Goal: Task Accomplishment & Management: Manage account settings

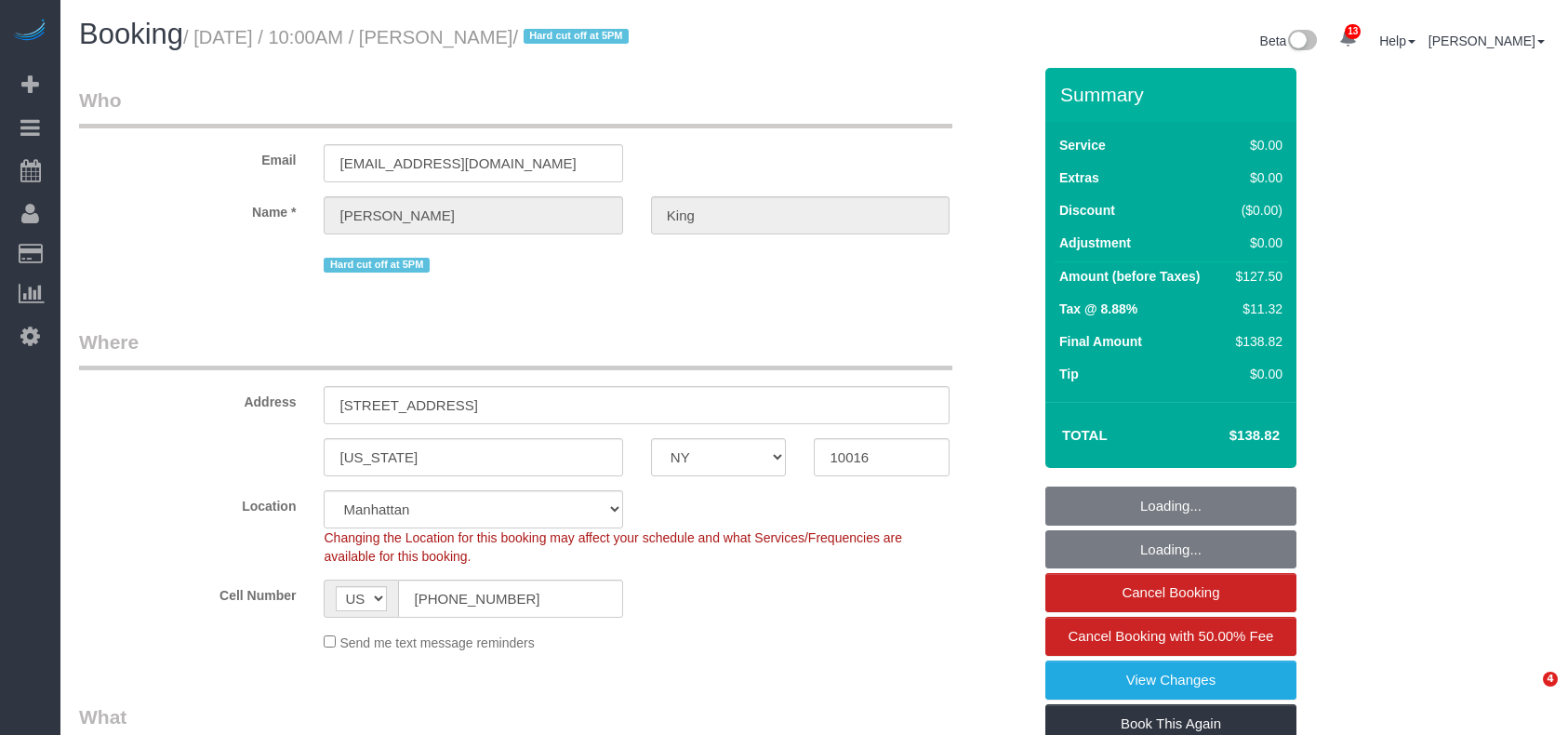
select select "NY"
select select "spot1"
select select "number:58"
select select "number:72"
select select "number:15"
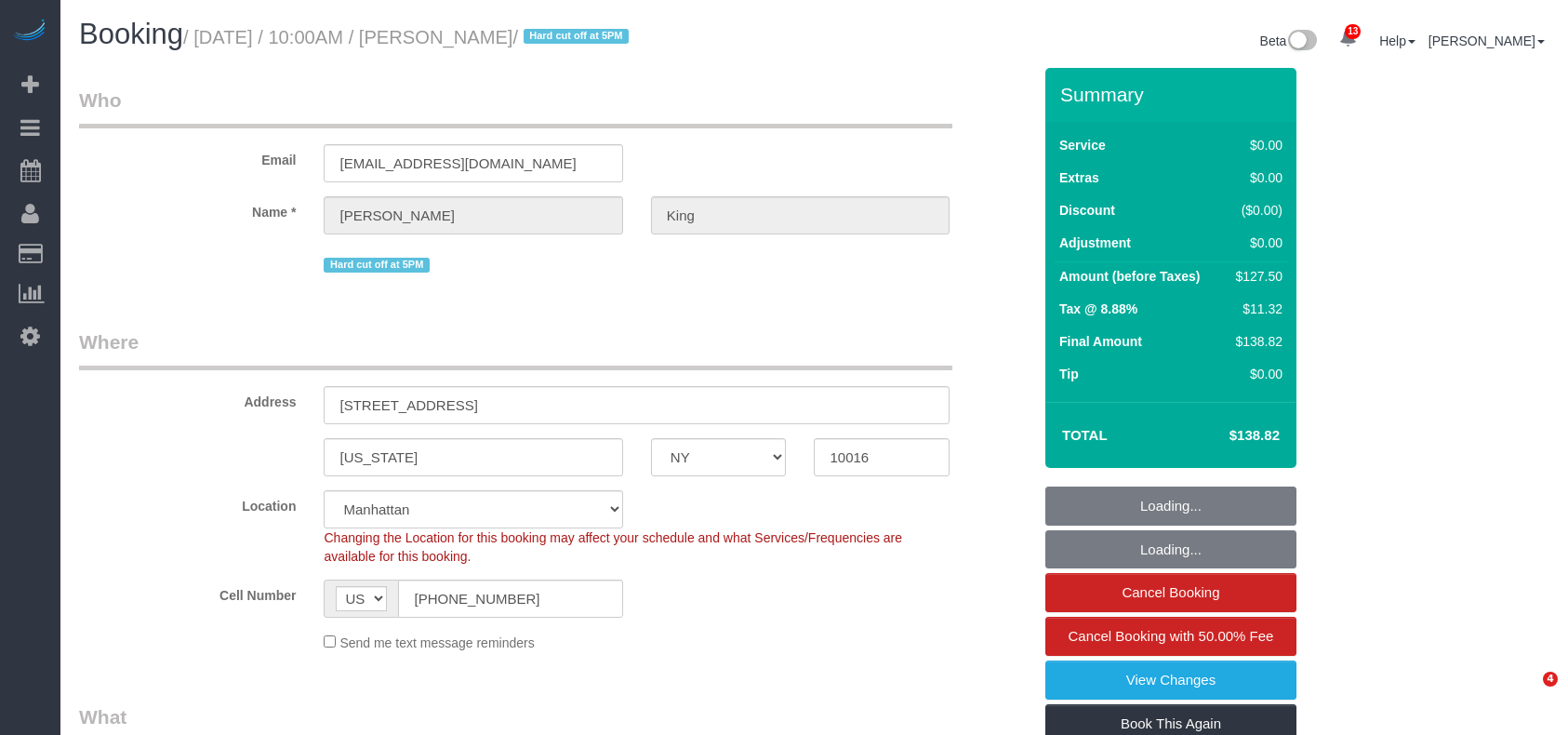
select select "number:5"
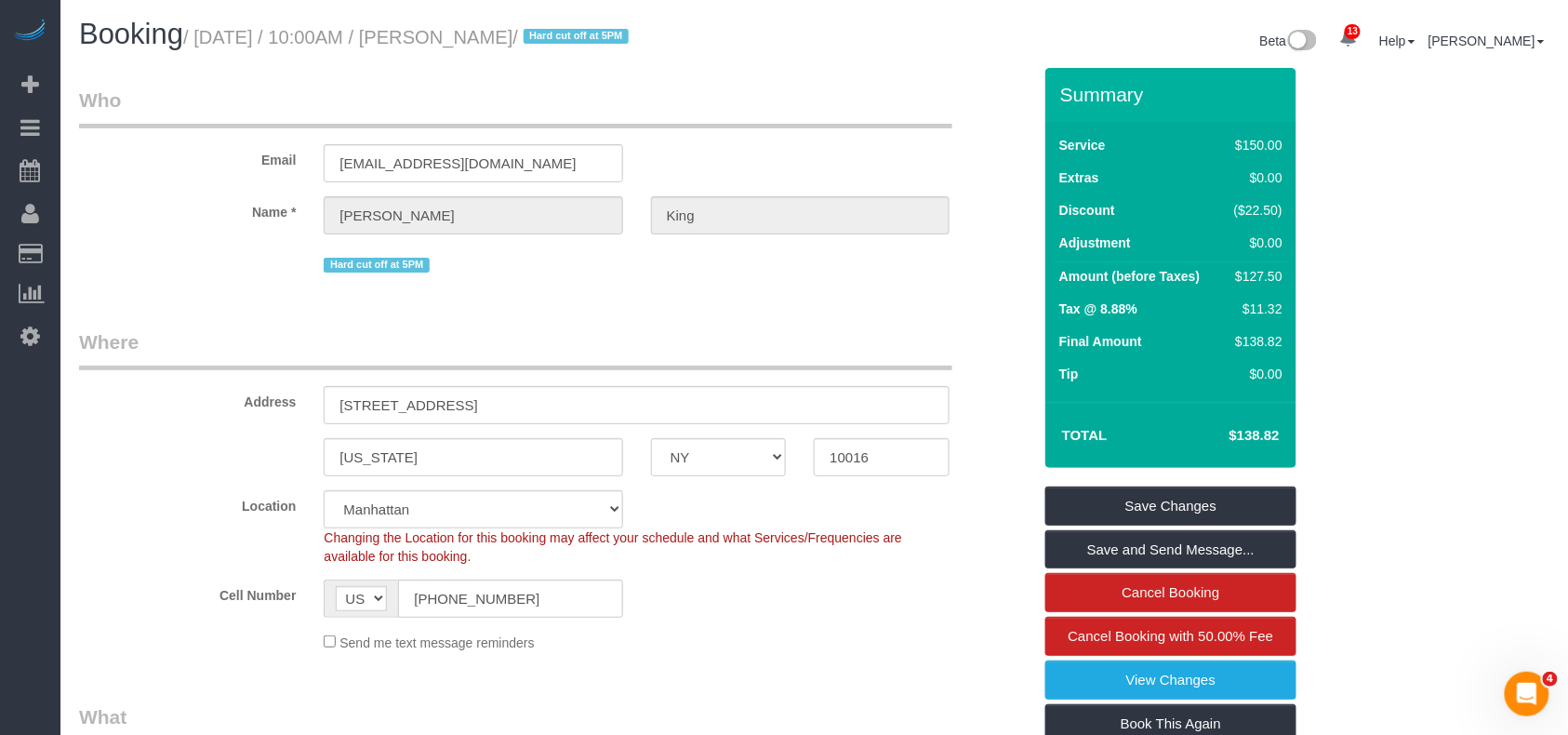
click at [483, 37] on small "/ September 05, 2025 / 10:00AM / Stephanie King / Hard cut off at 5PM" at bounding box center [408, 36] width 451 height 21
click at [604, 30] on small "/ September 05, 2025 / 10:00AM / Stephanie King / Hard cut off at 5PM" at bounding box center [408, 36] width 451 height 21
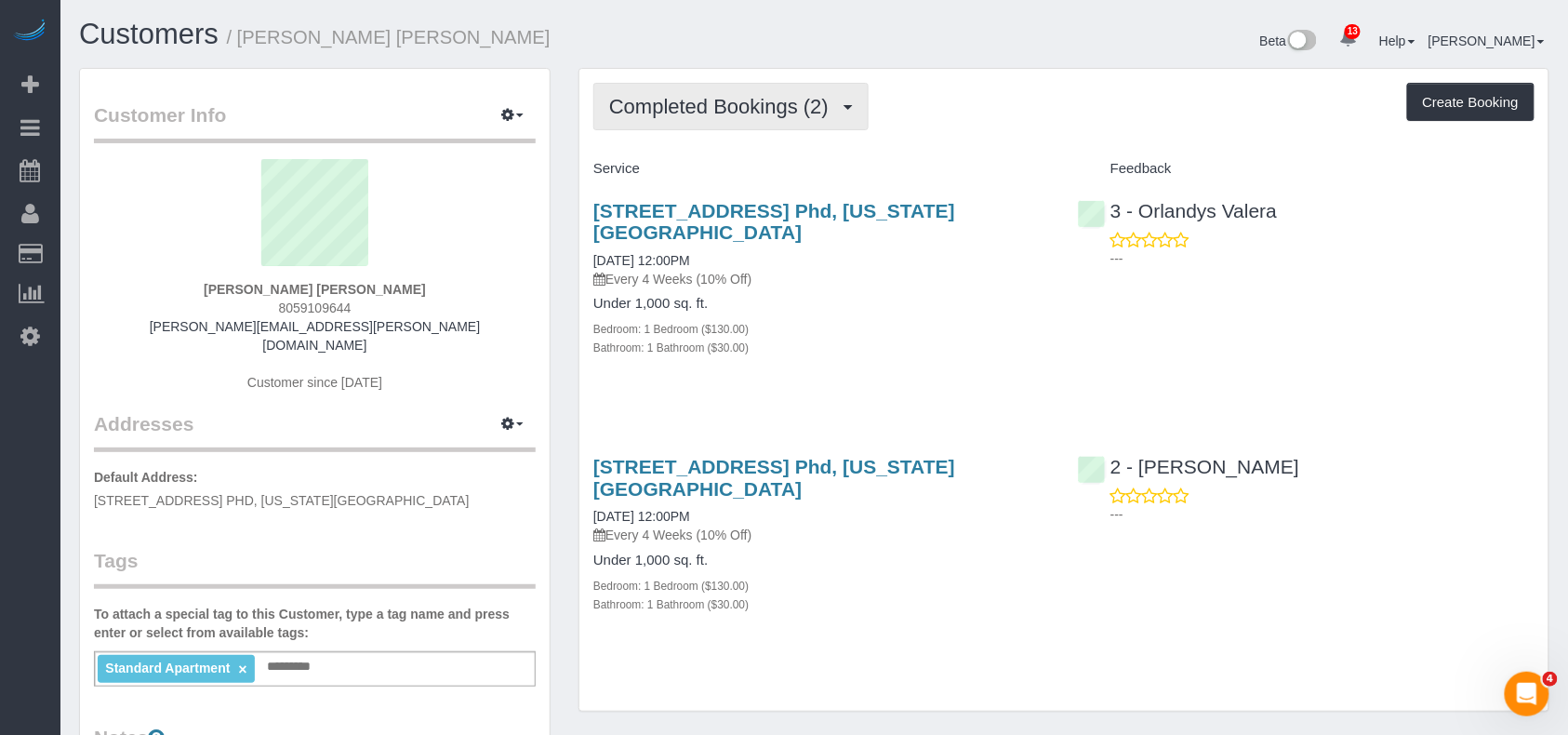
click at [656, 116] on button "Completed Bookings (2)" at bounding box center [731, 106] width 275 height 47
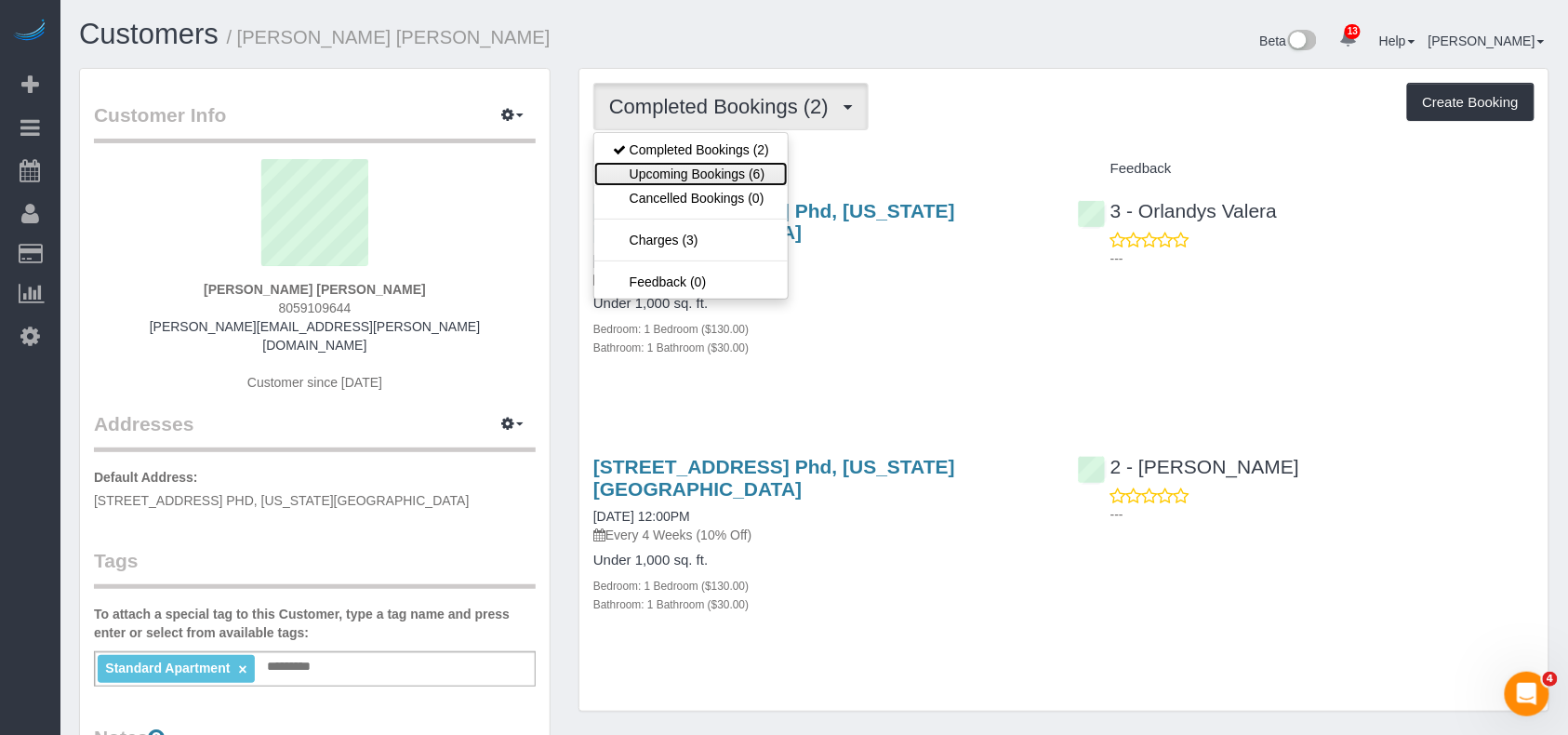
click at [690, 168] on link "Upcoming Bookings (6)" at bounding box center [691, 174] width 194 height 25
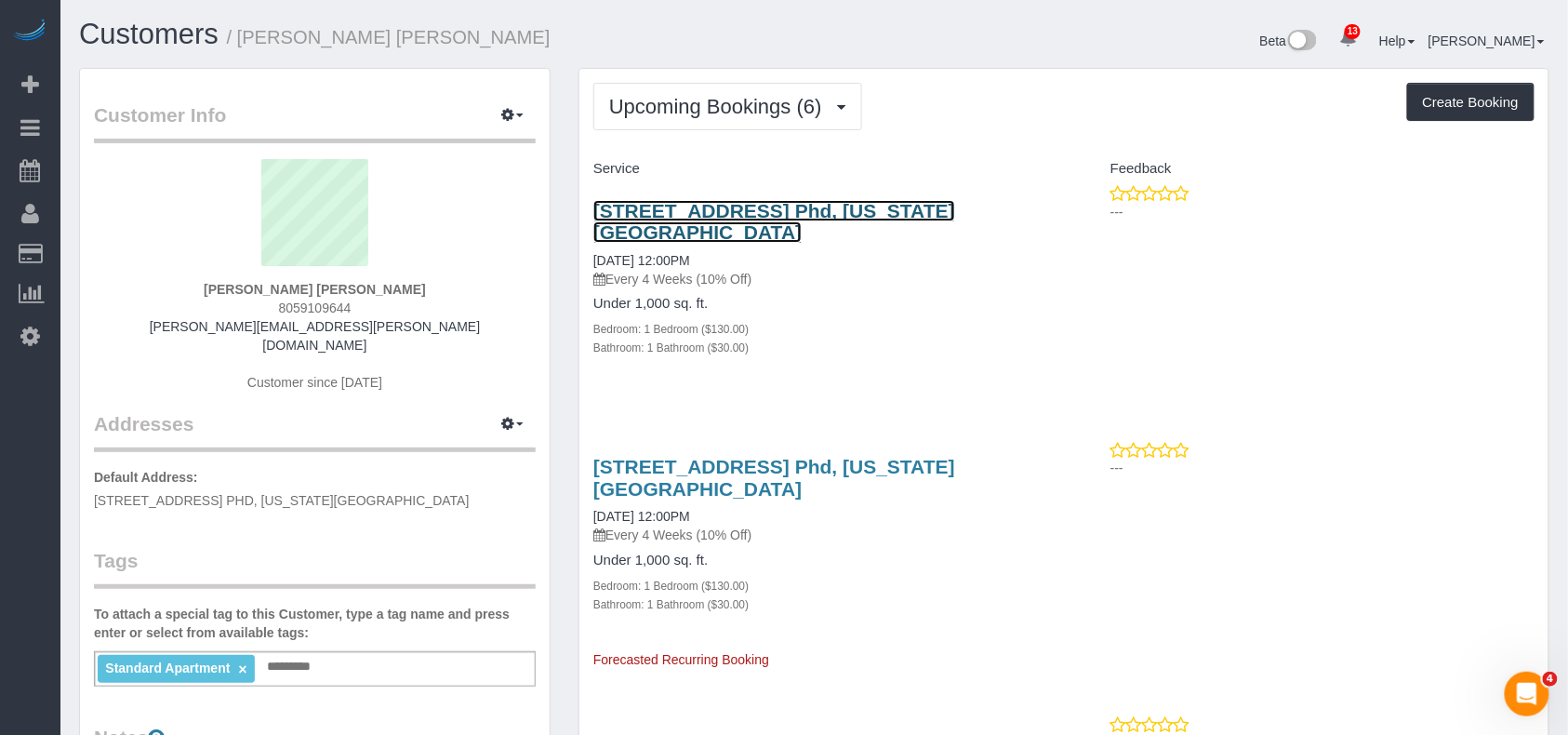
click at [668, 213] on link "225 East 34th Street, Apt. Phd, New York, NY 10016" at bounding box center [774, 221] width 362 height 43
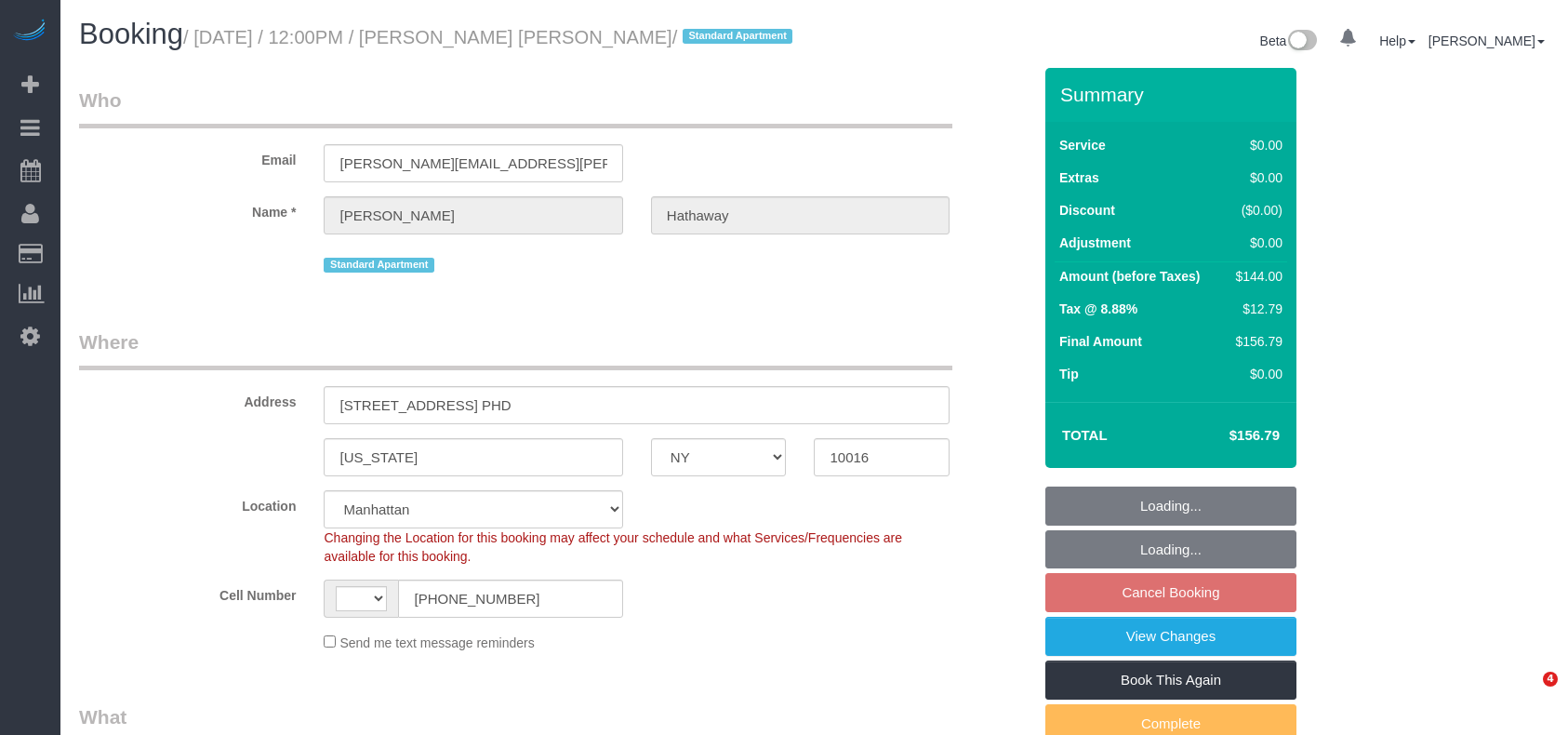
select select "NY"
select select "string:US"
select select "object:836"
select select "1"
select select "number:58"
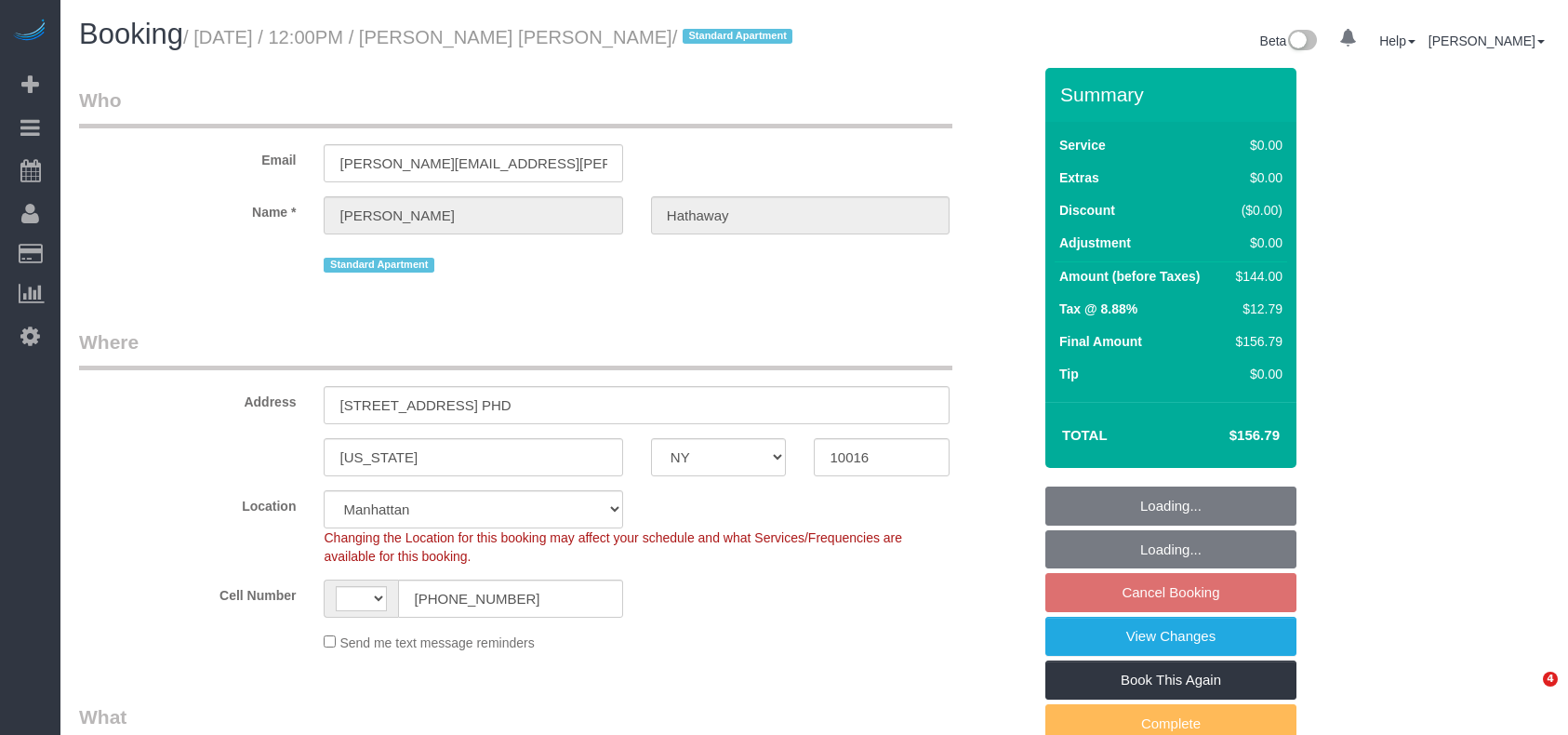
select select "number:71"
select select "number:15"
select select "number:6"
select select "object:1427"
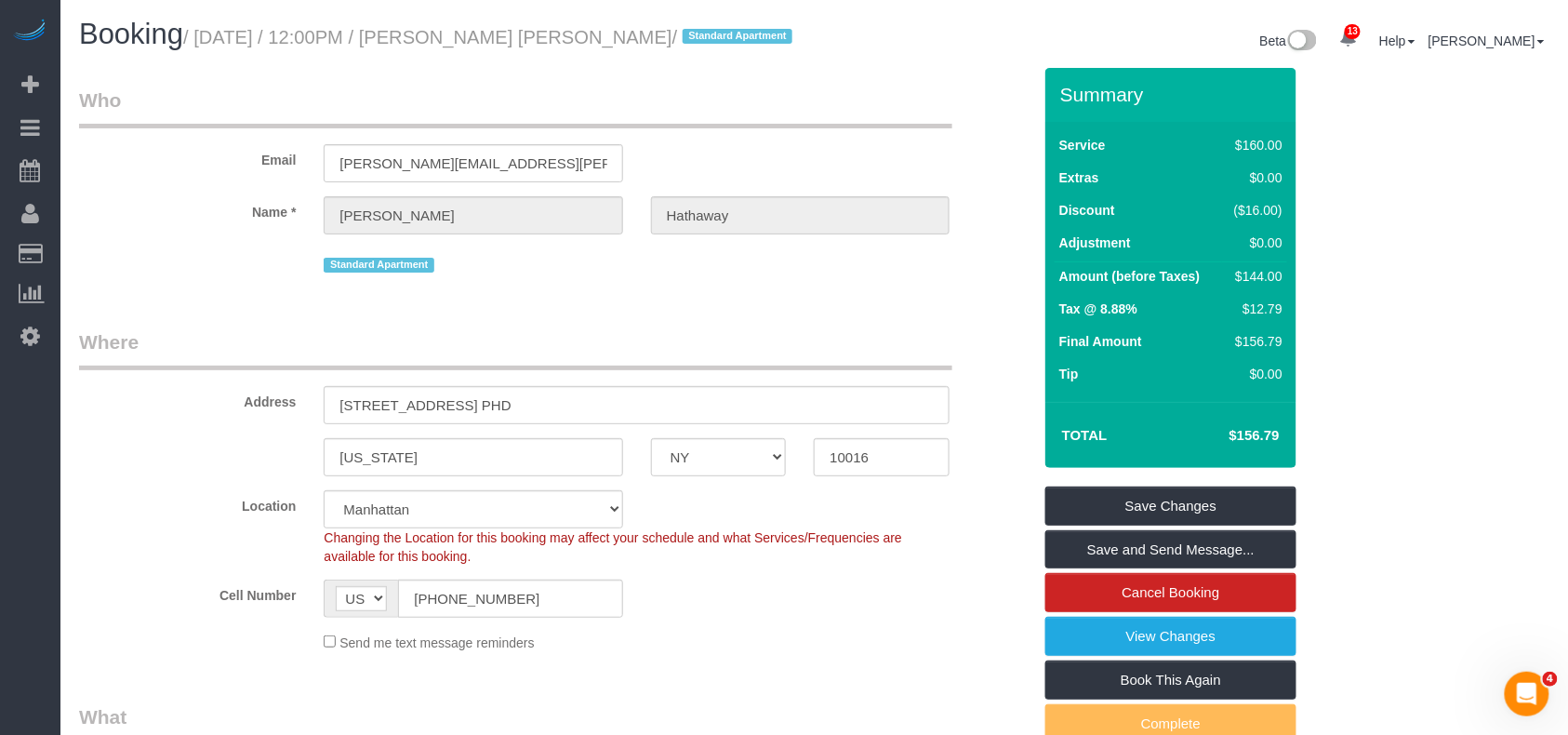
drag, startPoint x: 649, startPoint y: 39, endPoint x: 205, endPoint y: 42, distance: 444.0
click at [205, 42] on small "/ September 07, 2025 / 12:00PM / McKenna Hathaway / Standard Apartment" at bounding box center [490, 36] width 615 height 21
copy small "September 07, 2025 / 12:00PM / McKenna Hathaway"
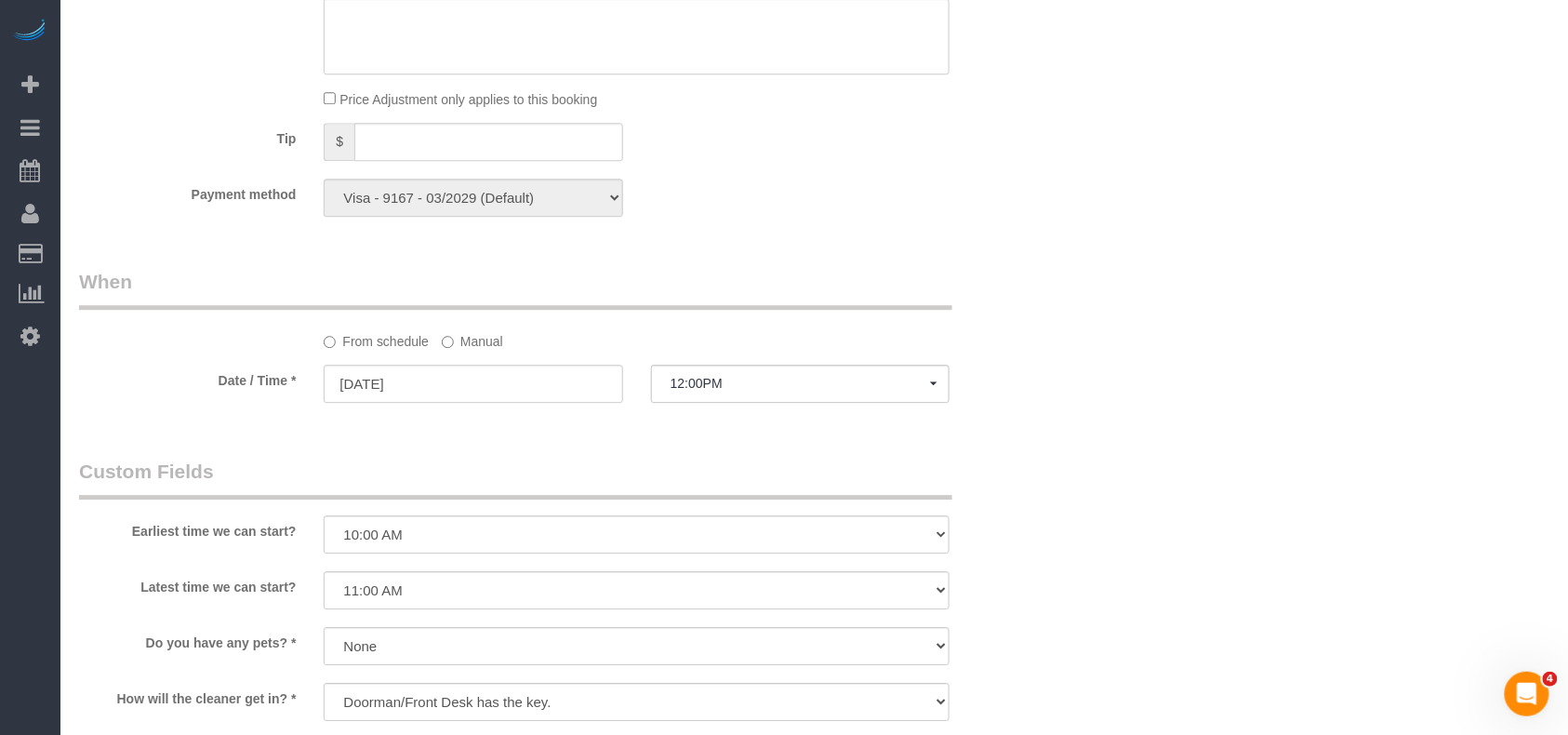
scroll to position [1735, 0]
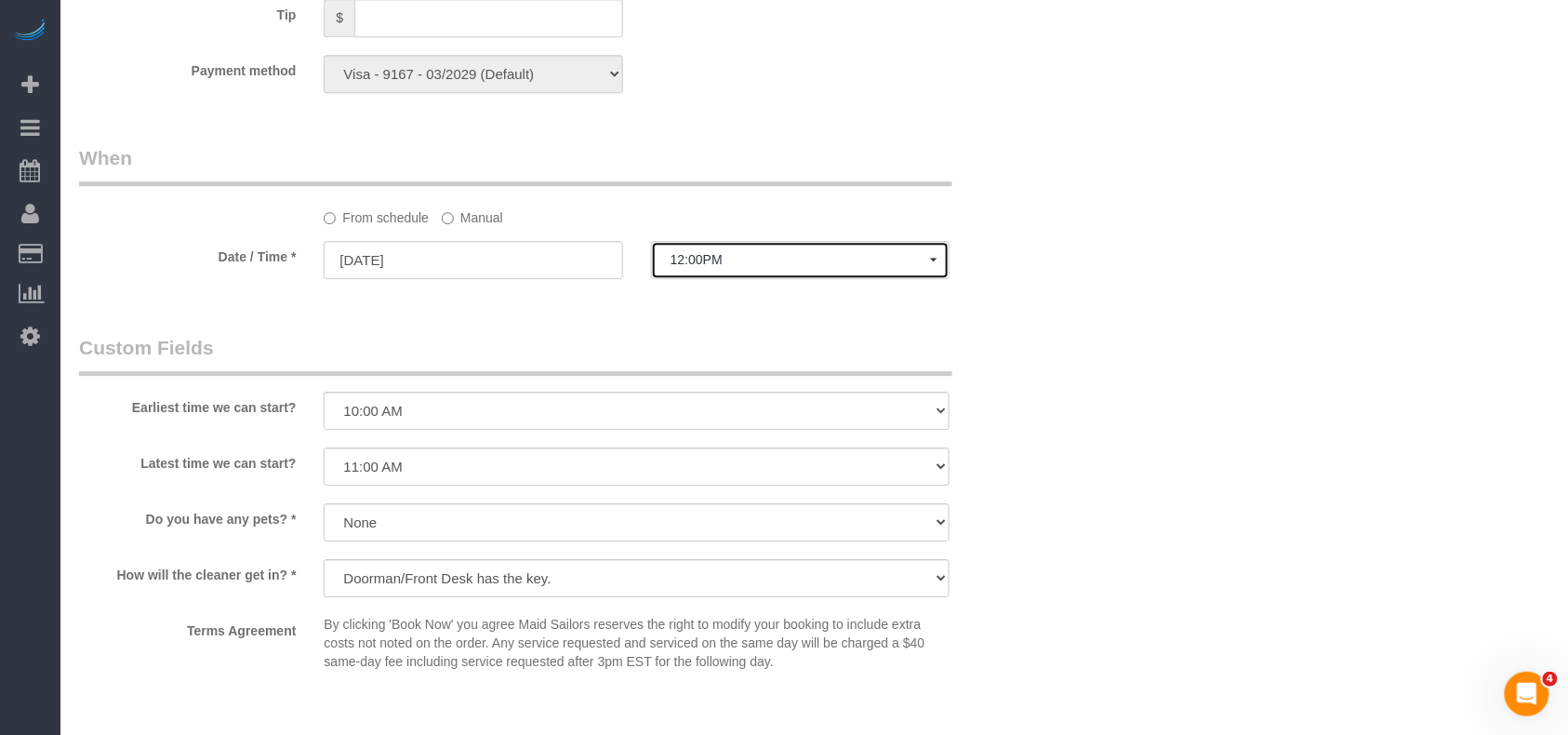
click at [752, 267] on span "12:00PM" at bounding box center [800, 258] width 259 height 15
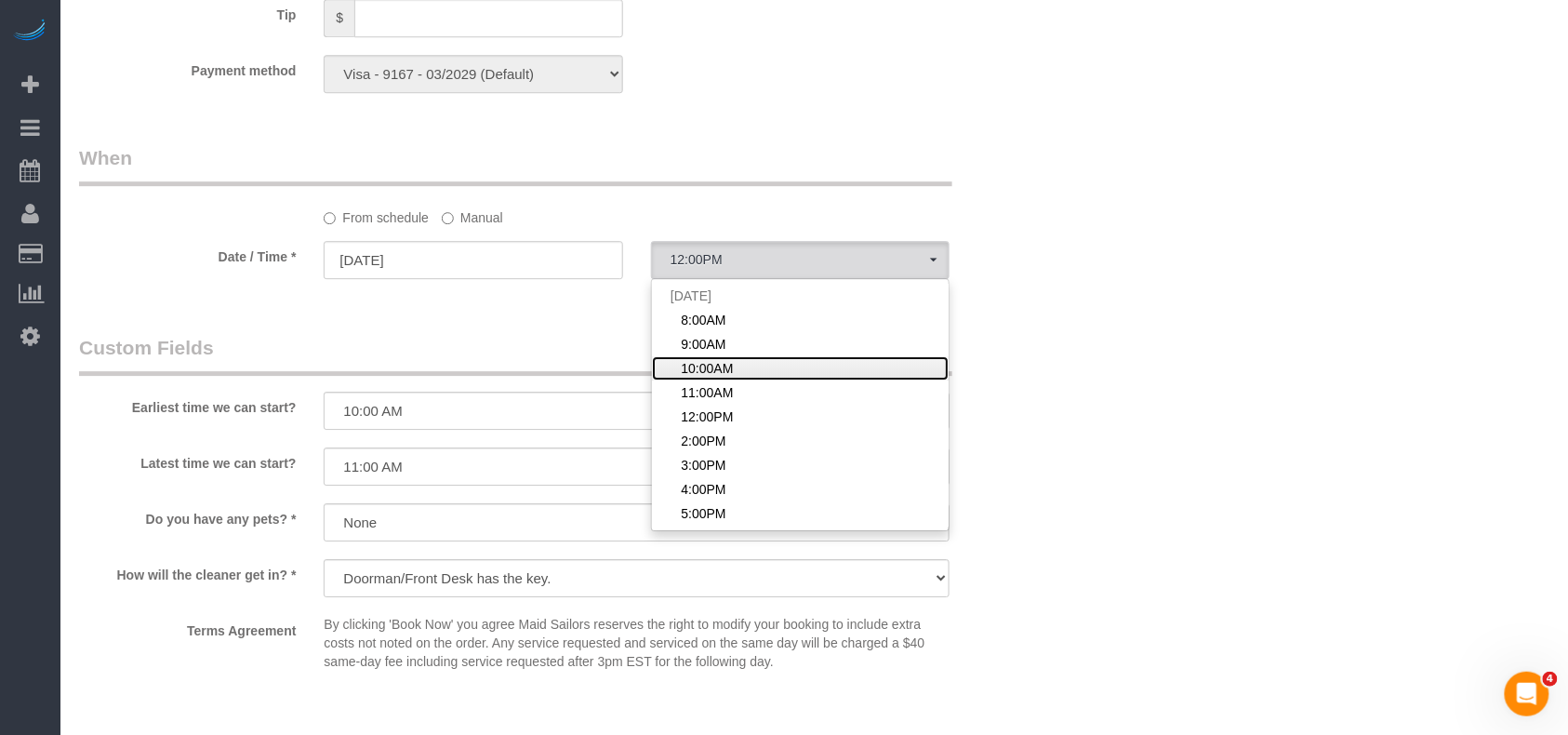
click at [721, 365] on span "10:00AM" at bounding box center [706, 368] width 52 height 19
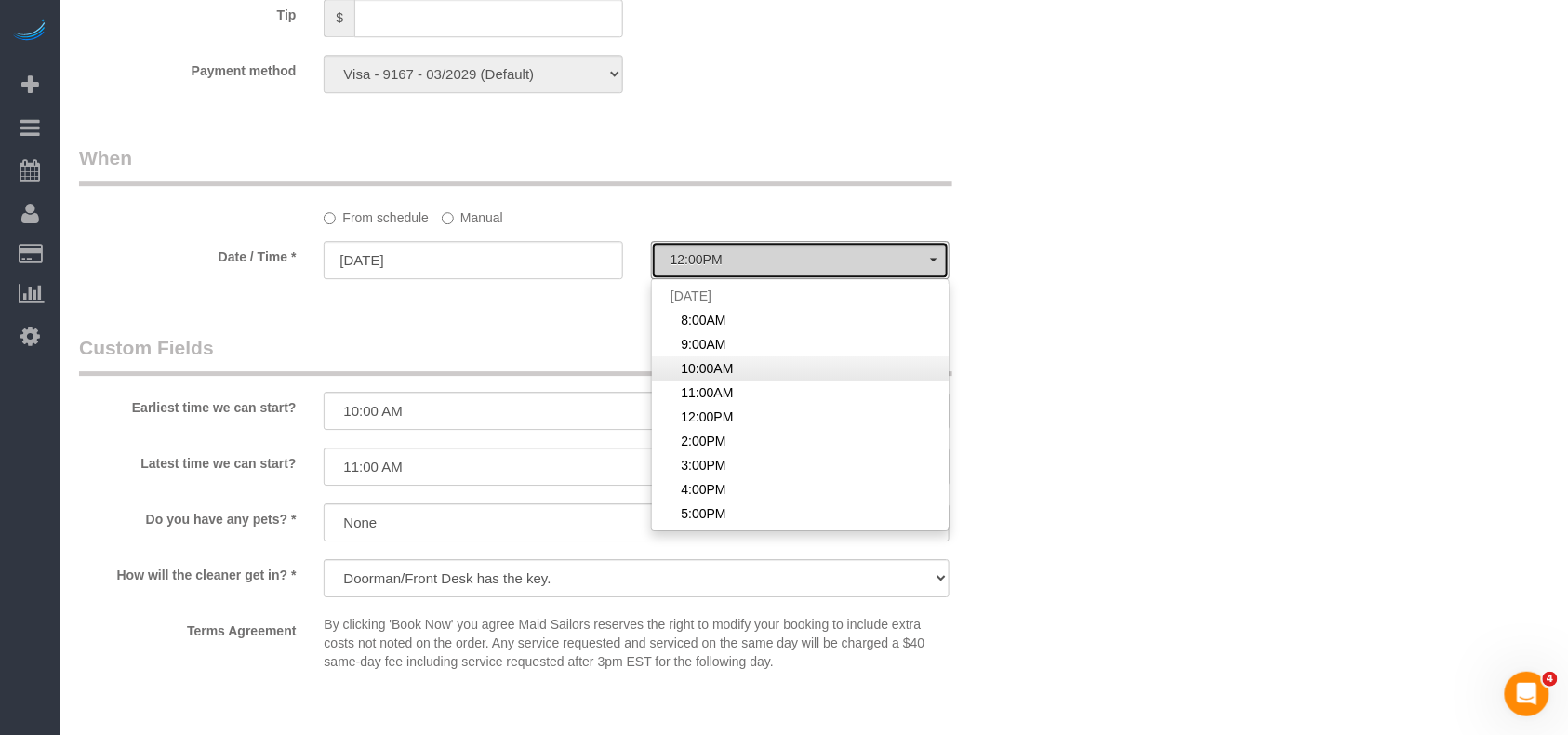
select select "spot3"
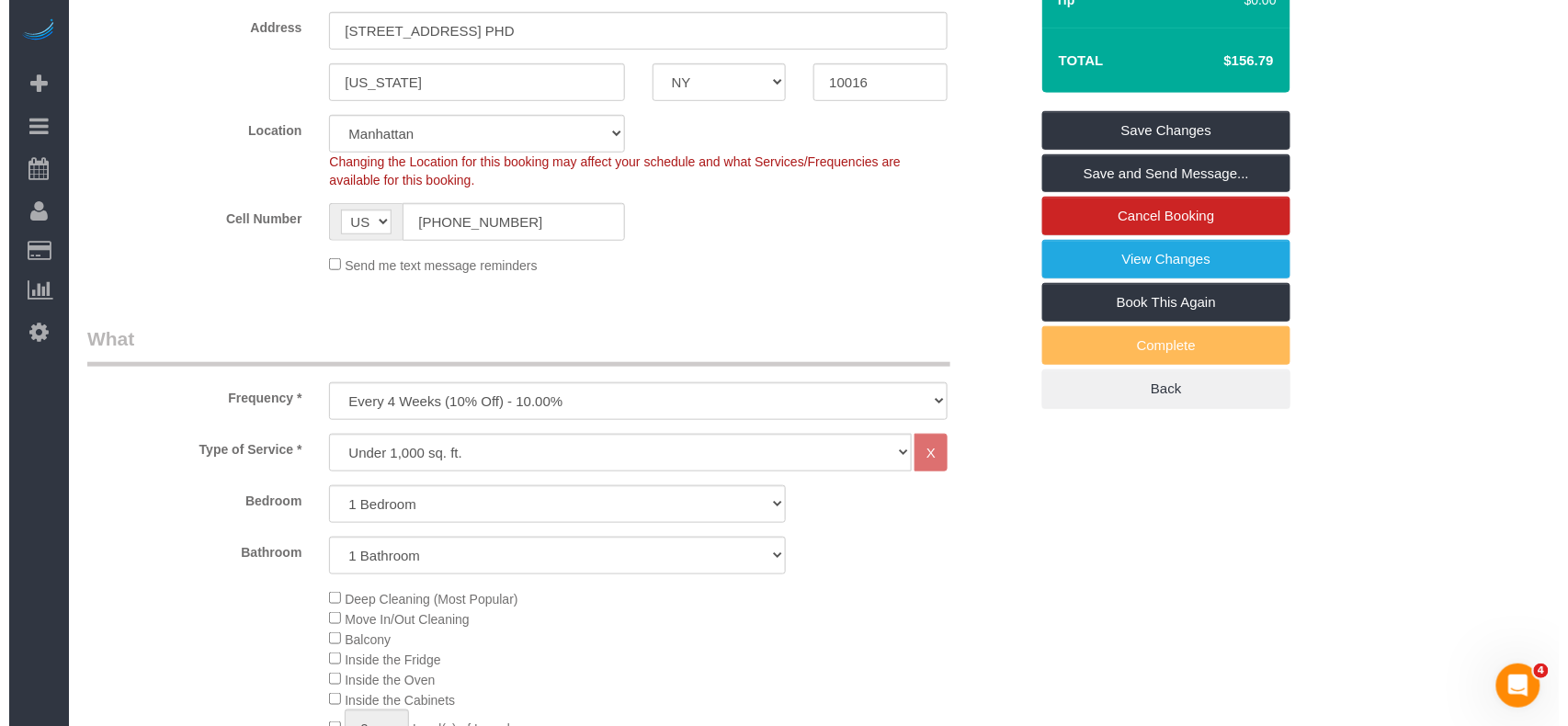
scroll to position [0, 0]
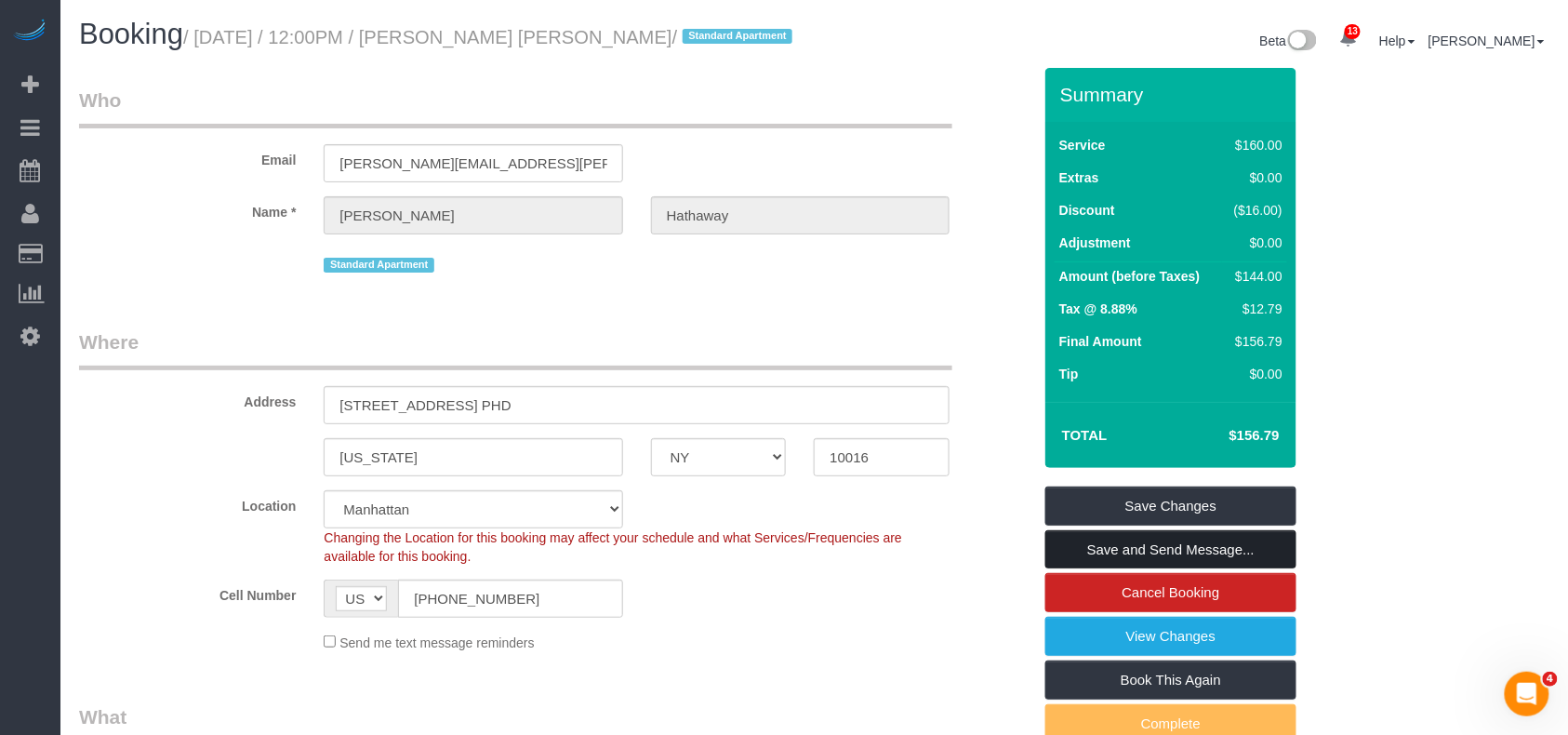
click at [1153, 555] on link "Save and Send Message..." at bounding box center [1171, 549] width 252 height 39
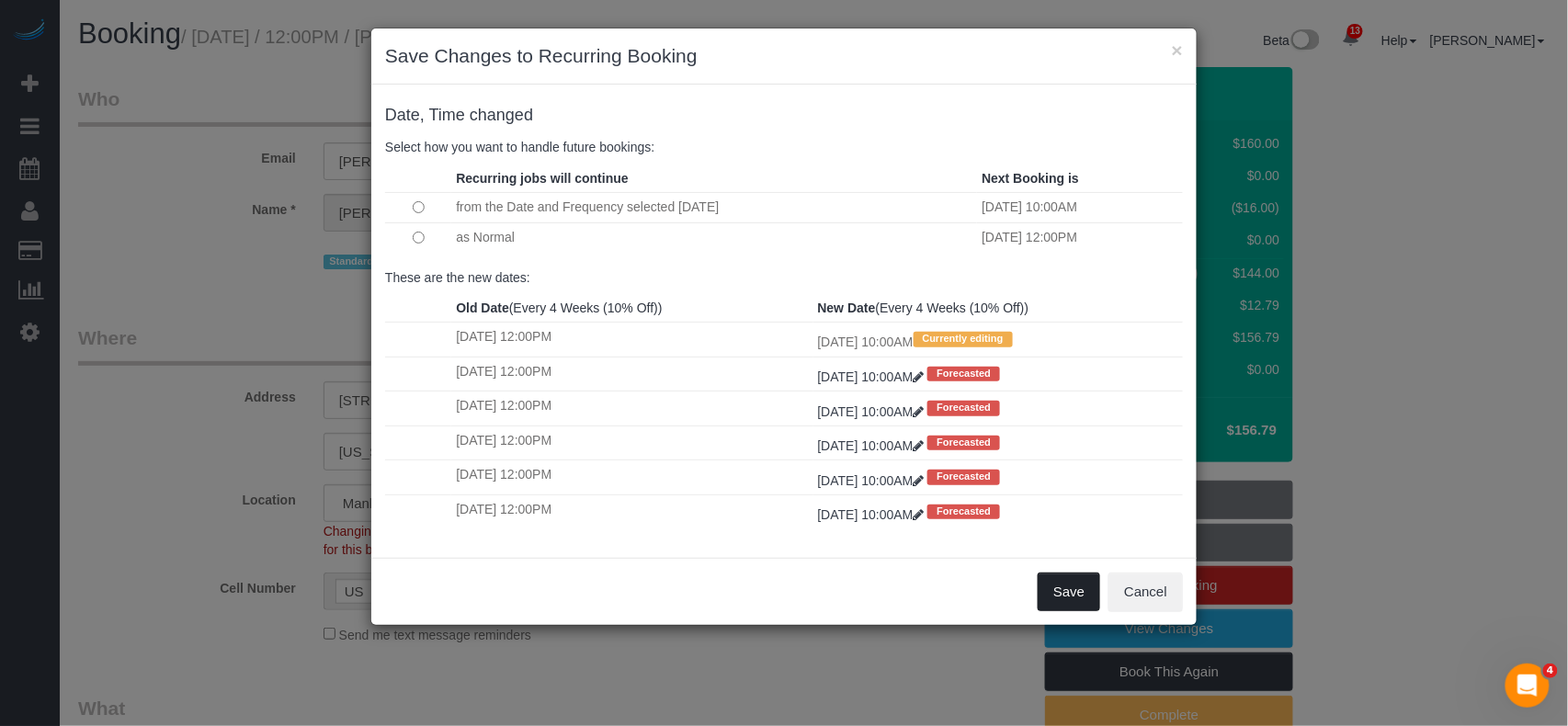
click at [1083, 607] on button "Save" at bounding box center [1069, 592] width 62 height 39
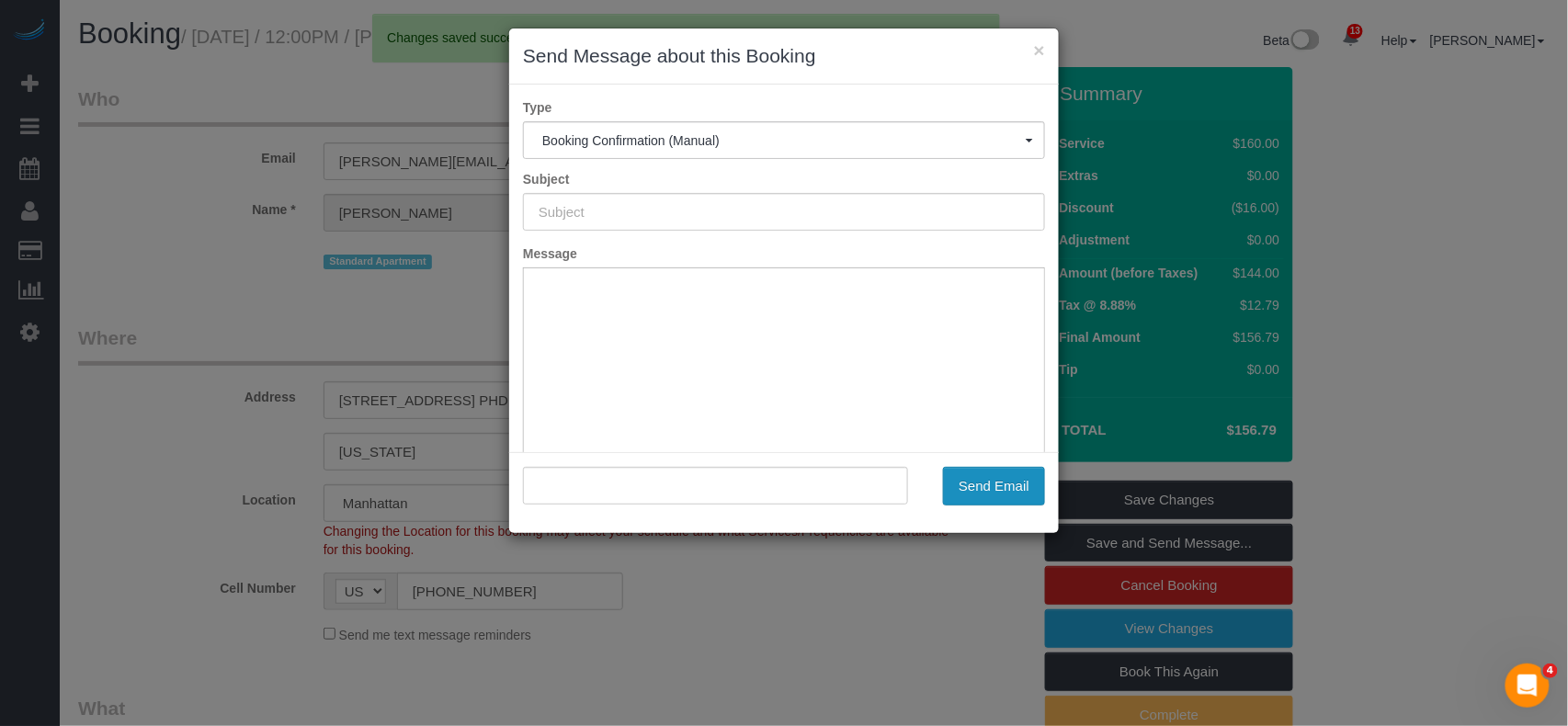
type input "Cleaning Confirmed for 09/07/2025 at 10:00am"
type input ""McKenna Hathaway" <mckenna.hathaway@gmail.com>"
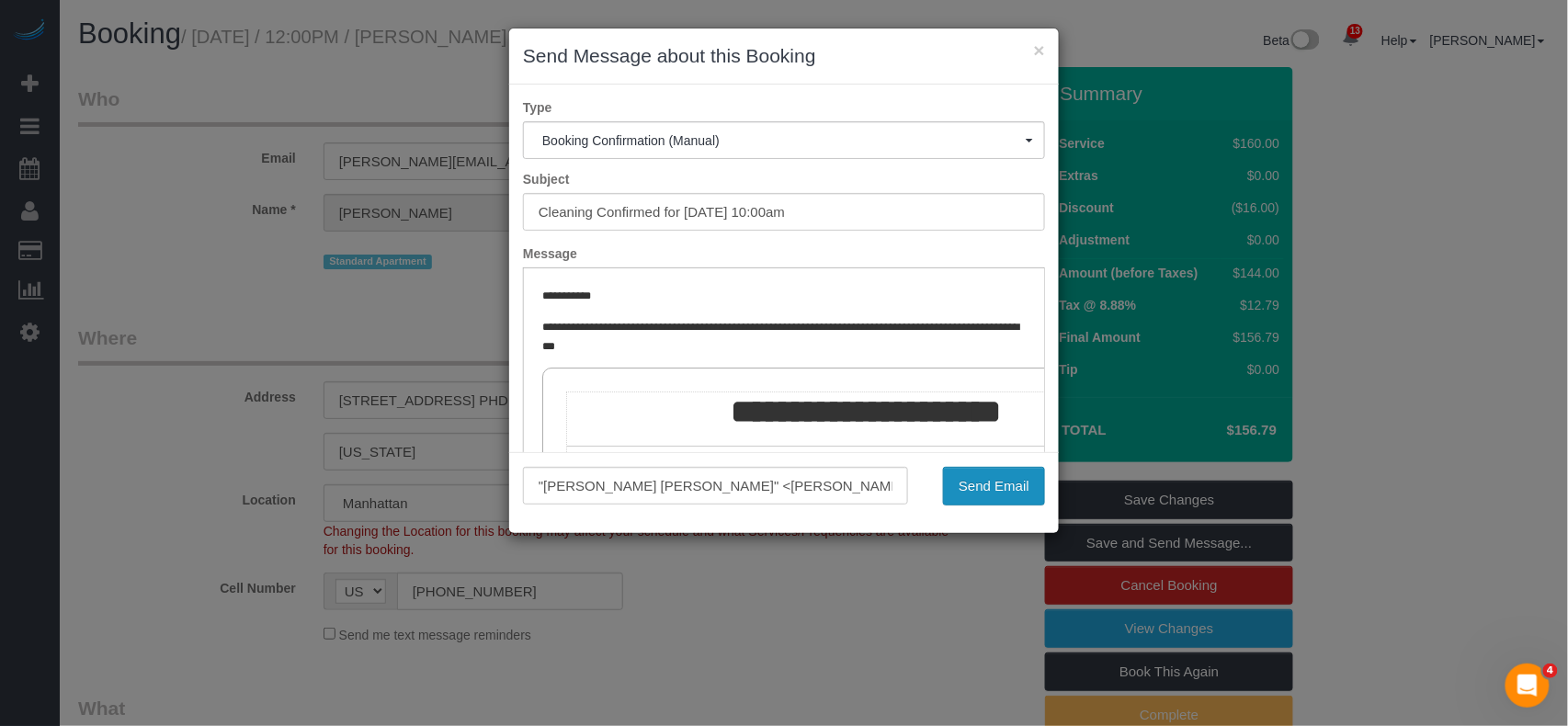
click at [979, 475] on button "Send Email" at bounding box center [993, 486] width 102 height 39
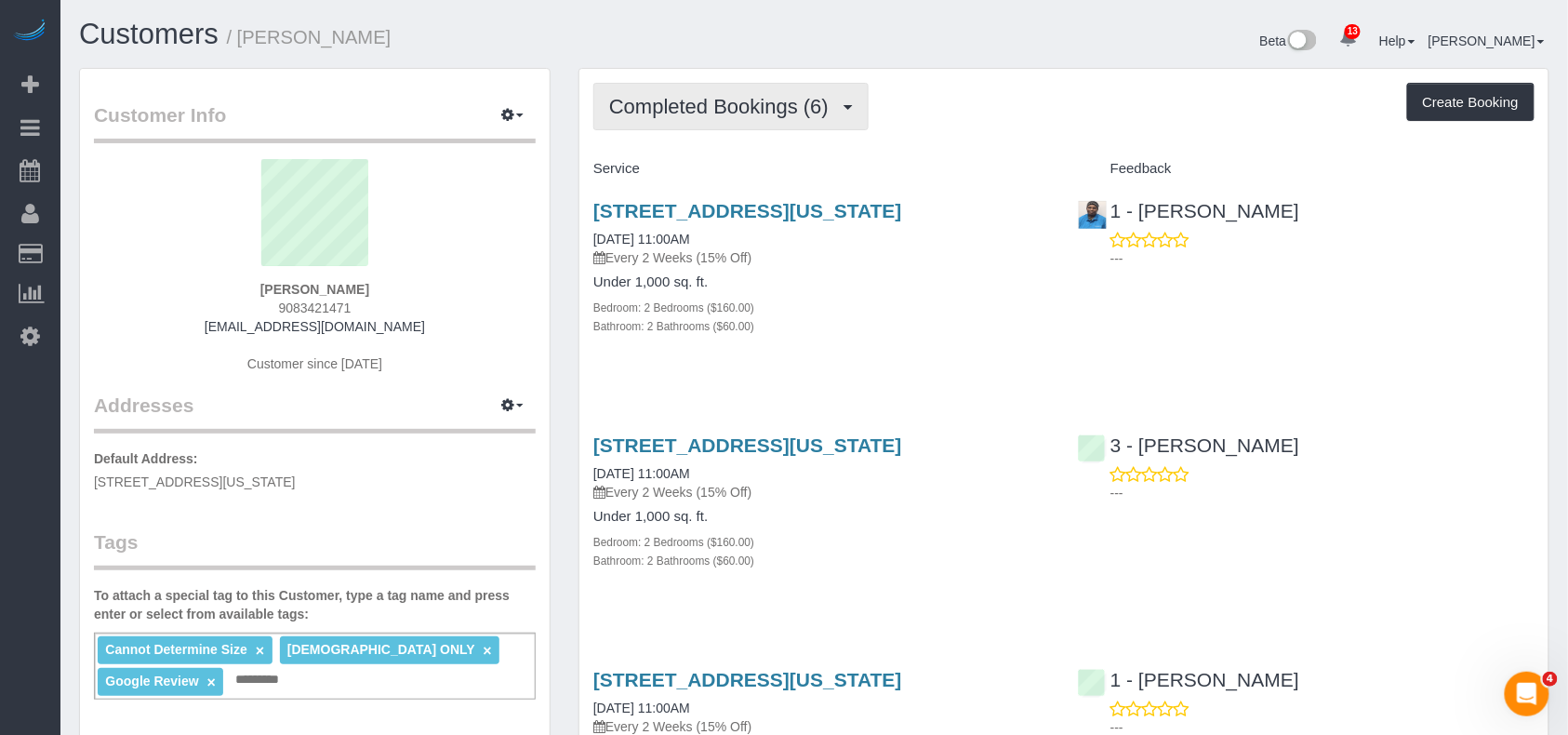
click at [811, 95] on span "Completed Bookings (6)" at bounding box center [723, 107] width 229 height 24
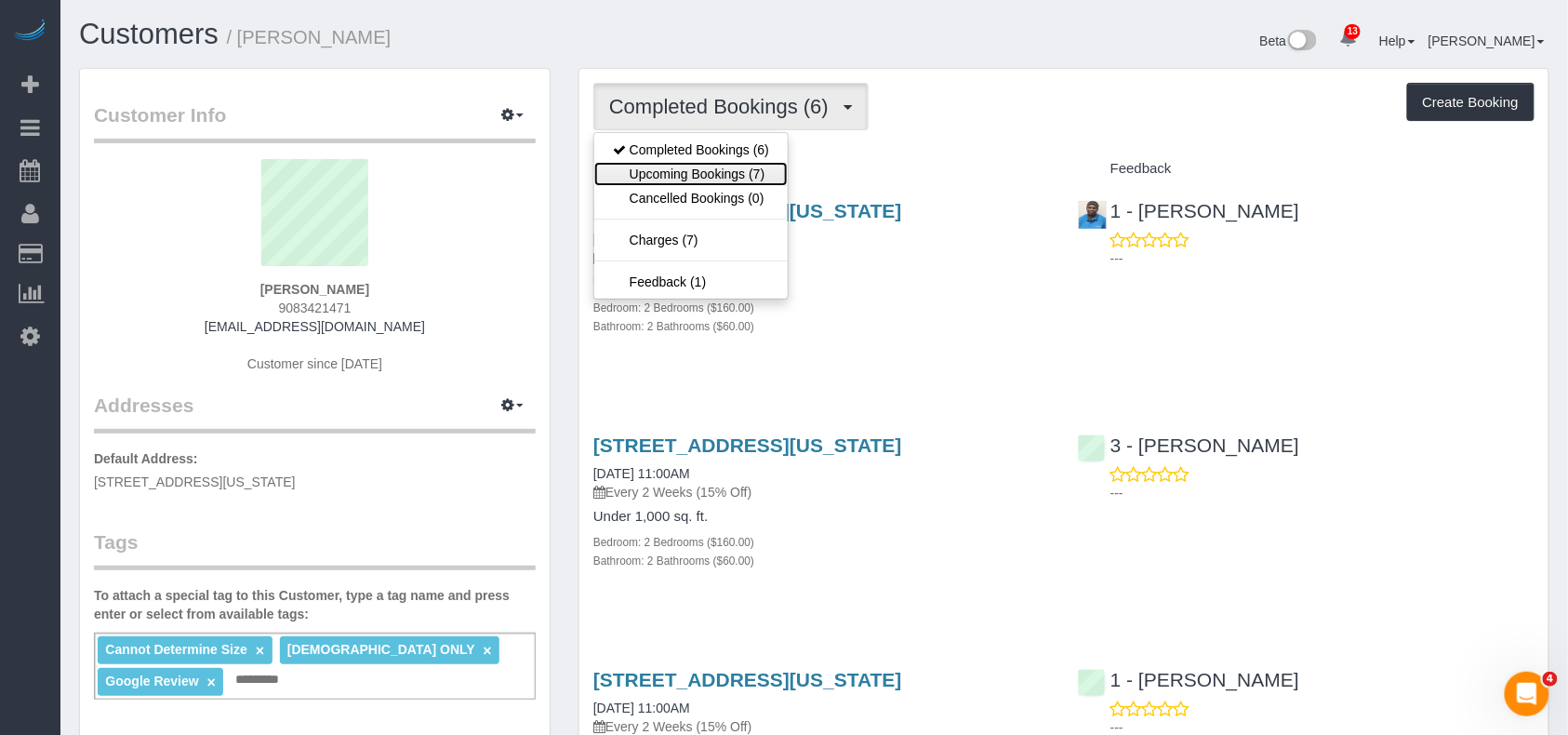
click at [746, 165] on link "Upcoming Bookings (7)" at bounding box center [691, 174] width 194 height 25
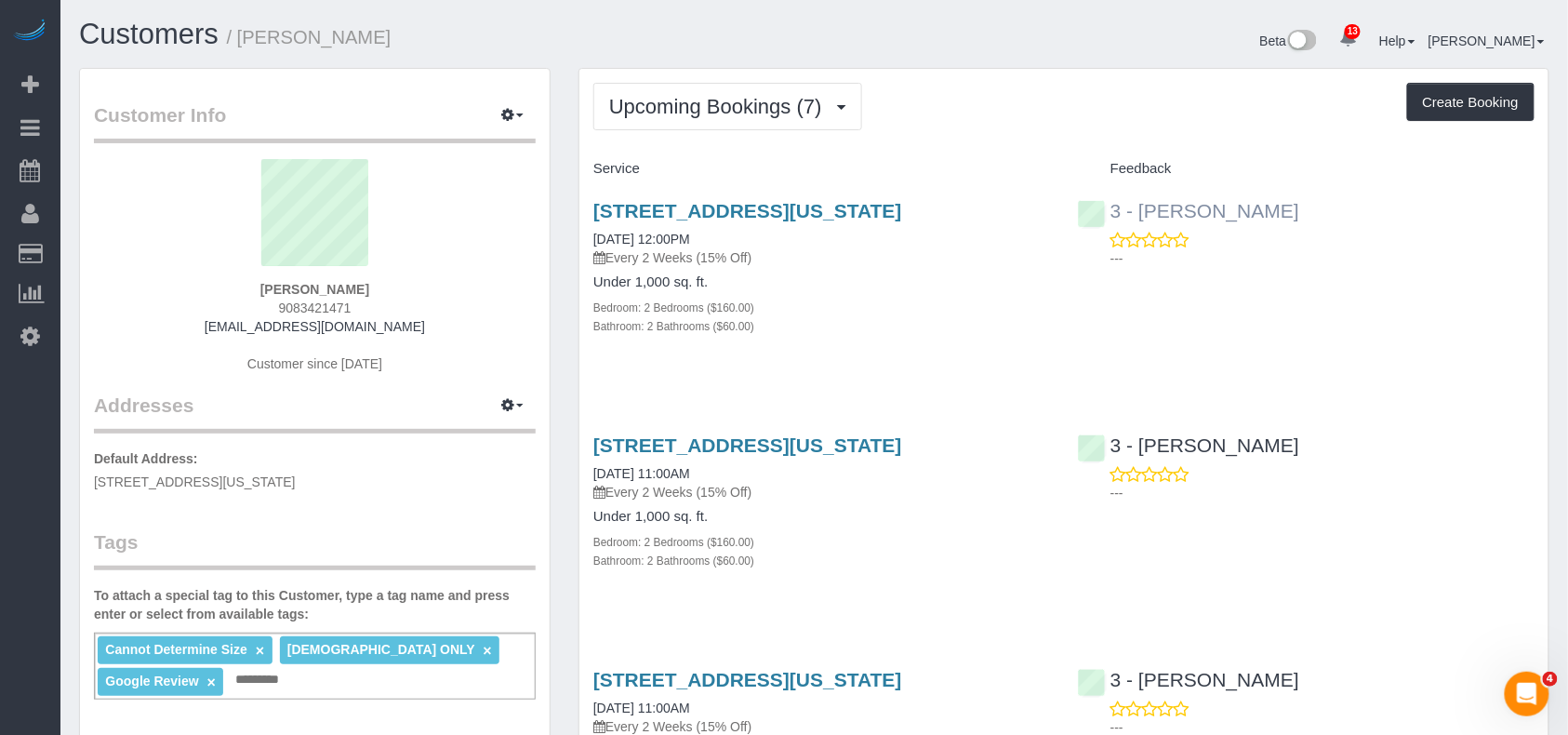
drag, startPoint x: 1275, startPoint y: 212, endPoint x: 1138, endPoint y: 206, distance: 137.1
click at [1138, 206] on div "3 - Yenis Mendez ---" at bounding box center [1306, 229] width 484 height 91
copy link "Yenis Mendez"
click at [798, 202] on link "516 West 47th Street, Apt N3f, New York, NY 10036" at bounding box center [748, 210] width 308 height 22
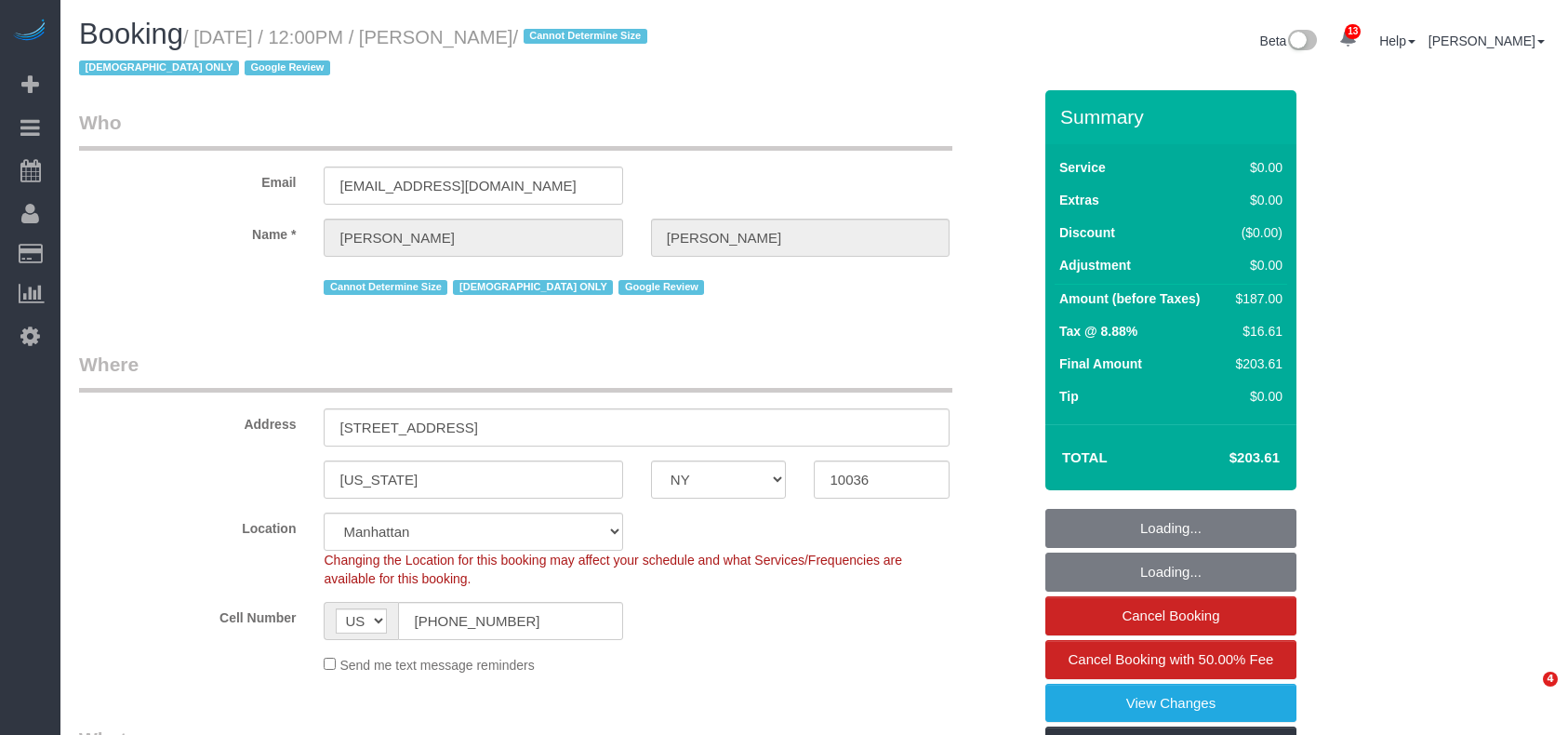
select select "NY"
select select "2"
select select "spot42"
select select "number:58"
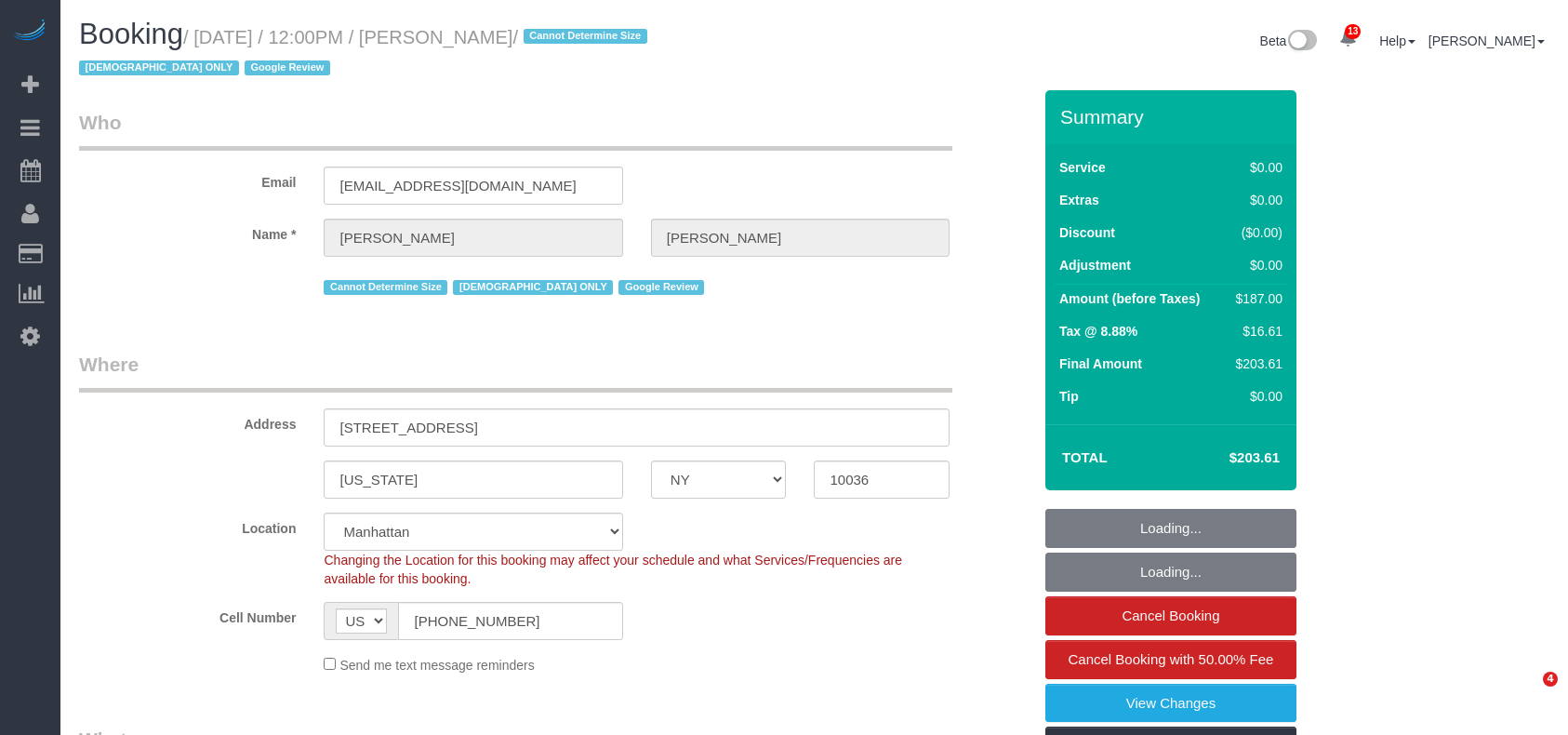
select select "number:73"
select select "number:15"
select select "number:6"
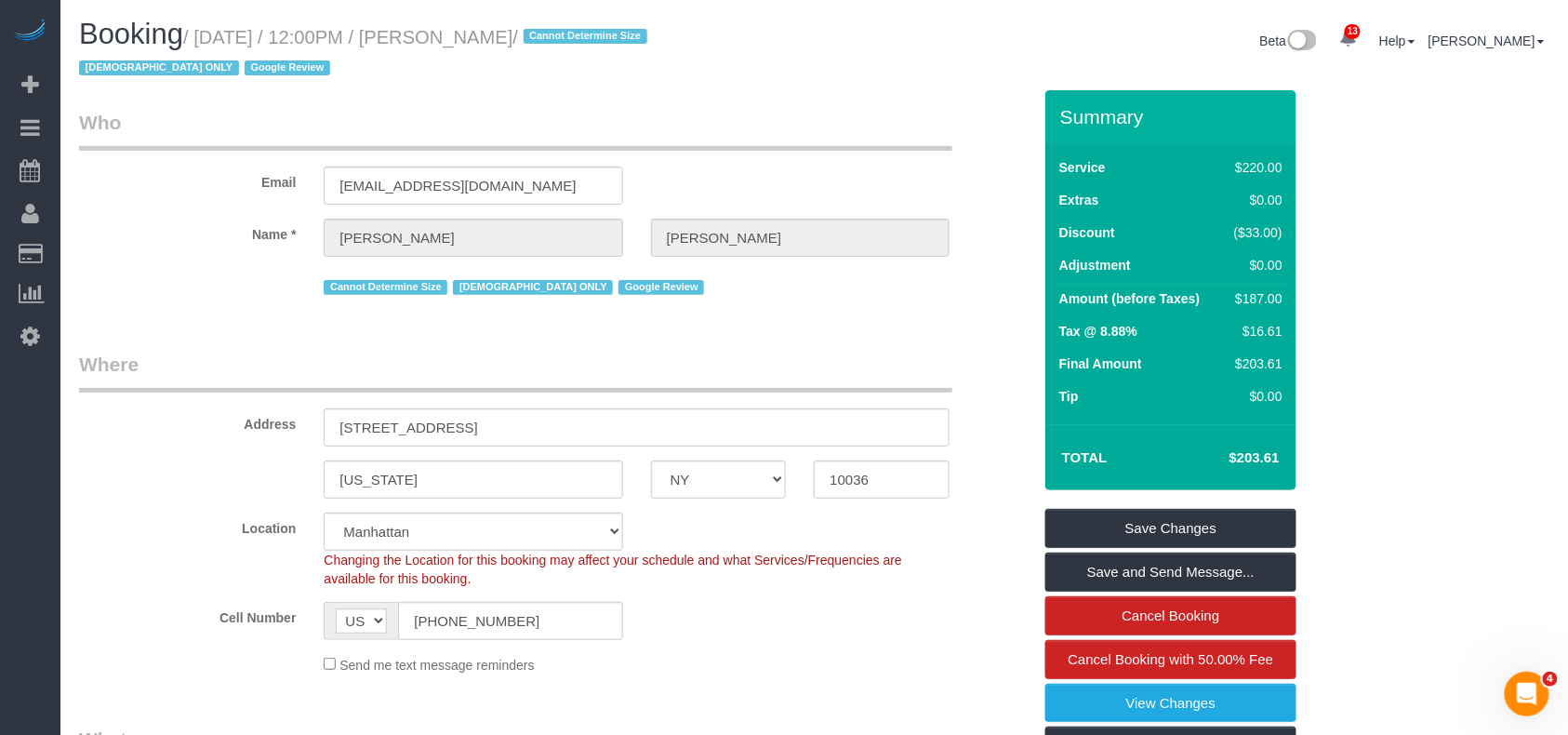
drag, startPoint x: 597, startPoint y: 30, endPoint x: 200, endPoint y: 34, distance: 397.0
click at [200, 34] on small "/ [DATE] / 12:00PM / [PERSON_NAME] / Cannot Determine Size [DEMOGRAPHIC_DATA] O…" at bounding box center [365, 52] width 574 height 52
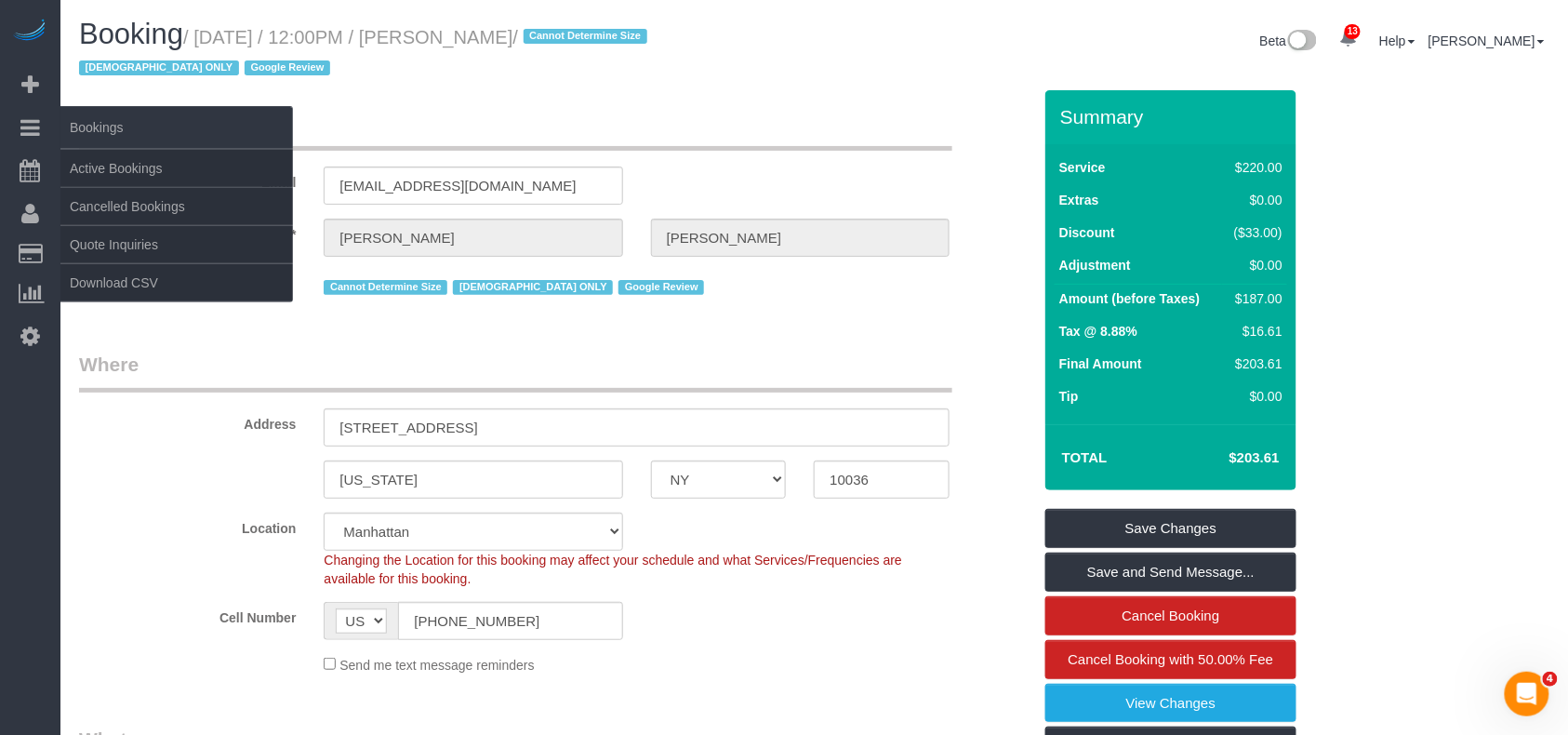
copy small "[DATE] / 12:00PM / [PERSON_NAME] /"
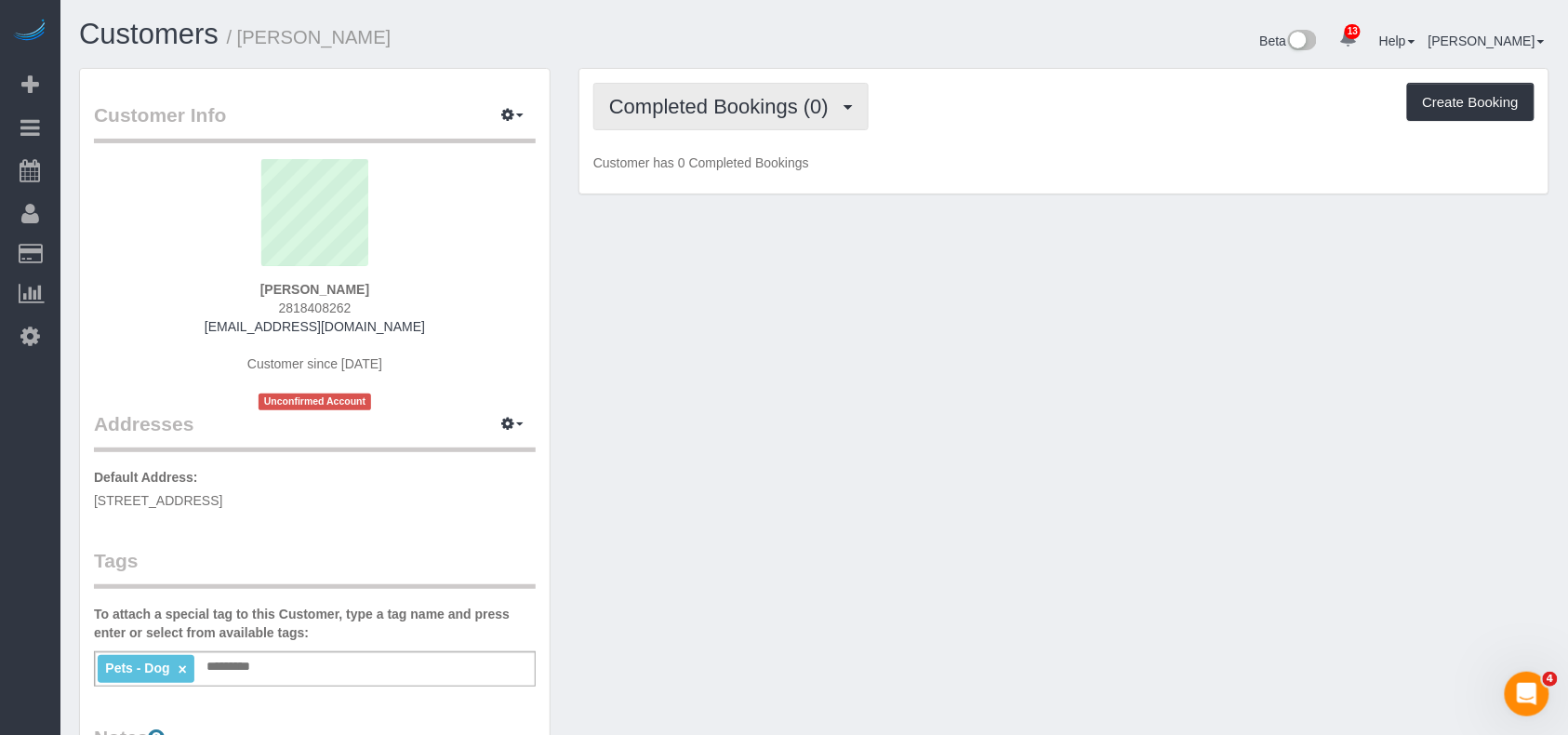
click at [692, 116] on button "Completed Bookings (0)" at bounding box center [731, 106] width 275 height 47
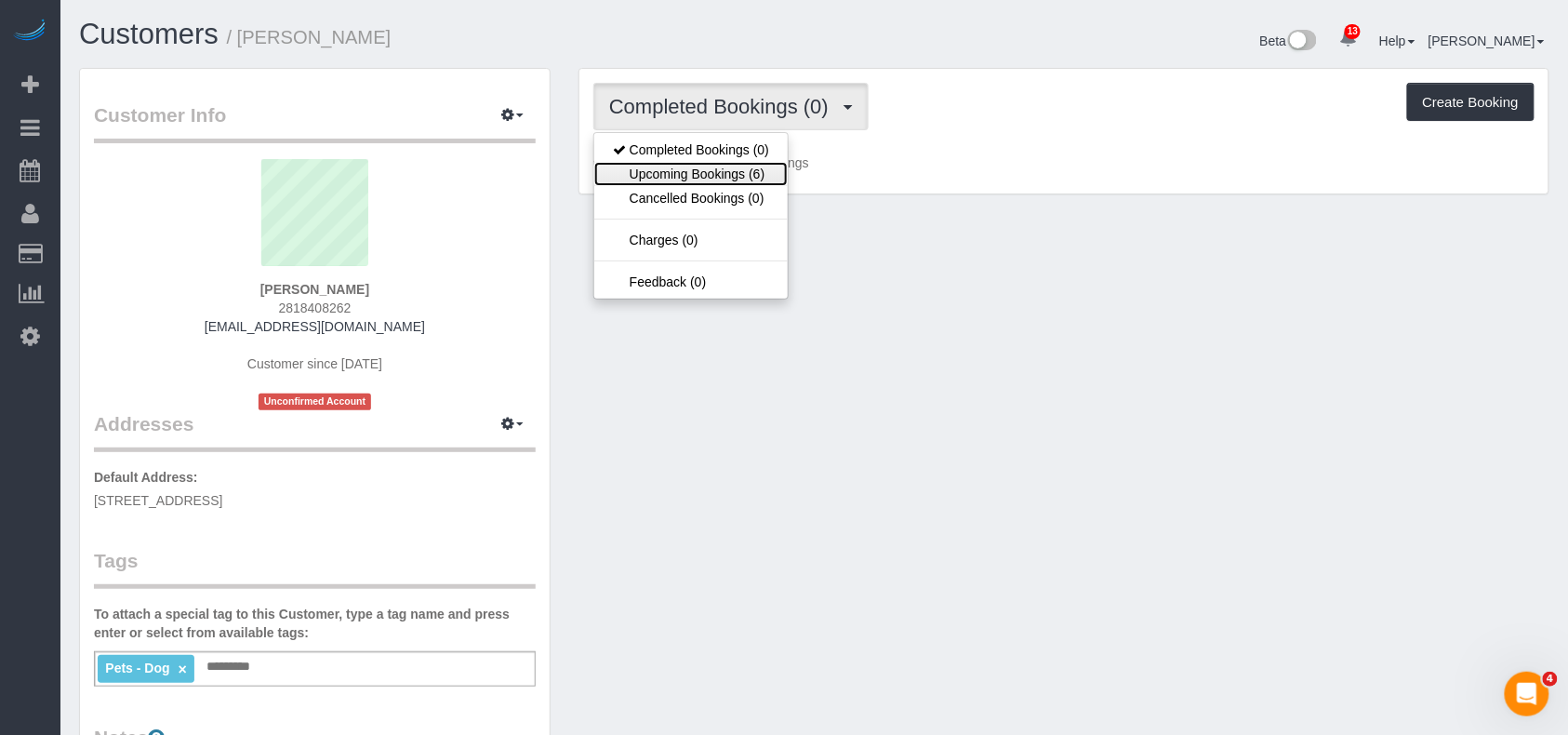
click at [675, 164] on link "Upcoming Bookings (6)" at bounding box center [691, 174] width 194 height 25
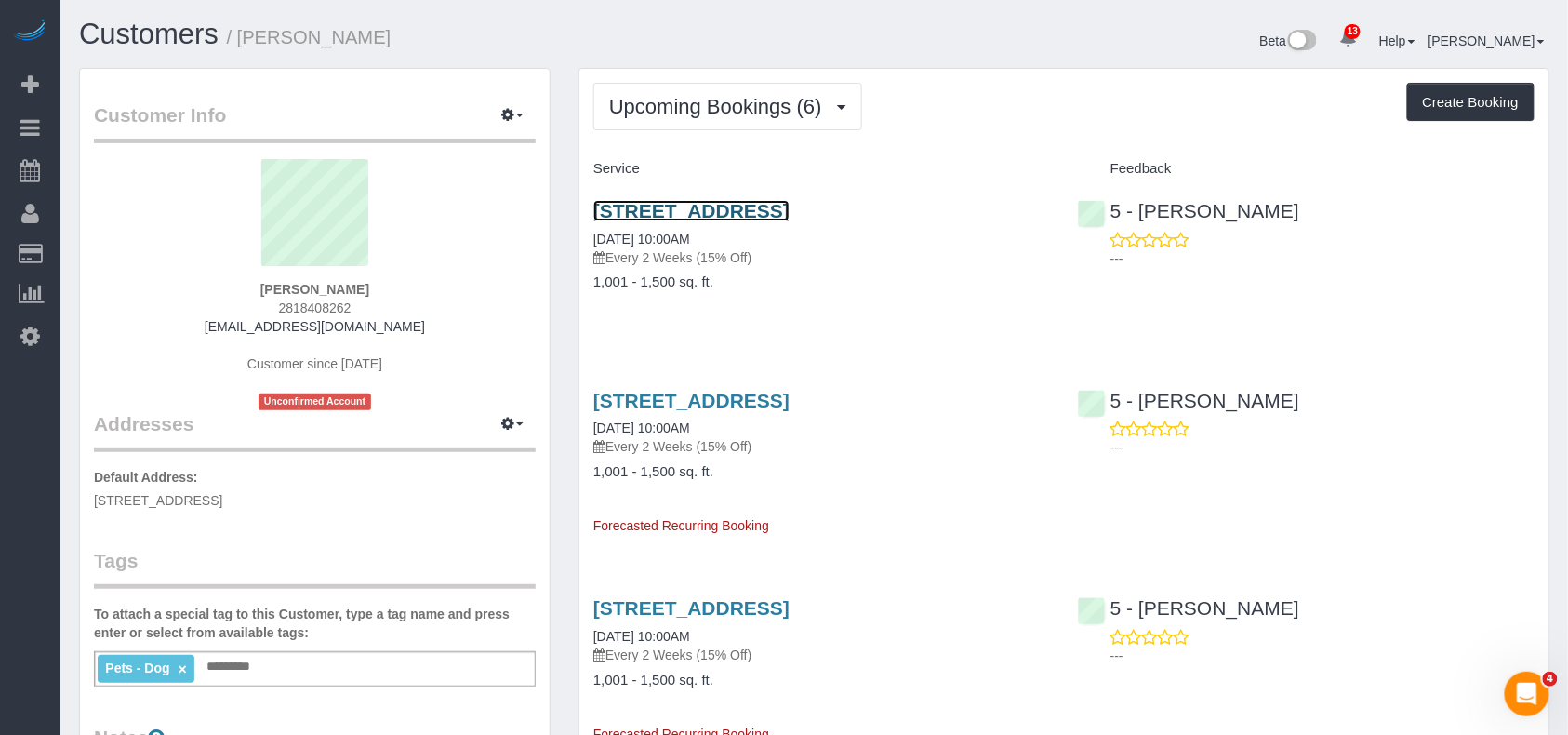
click at [744, 213] on link "900 S 1st Street, Apt. 301, Austin, TX 78704" at bounding box center [692, 210] width 196 height 22
click at [513, 423] on icon "button" at bounding box center [507, 423] width 13 height 11
click at [496, 455] on button "Manage Addresses" at bounding box center [459, 459] width 150 height 26
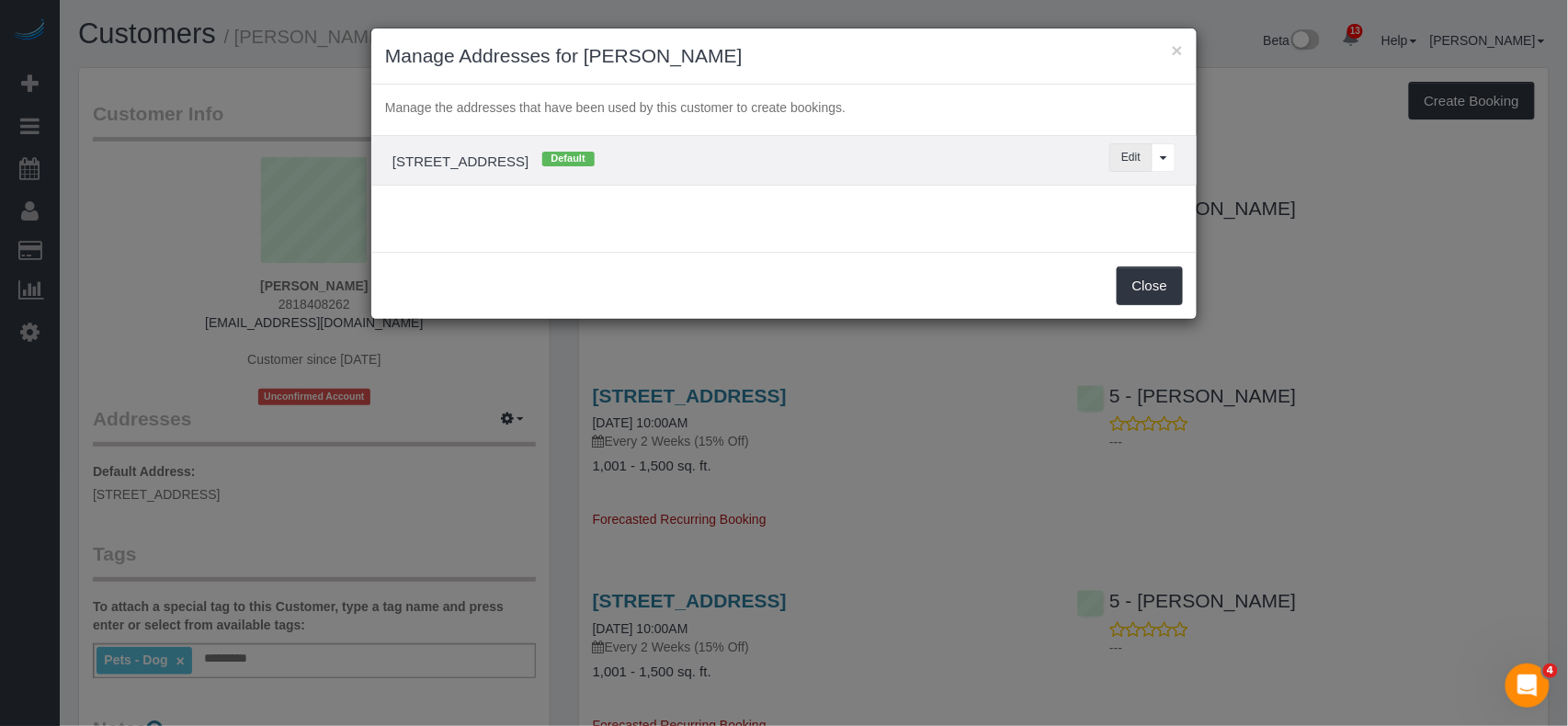
click at [1122, 163] on button "Edit" at bounding box center [1130, 157] width 43 height 28
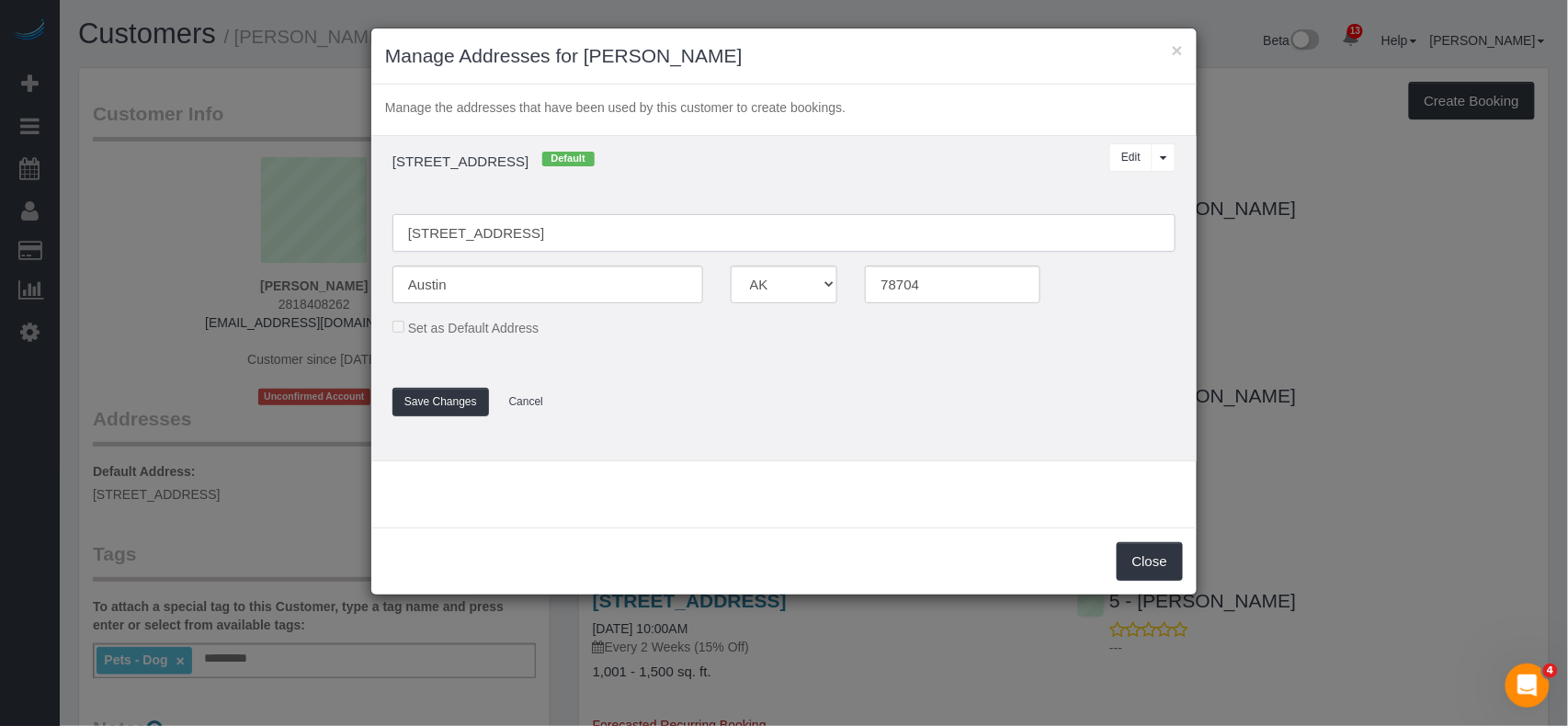
click at [443, 239] on input "900 S 1st St, 301" at bounding box center [784, 233] width 783 height 38
type input "900 South 1st Street, 301"
click at [465, 395] on button "Save Changes" at bounding box center [440, 401] width 96 height 28
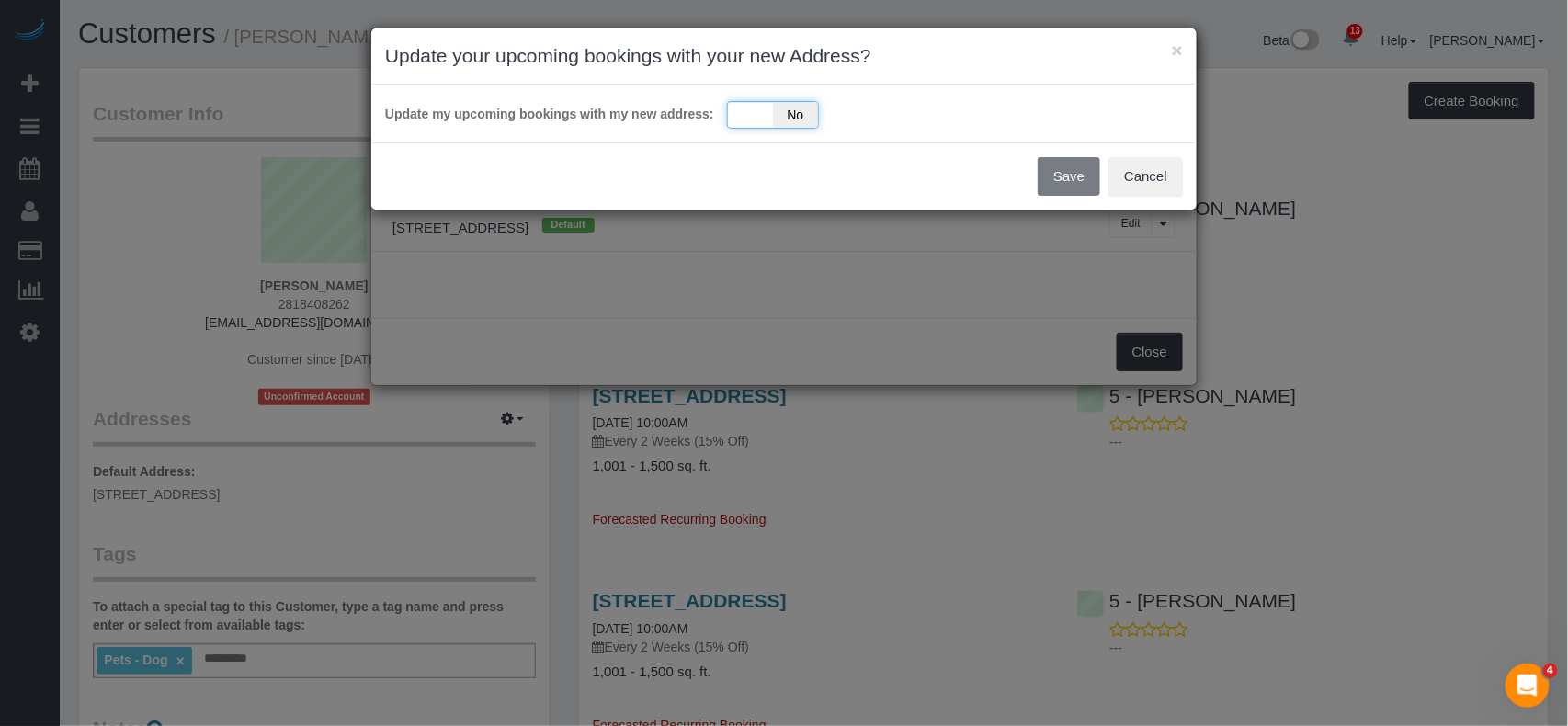
click at [762, 119] on div "Yes No" at bounding box center [773, 115] width 92 height 27
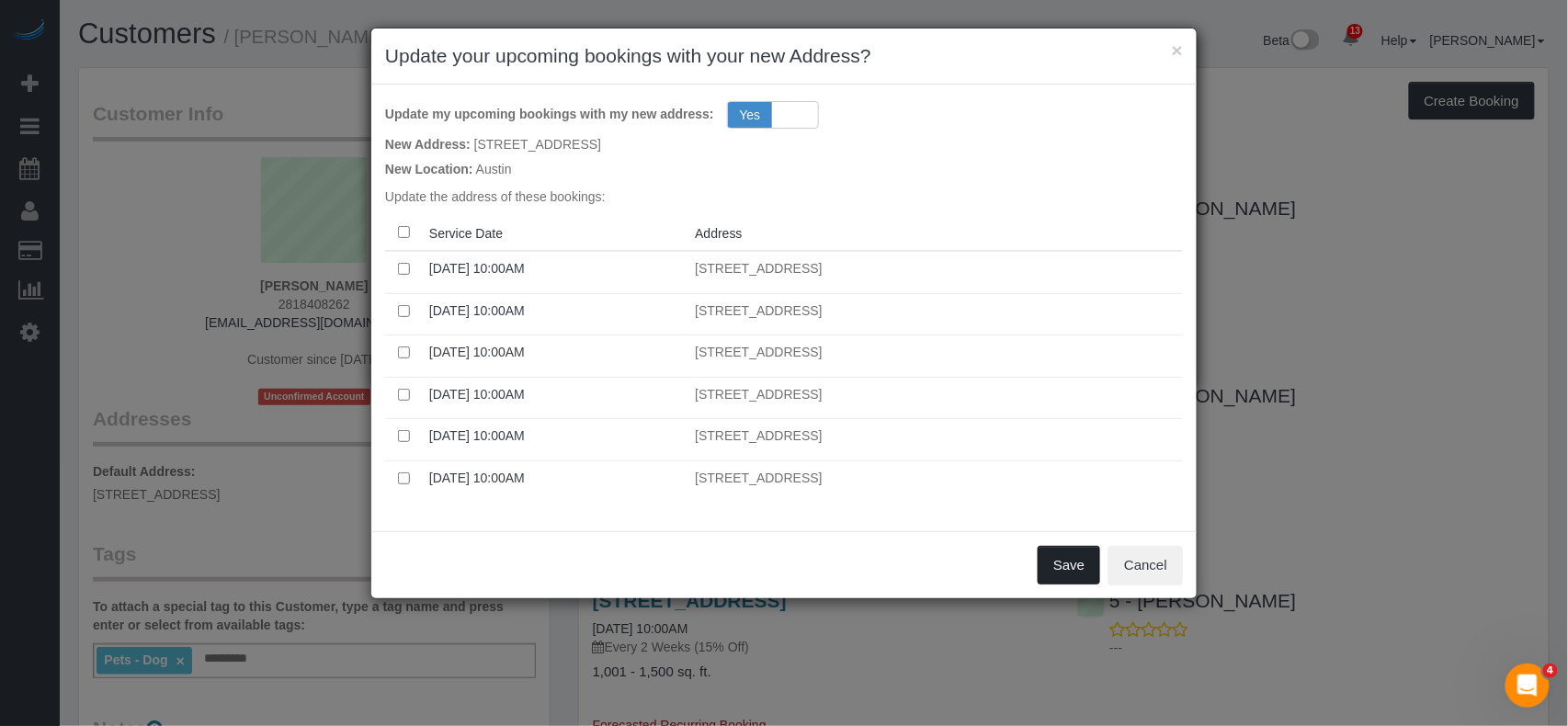
drag, startPoint x: 1074, startPoint y: 568, endPoint x: 1063, endPoint y: 568, distance: 11.0
click at [1073, 568] on button "Save" at bounding box center [1069, 565] width 62 height 39
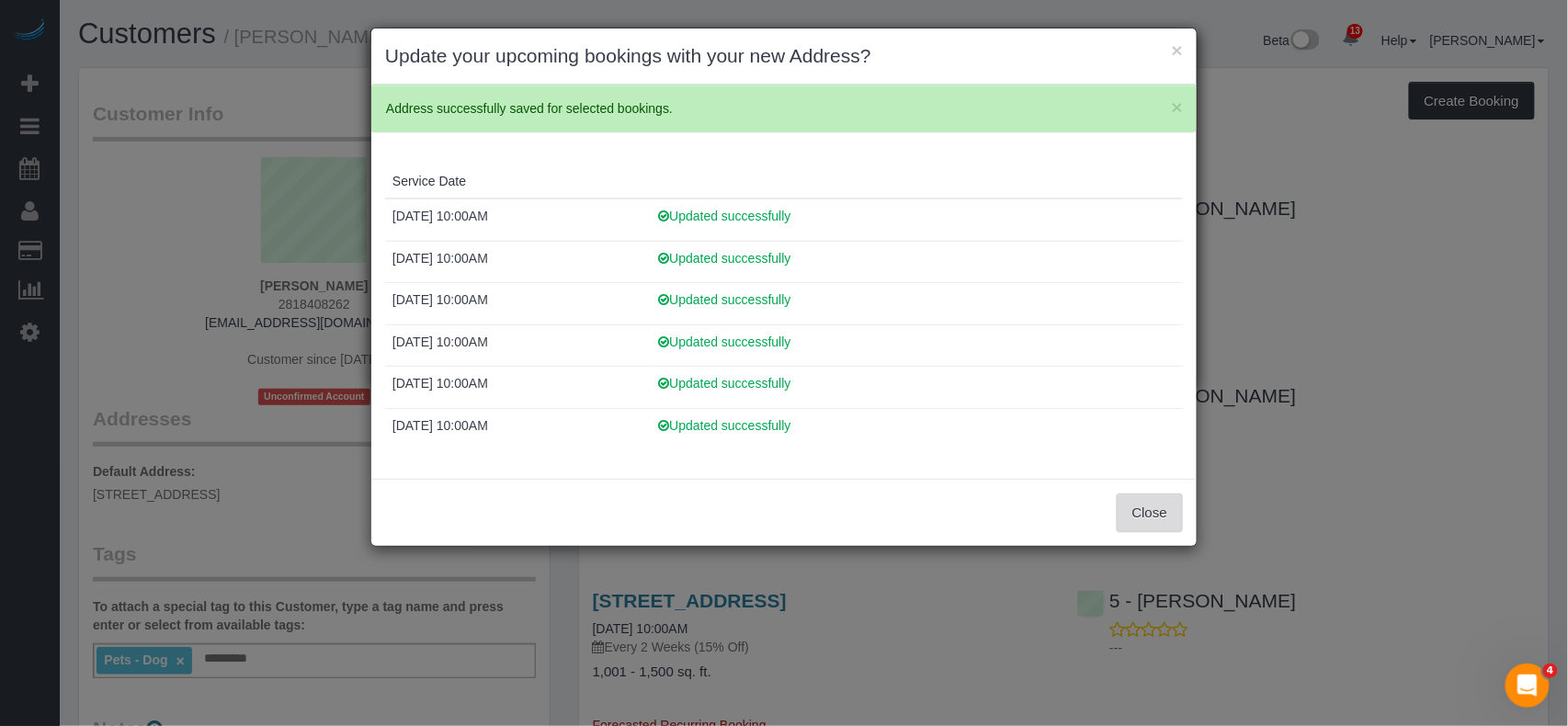
click at [1151, 515] on button "Close" at bounding box center [1150, 512] width 66 height 39
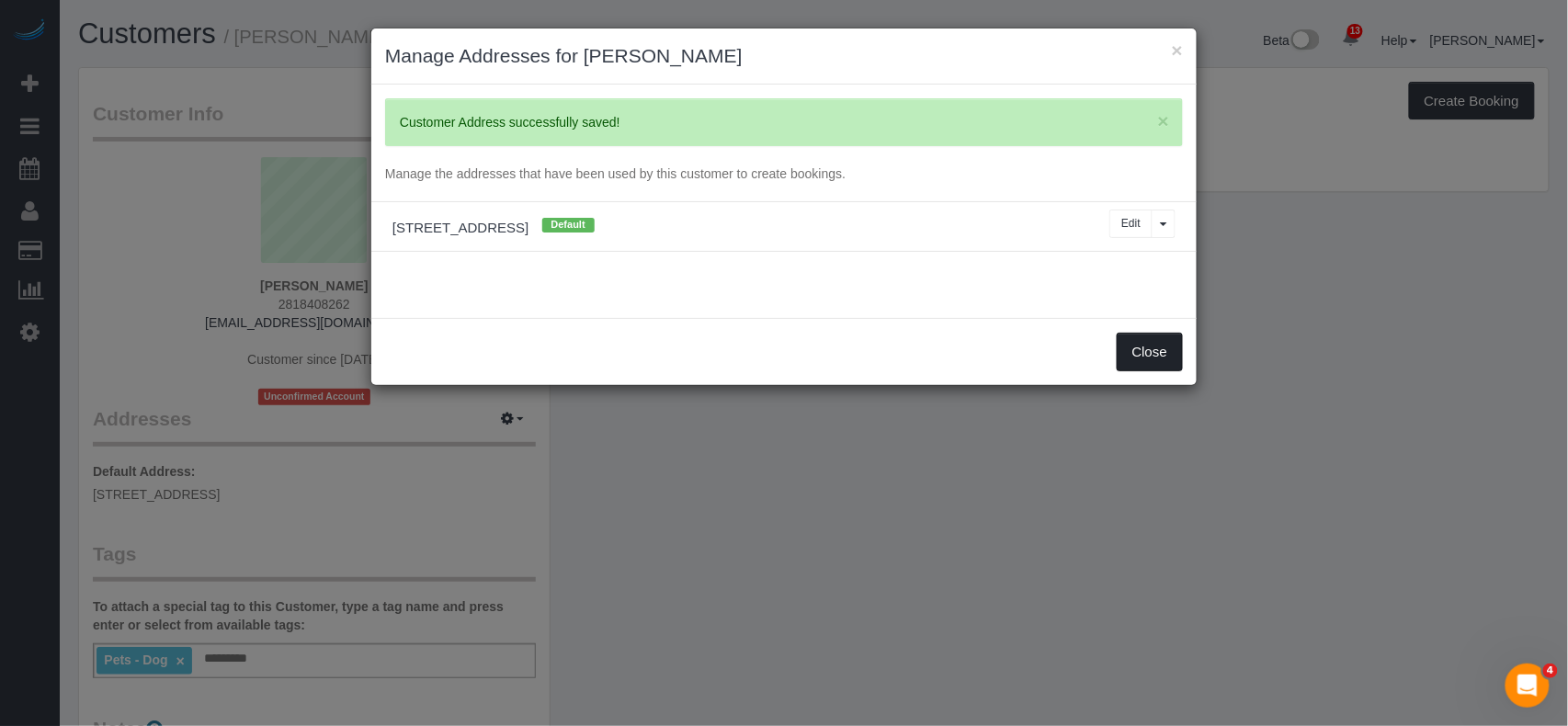
click at [1152, 361] on button "Close" at bounding box center [1150, 352] width 66 height 39
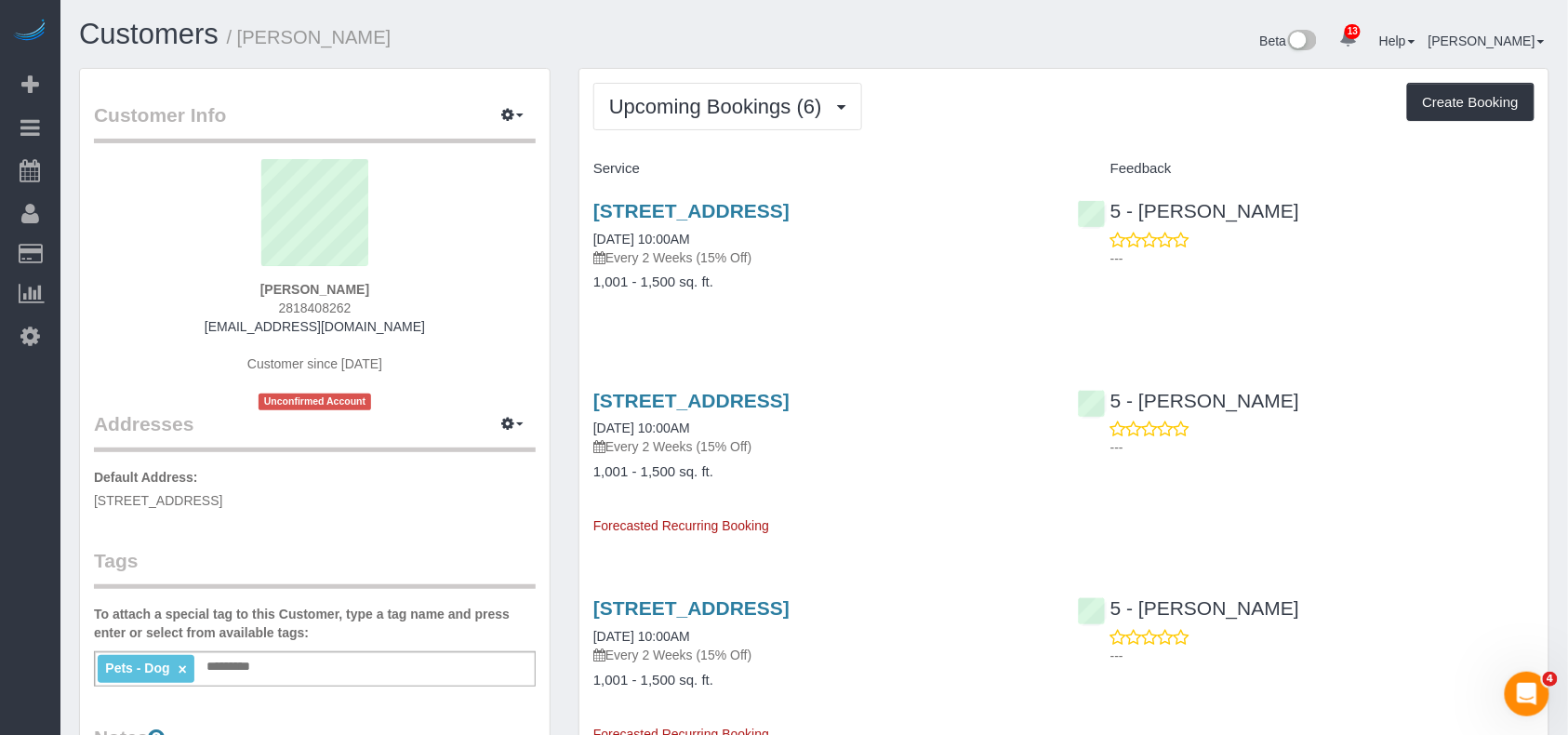
drag, startPoint x: 390, startPoint y: 493, endPoint x: 77, endPoint y: 494, distance: 313.0
click at [77, 494] on div "Customer Info Edit Contact Info Send Message Email Preferences Special Sales Ta…" at bounding box center [314, 693] width 499 height 1250
copy span "900 South 1st Street, 301, Austin, TX 78704"
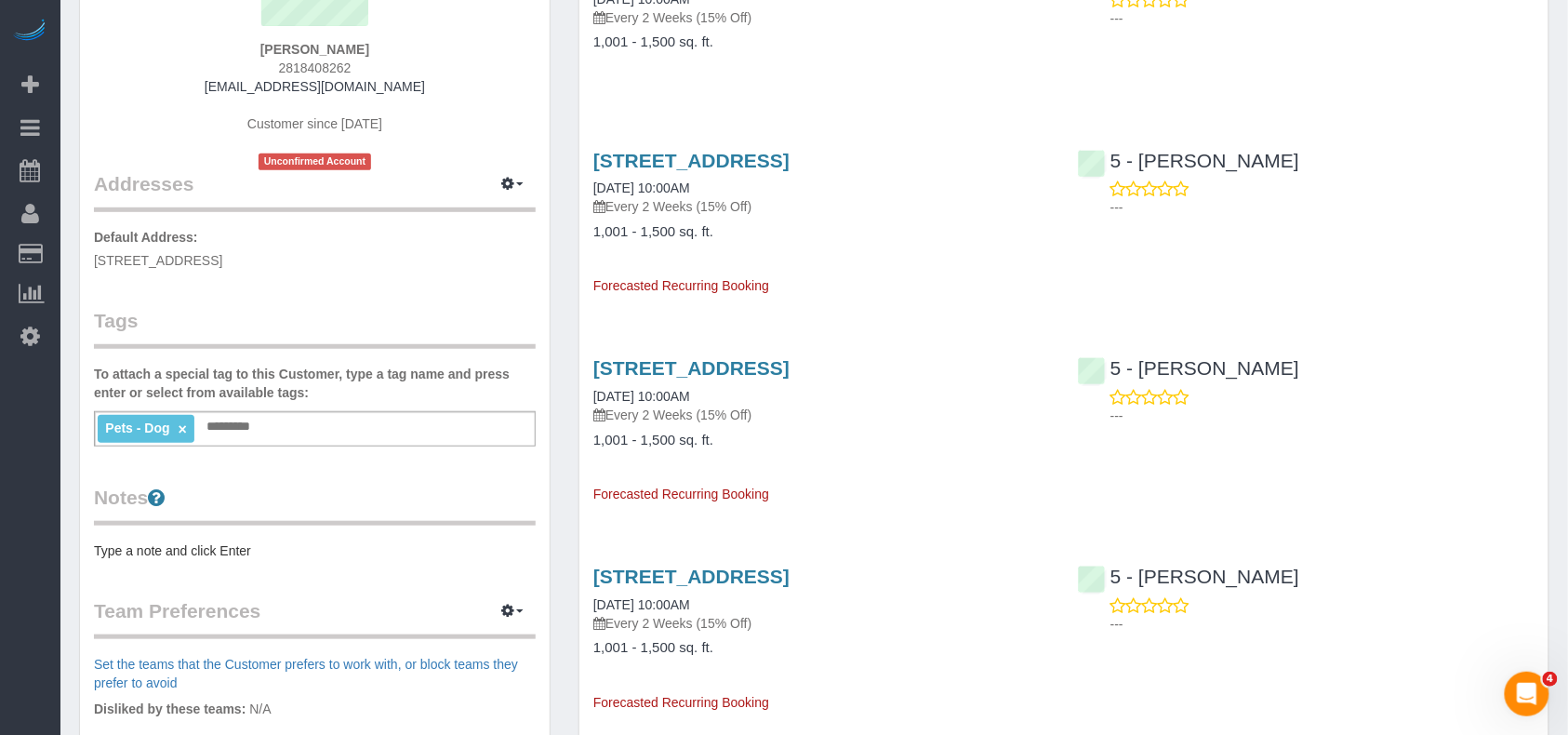
scroll to position [248, 0]
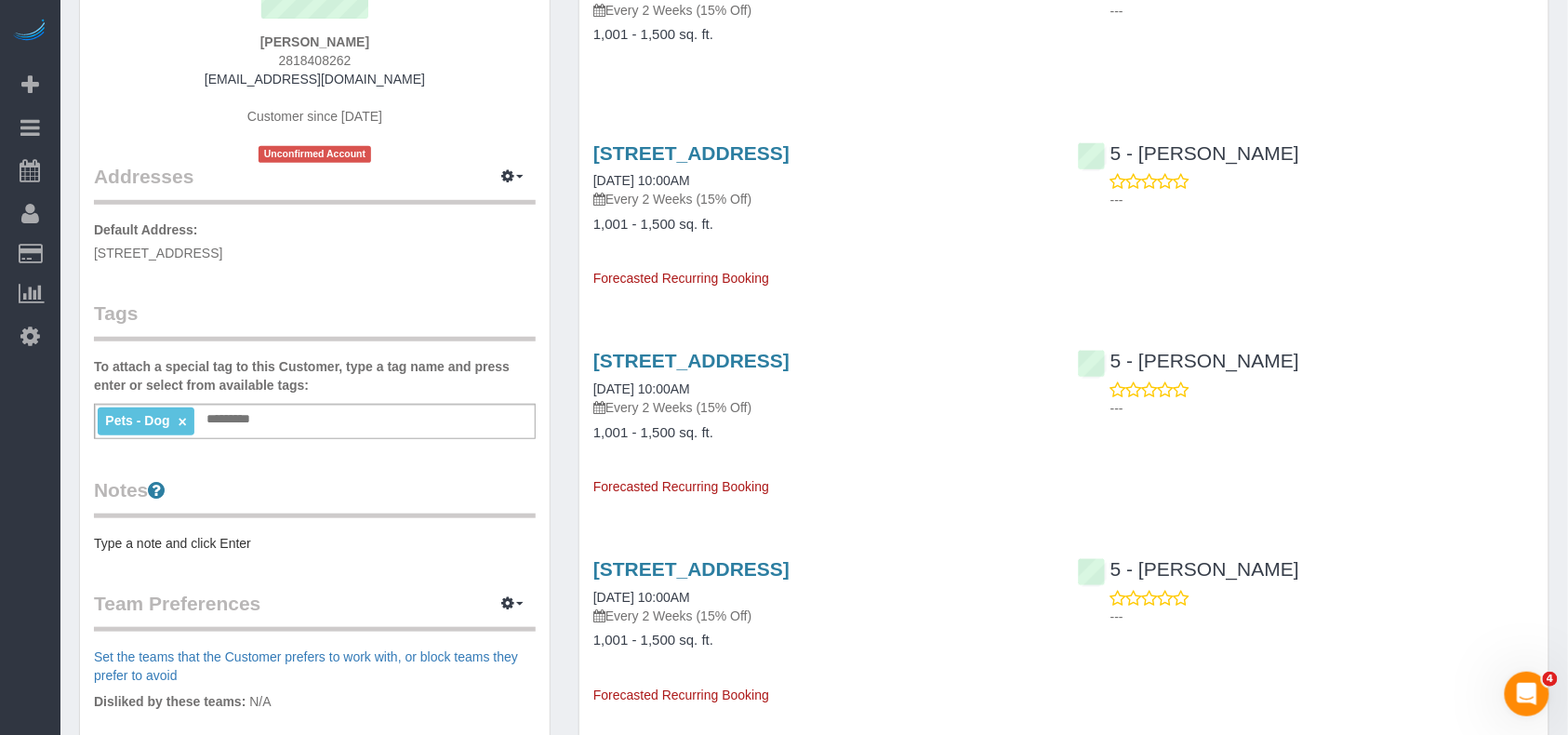
click at [280, 551] on div "Customer Info Edit Contact Info Send Message Email Preferences Special Sales Ta…" at bounding box center [314, 435] width 470 height 1229
click at [264, 540] on pre "Type a note and click Enter" at bounding box center [315, 542] width 442 height 19
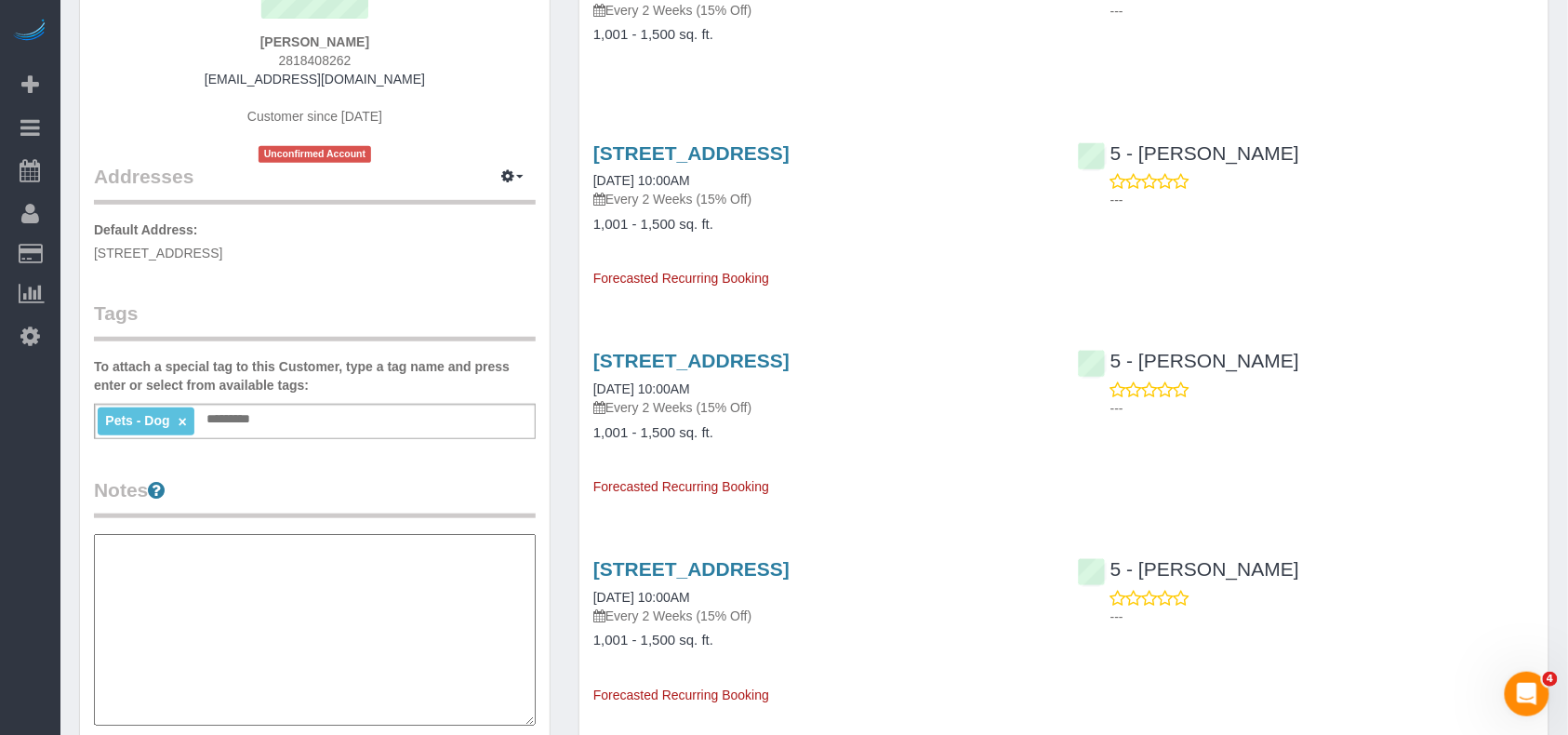
click at [243, 537] on textarea at bounding box center [315, 629] width 442 height 192
click at [229, 541] on textarea "* **** * ***** ***** ****" at bounding box center [315, 629] width 442 height 192
paste textarea "**********"
click at [95, 598] on textarea "**********" at bounding box center [315, 629] width 442 height 192
click at [97, 615] on textarea "**********" at bounding box center [315, 629] width 442 height 192
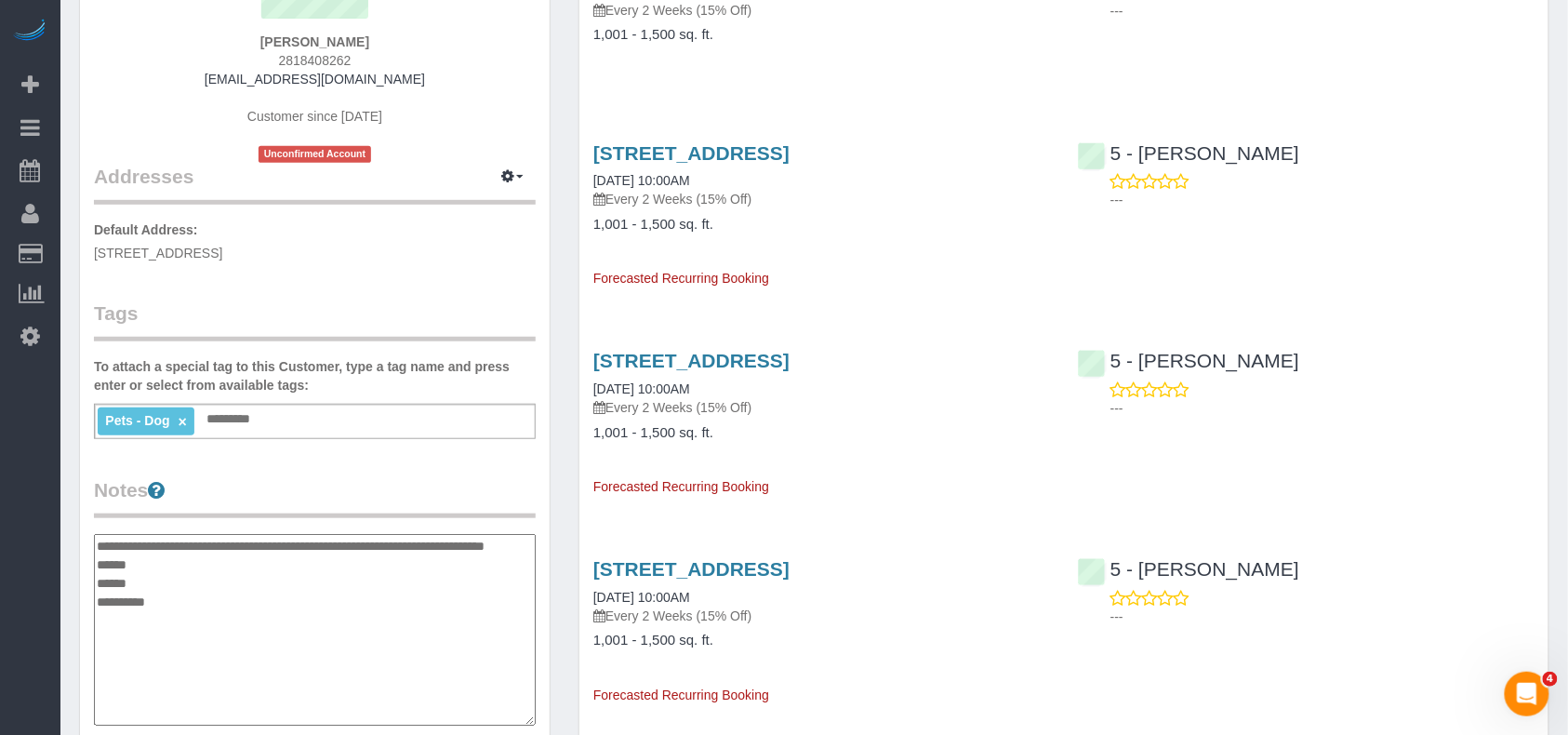
type textarea "**********"
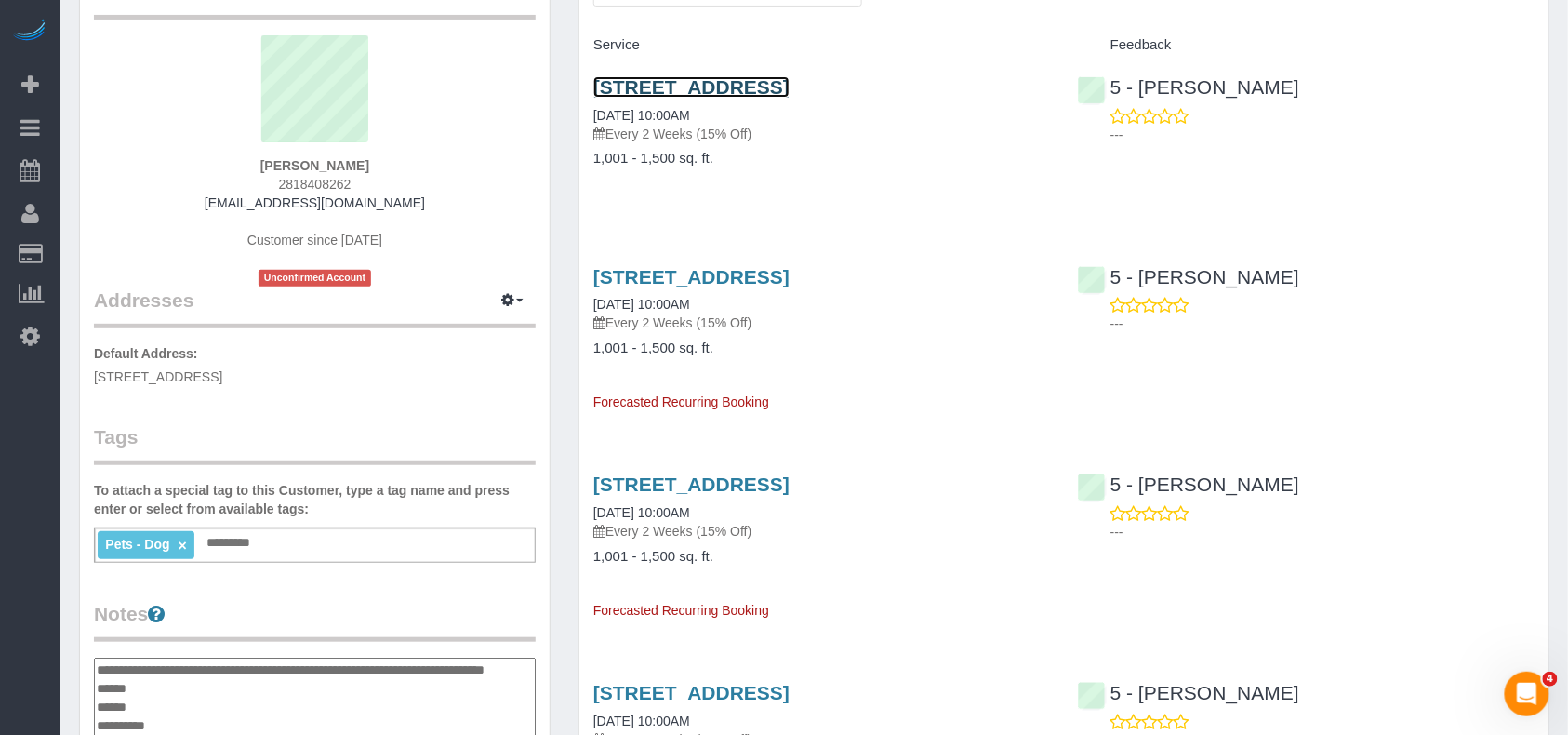
click at [790, 87] on link "900 South 1st Street, 301, Austin, TX 78704" at bounding box center [692, 87] width 196 height 22
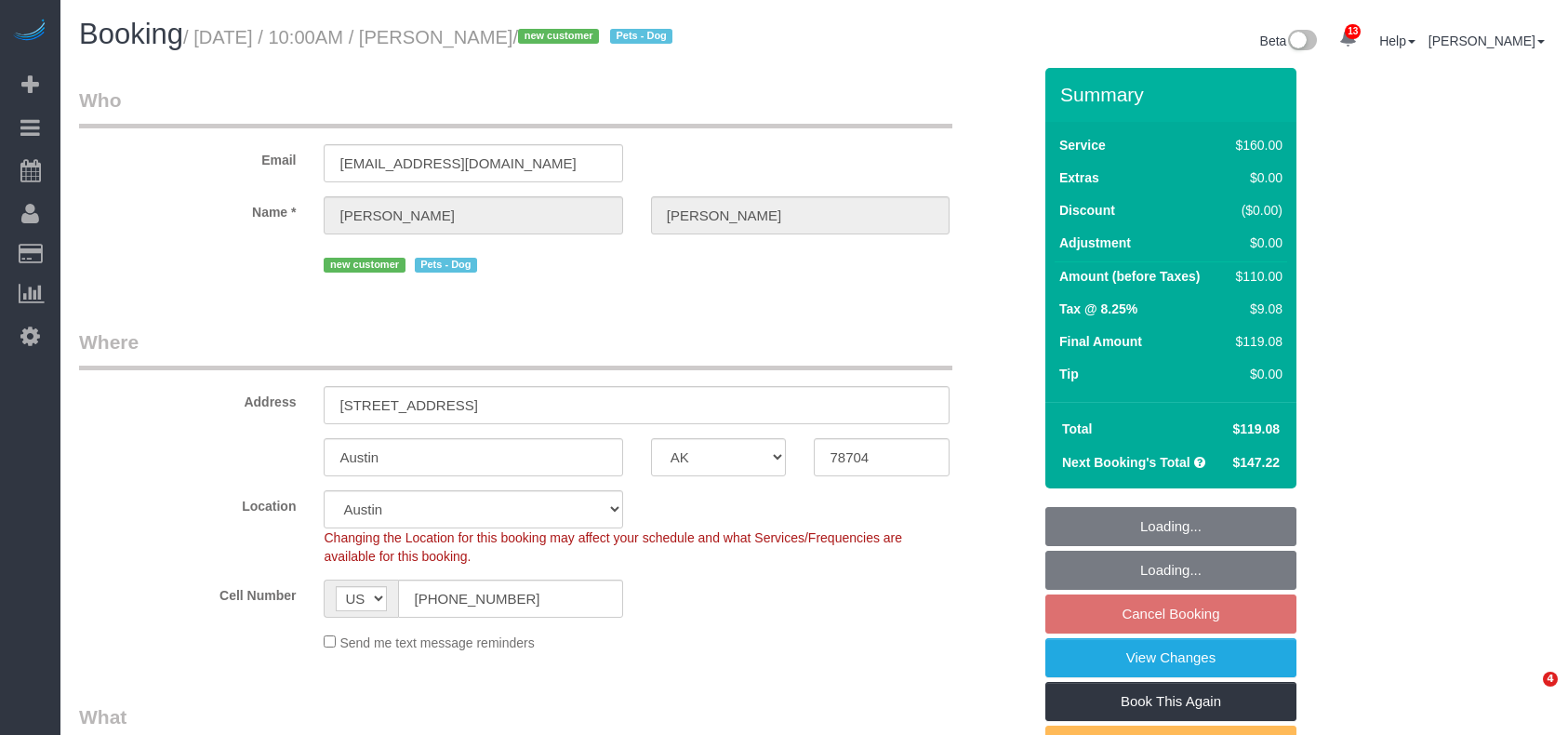
select select "[GEOGRAPHIC_DATA]"
select select "number:89"
select select "number:90"
select select "number:13"
select select "number:5"
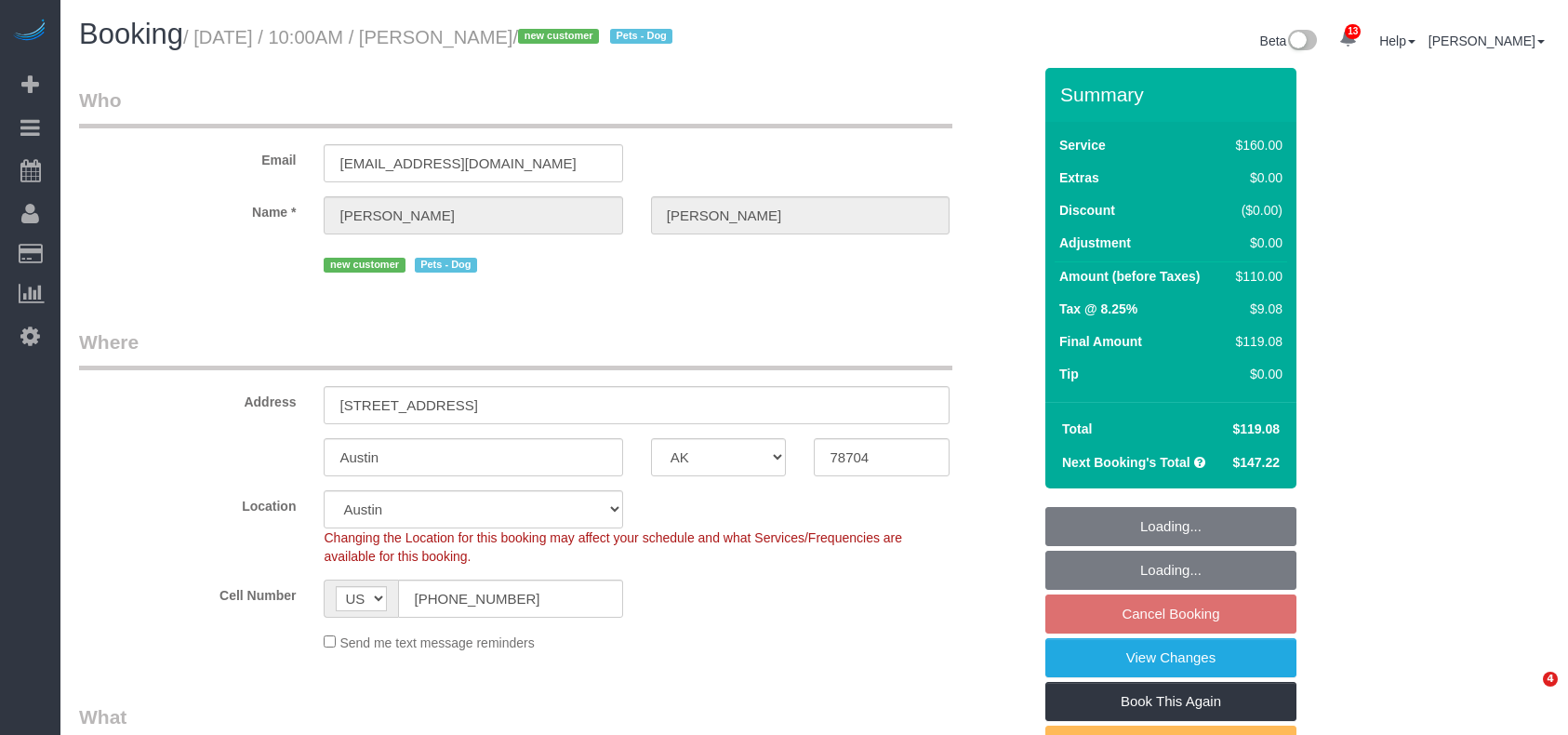
select select "spot63"
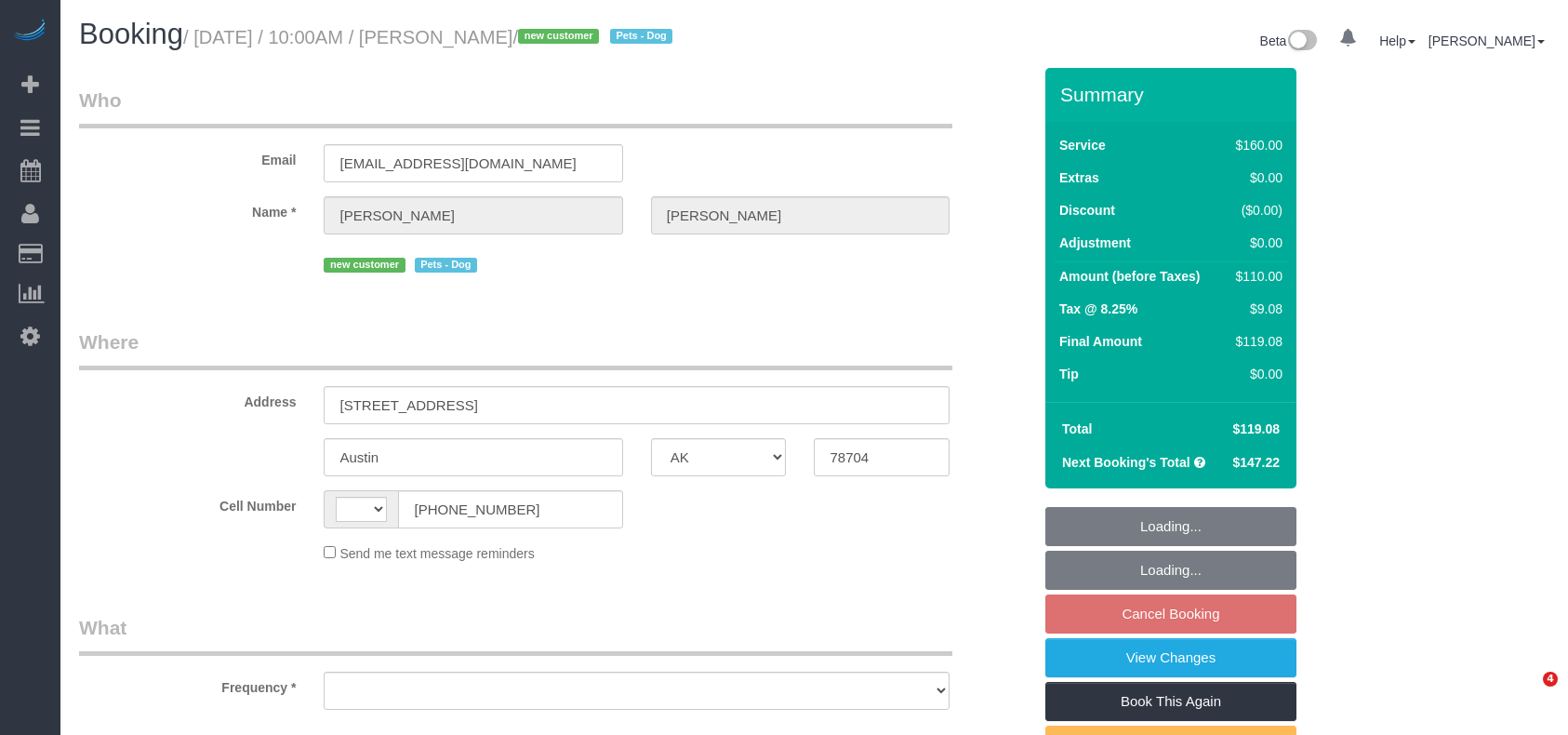
select select "[GEOGRAPHIC_DATA]"
select select "string:[GEOGRAPHIC_DATA]"
select select "number:89"
select select "number:90"
select select "number:13"
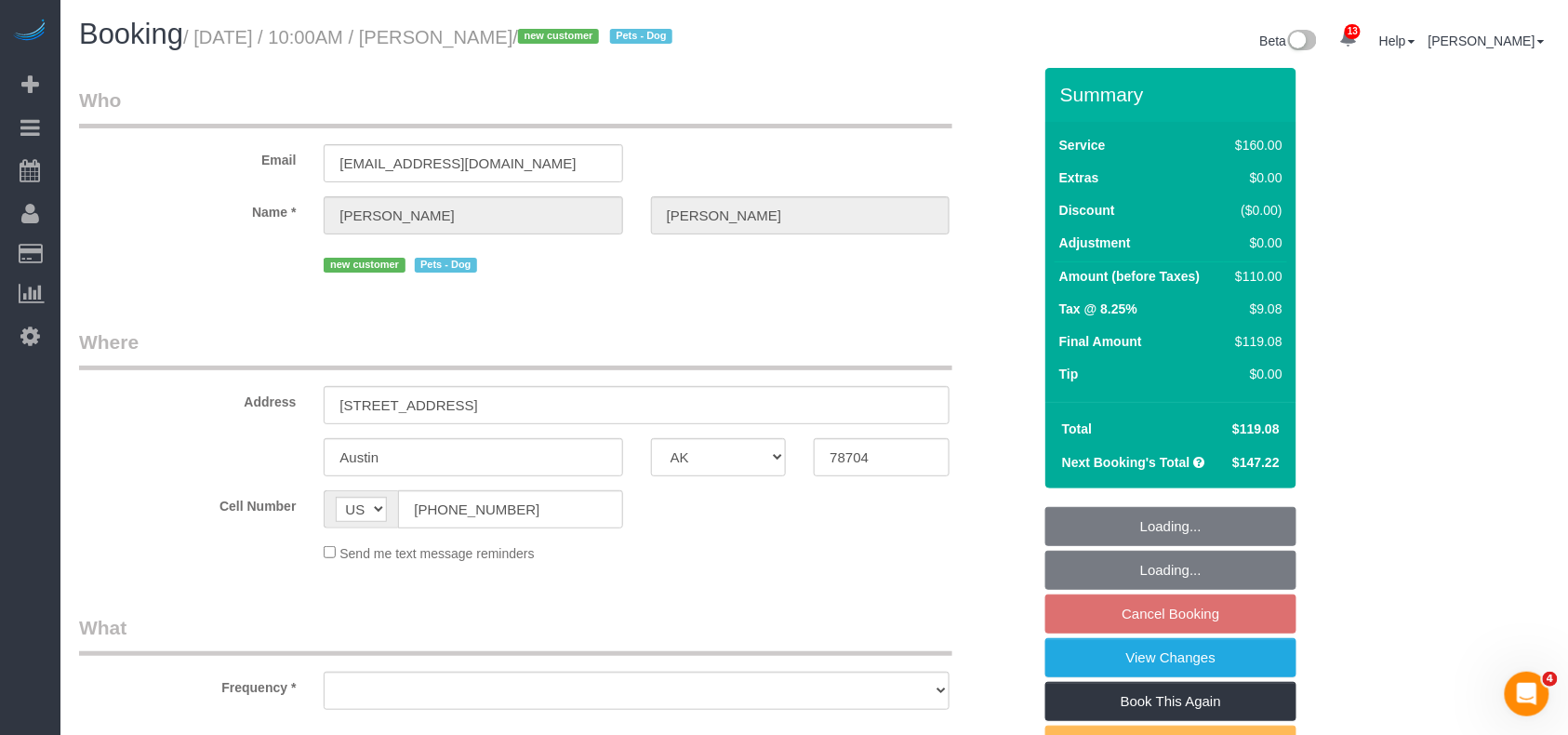
select select "number:5"
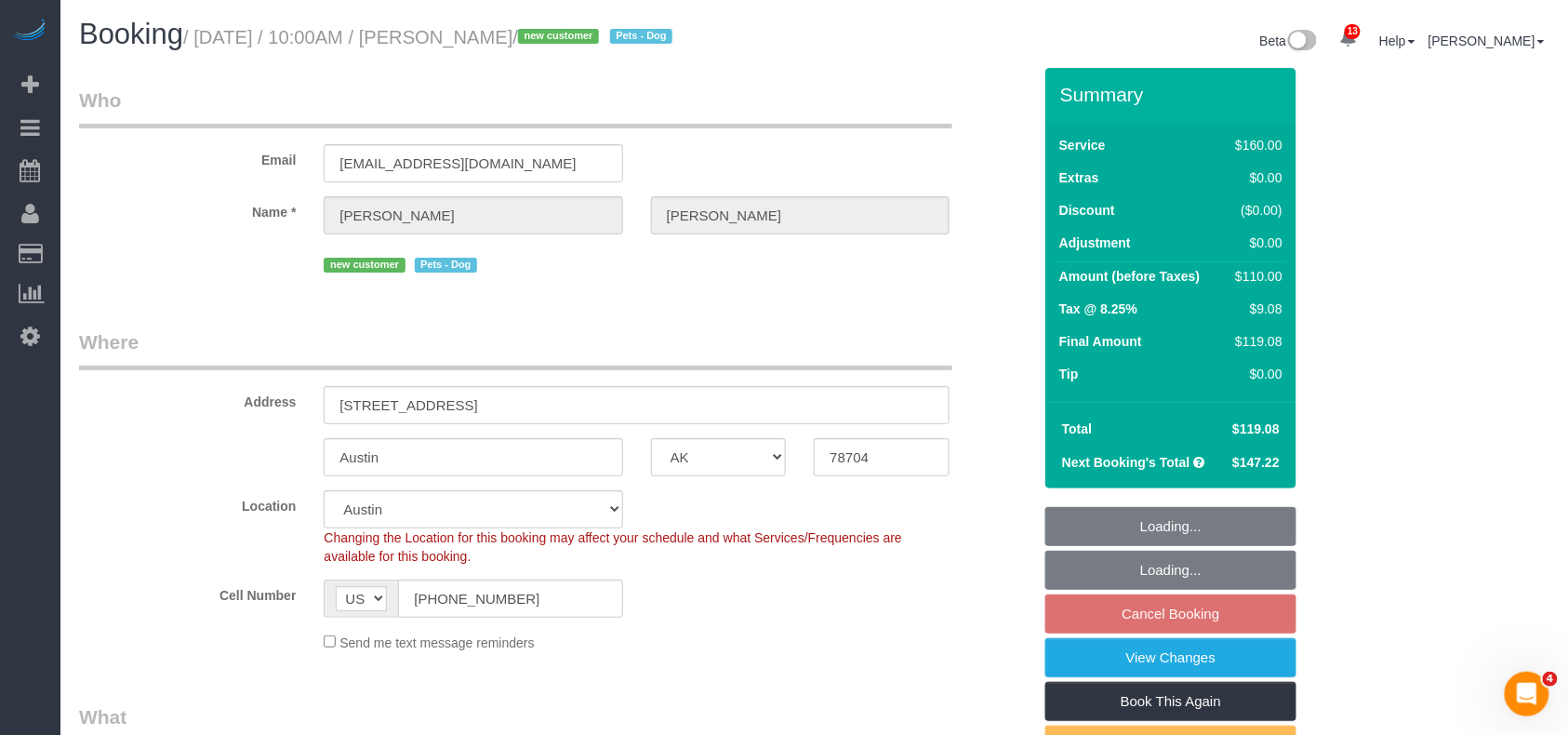
select select "object:744"
select select "string:stripe-pm_1S42YJ4VGloSiKo7pQTyPawy"
select select "spot3"
select select "object:1019"
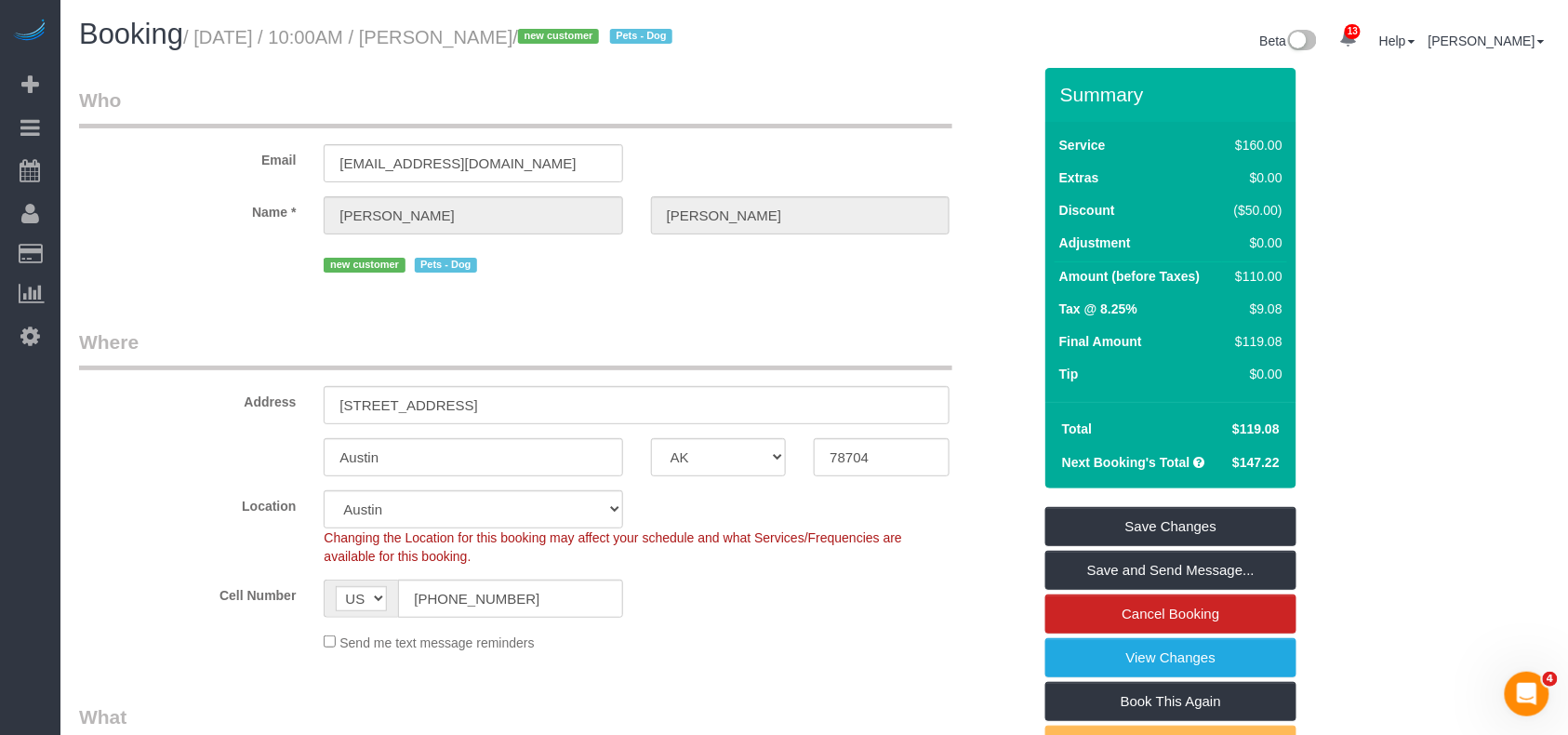
drag, startPoint x: 593, startPoint y: 41, endPoint x: 480, endPoint y: 44, distance: 113.0
click at [480, 44] on small "/ [DATE] / 10:00AM / [PERSON_NAME] / new customer Pets - Dog" at bounding box center [429, 36] width 494 height 21
copy small "[PERSON_NAME]"
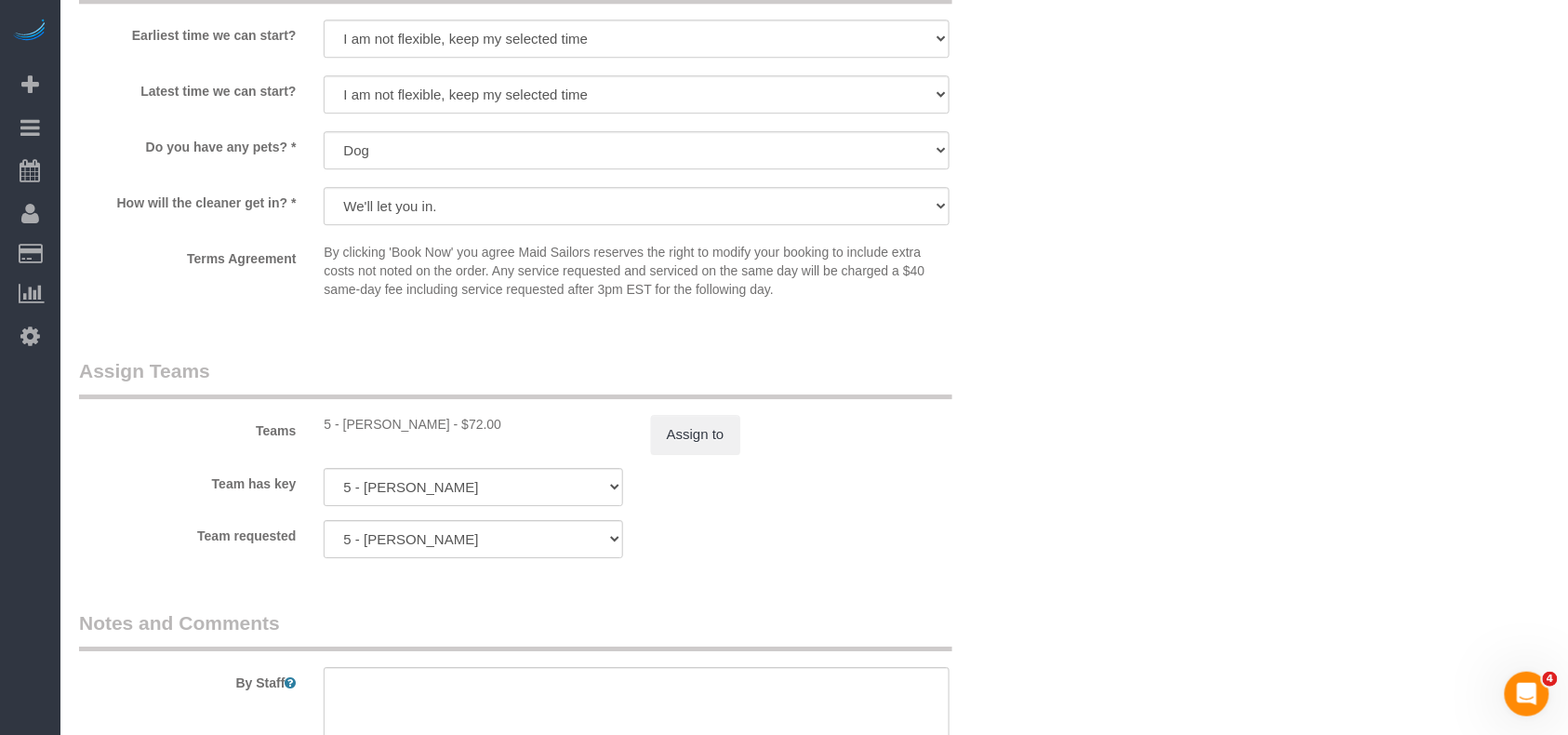
scroll to position [1984, 0]
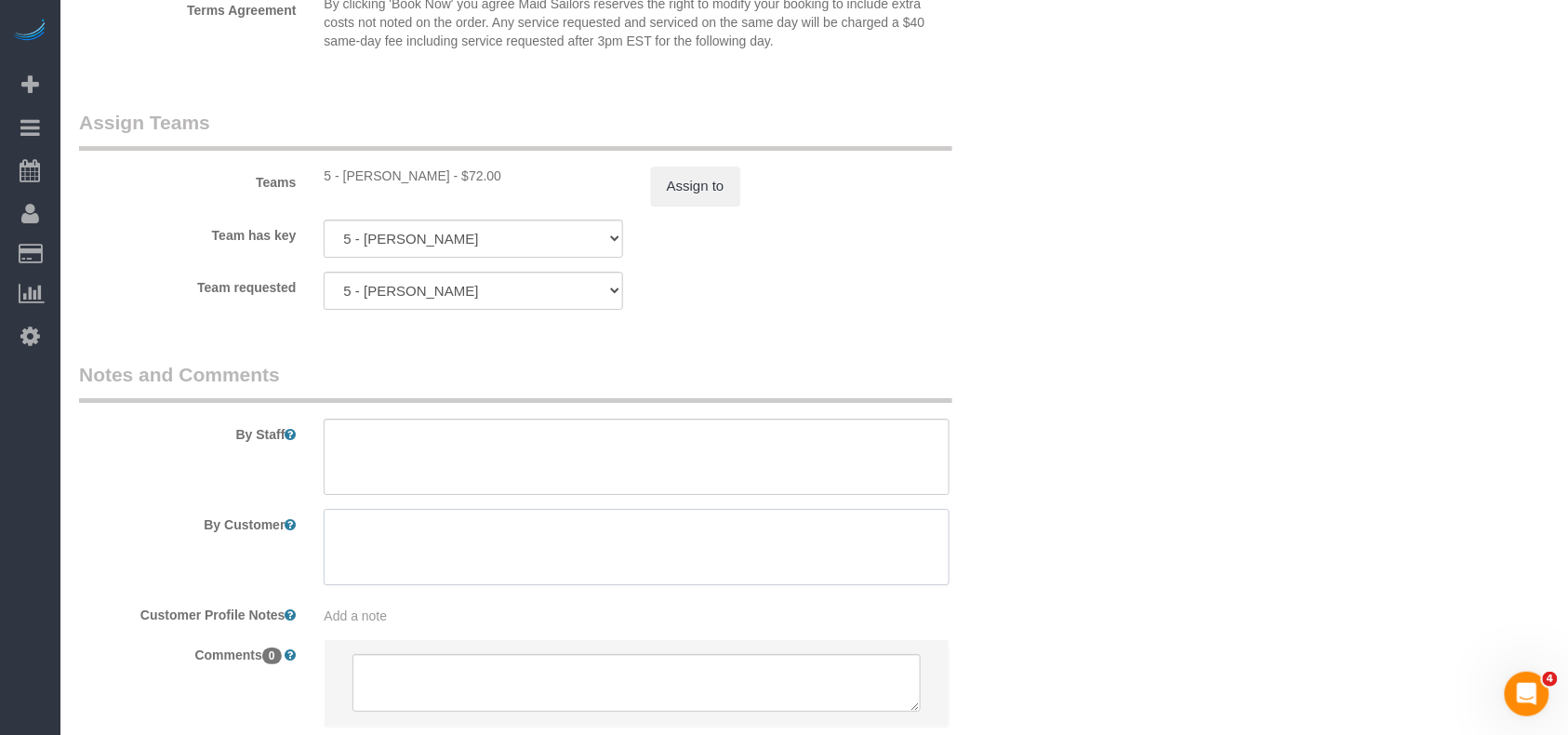
click at [407, 540] on textarea at bounding box center [636, 547] width 626 height 77
click at [685, 536] on textarea at bounding box center [636, 547] width 626 height 77
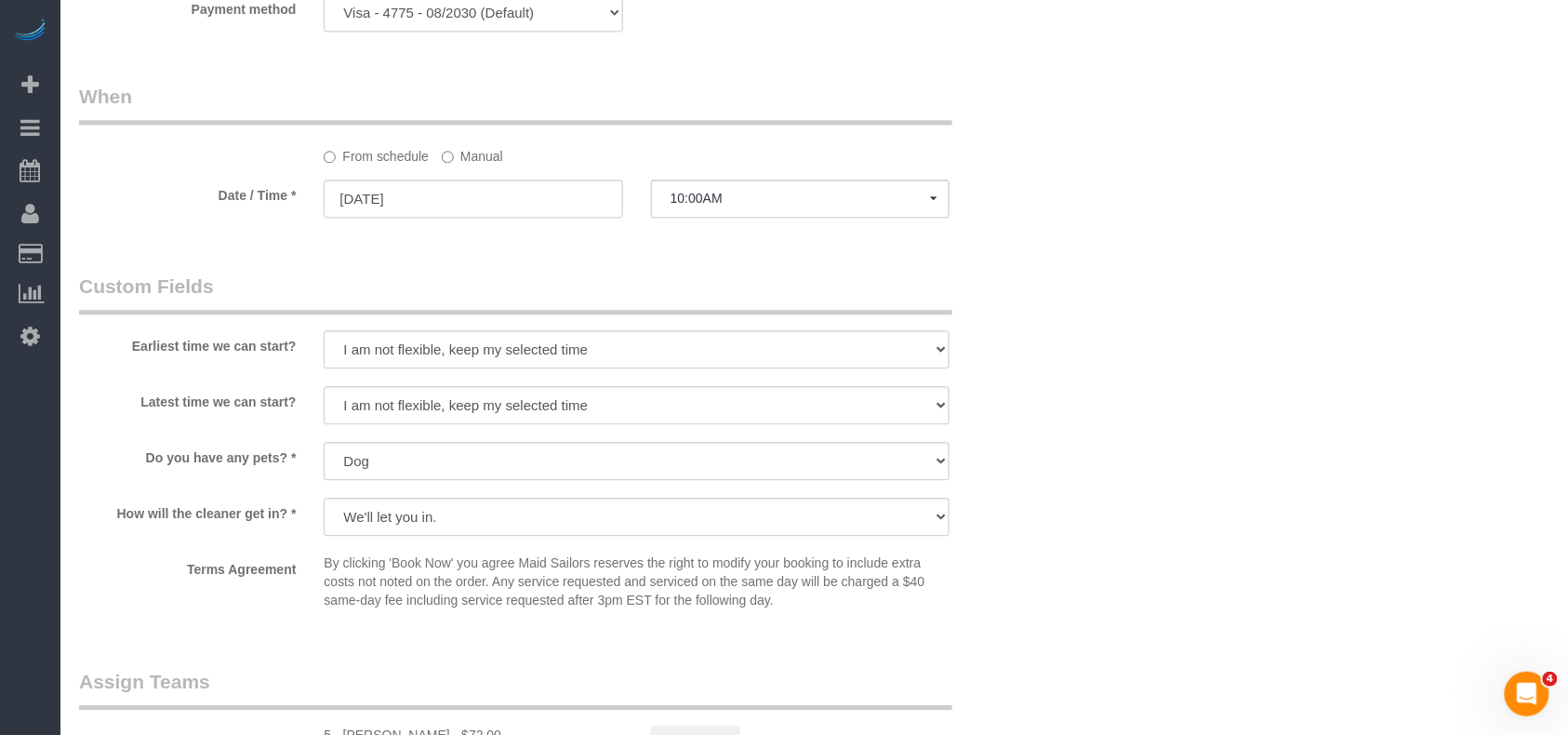
scroll to position [1363, 0]
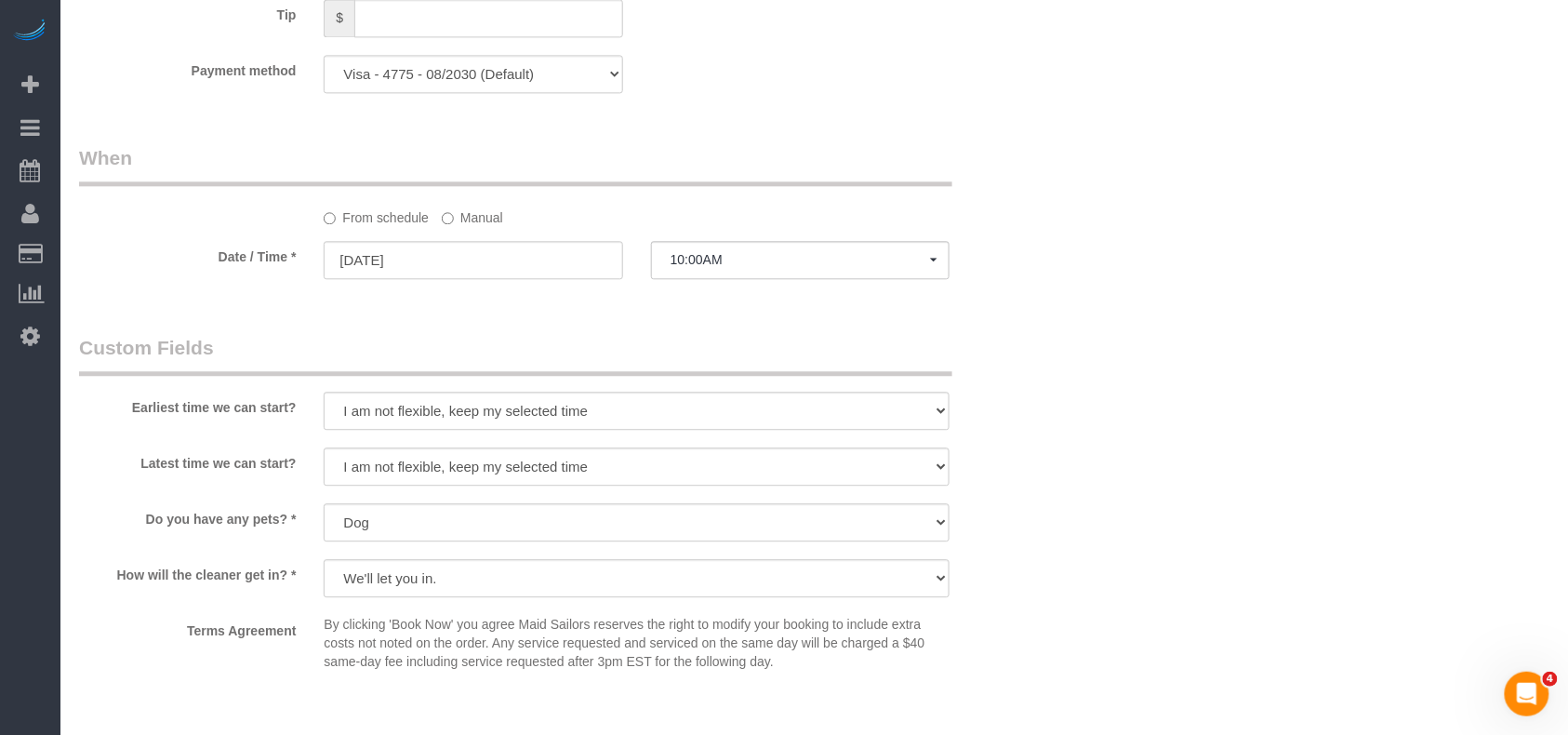
type textarea "Deep cleaned.Dusting and cleaning of the floors. Living room and bathrooms"
click at [555, 417] on select "I am not flexible, keep my selected time 8:00 AM 9:00 AM 10:00 AM 11:00 AM 12:0…" at bounding box center [636, 410] width 626 height 38
select select "number:58"
click at [323, 391] on select "I am not flexible, keep my selected time 8:00 AM 9:00 AM 10:00 AM 11:00 AM 12:0…" at bounding box center [636, 410] width 626 height 38
click at [474, 461] on select "I am not flexible, keep my selected time 8:00 AM 9:00 AM 10:00 AM 11:00 AM 12:0…" at bounding box center [636, 466] width 626 height 38
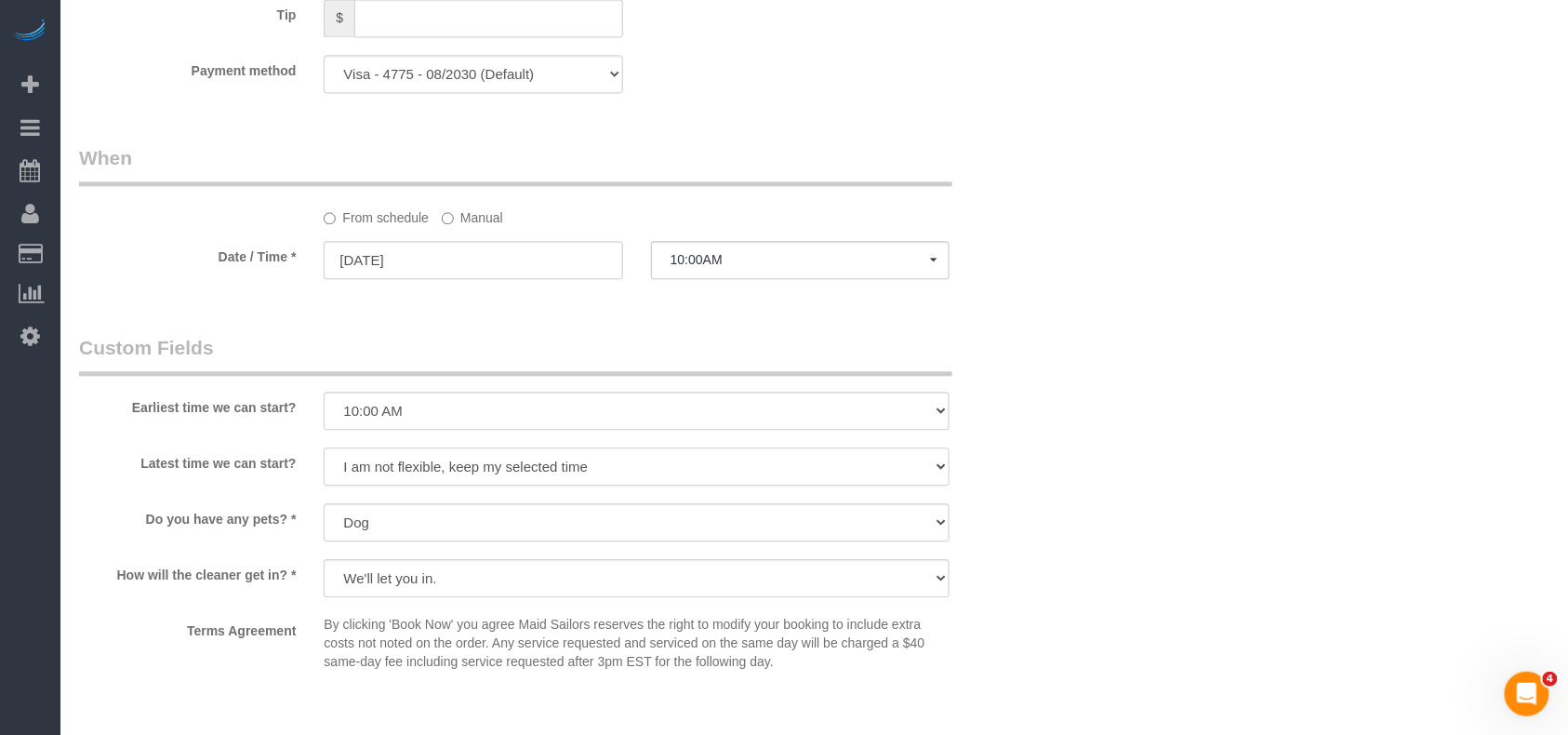
select select "number:72"
click at [323, 447] on select "I am not flexible, keep my selected time 8:00 AM 9:00 AM 10:00 AM 11:00 AM 12:0…" at bounding box center [636, 466] width 626 height 38
click at [1203, 480] on div "Who Email danseqjnk@gmail.com Name * Dan Sequeira new customer Pets - Dog Where…" at bounding box center [813, 61] width 1470 height 2712
click at [487, 475] on select "I am not flexible, keep my selected time 8:00 AM 9:00 AM 10:00 AM 11:00 AM 12:0…" at bounding box center [636, 466] width 626 height 38
click at [323, 447] on select "I am not flexible, keep my selected time 8:00 AM 9:00 AM 10:00 AM 11:00 AM 12:0…" at bounding box center [636, 466] width 626 height 38
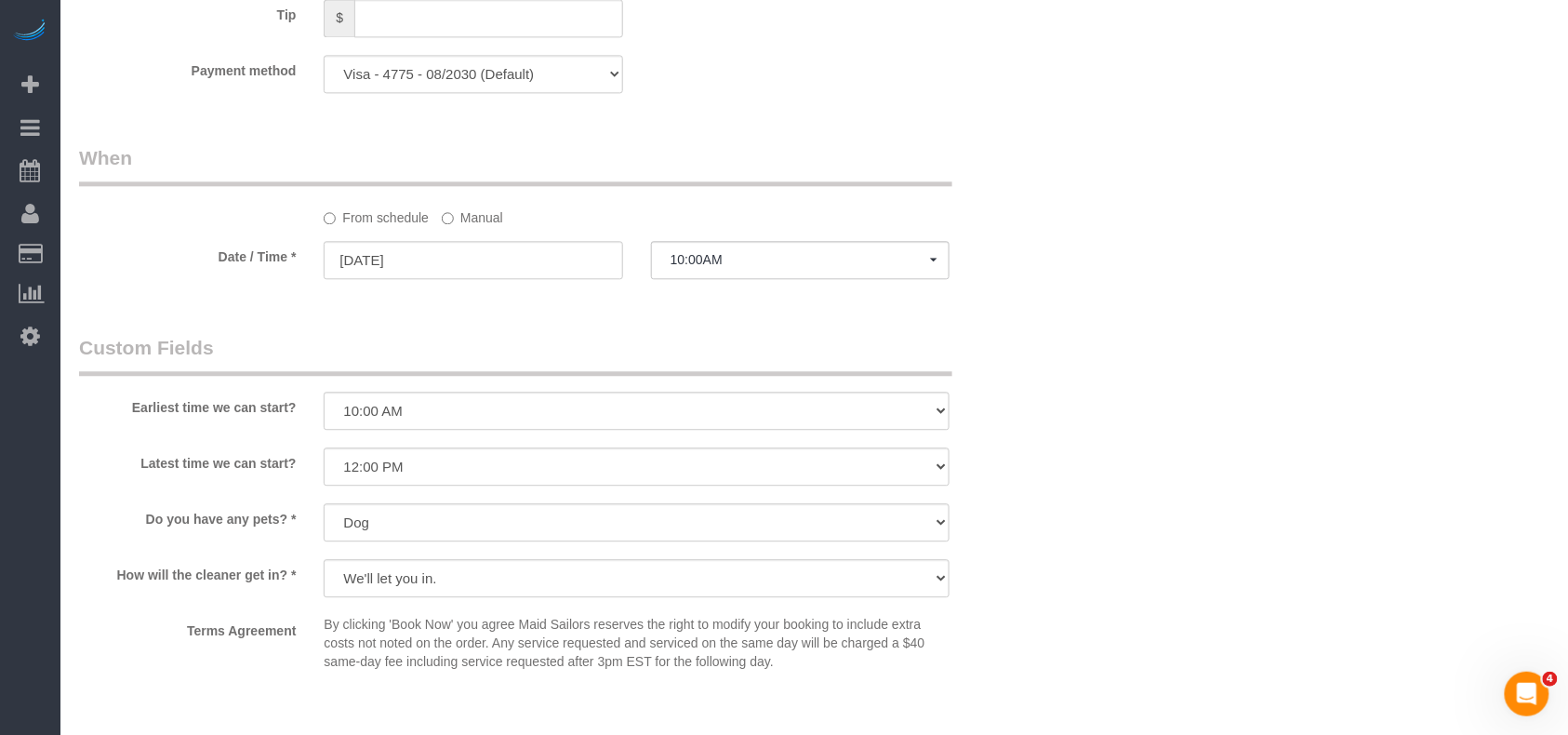
click at [1356, 493] on div "Who Email danseqjnk@gmail.com Name * Dan Sequeira new customer Pets - Dog Where…" at bounding box center [813, 61] width 1470 height 2712
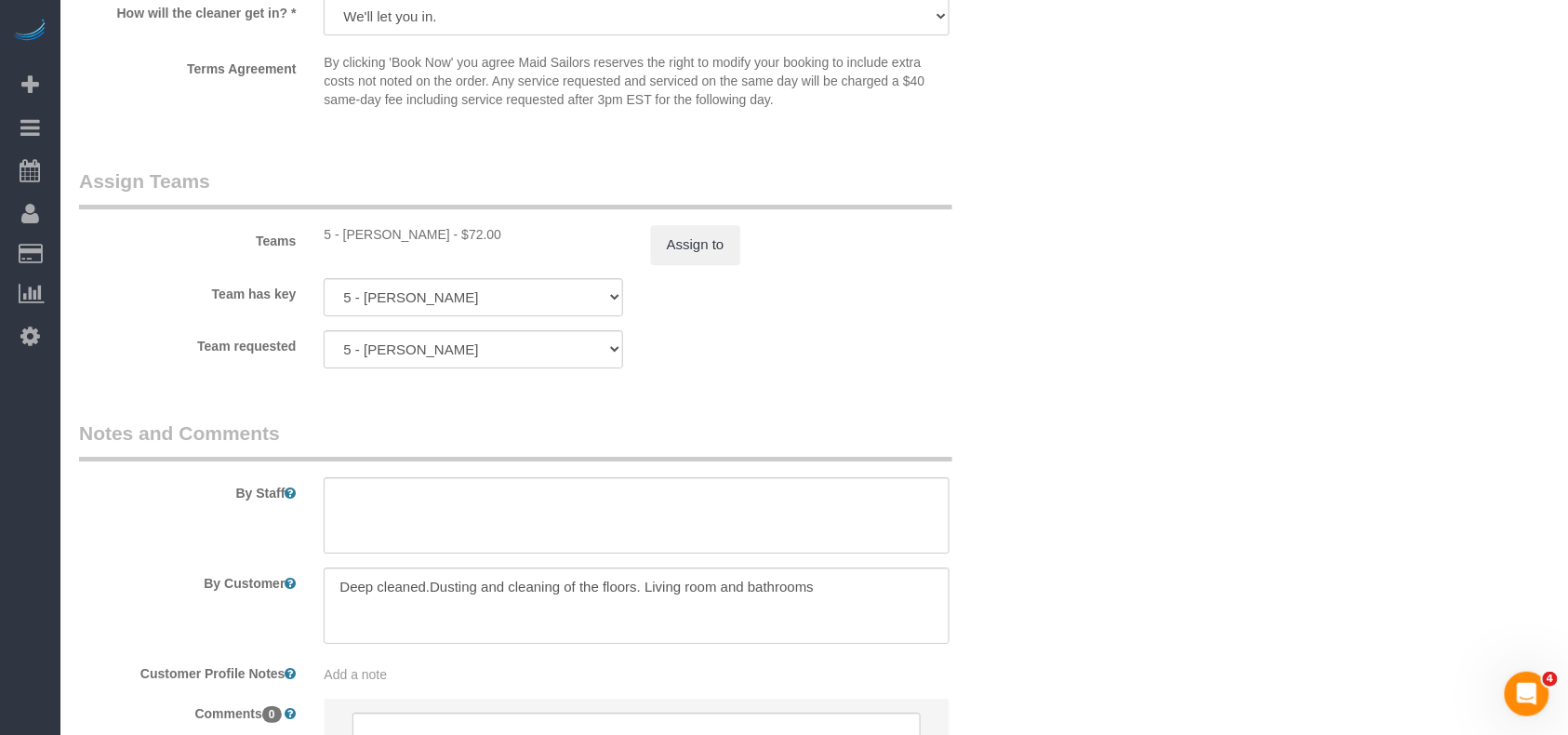
scroll to position [2108, 0]
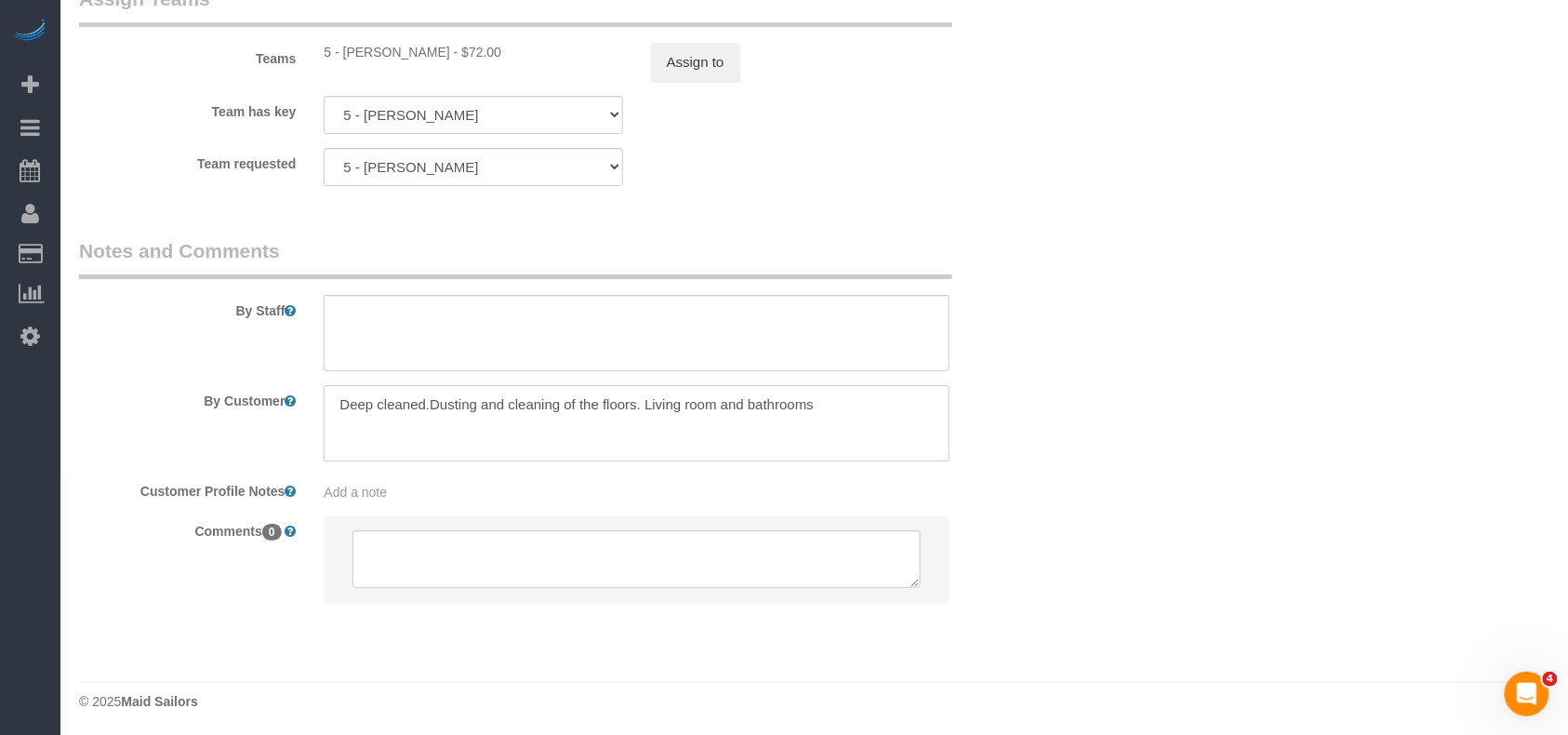
click at [424, 404] on textarea at bounding box center [636, 424] width 626 height 77
drag, startPoint x: 429, startPoint y: 407, endPoint x: 290, endPoint y: 407, distance: 139.0
click at [290, 407] on div "By Customer" at bounding box center [555, 424] width 980 height 77
drag, startPoint x: 556, startPoint y: 403, endPoint x: 823, endPoint y: 413, distance: 267.2
click at [823, 413] on textarea at bounding box center [636, 424] width 626 height 77
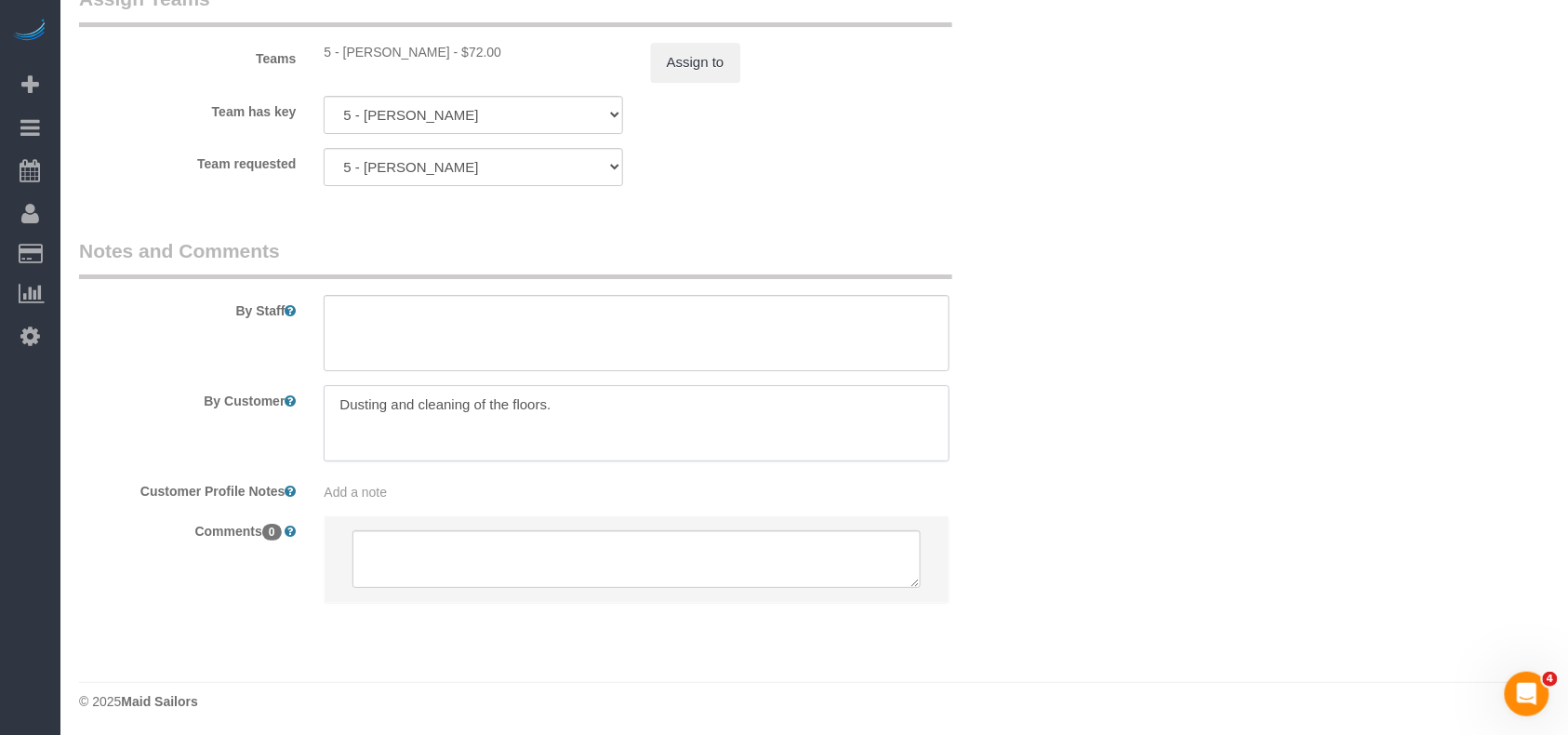
click at [335, 407] on textarea at bounding box center [636, 424] width 626 height 77
paste textarea "Living room and bathrooms"
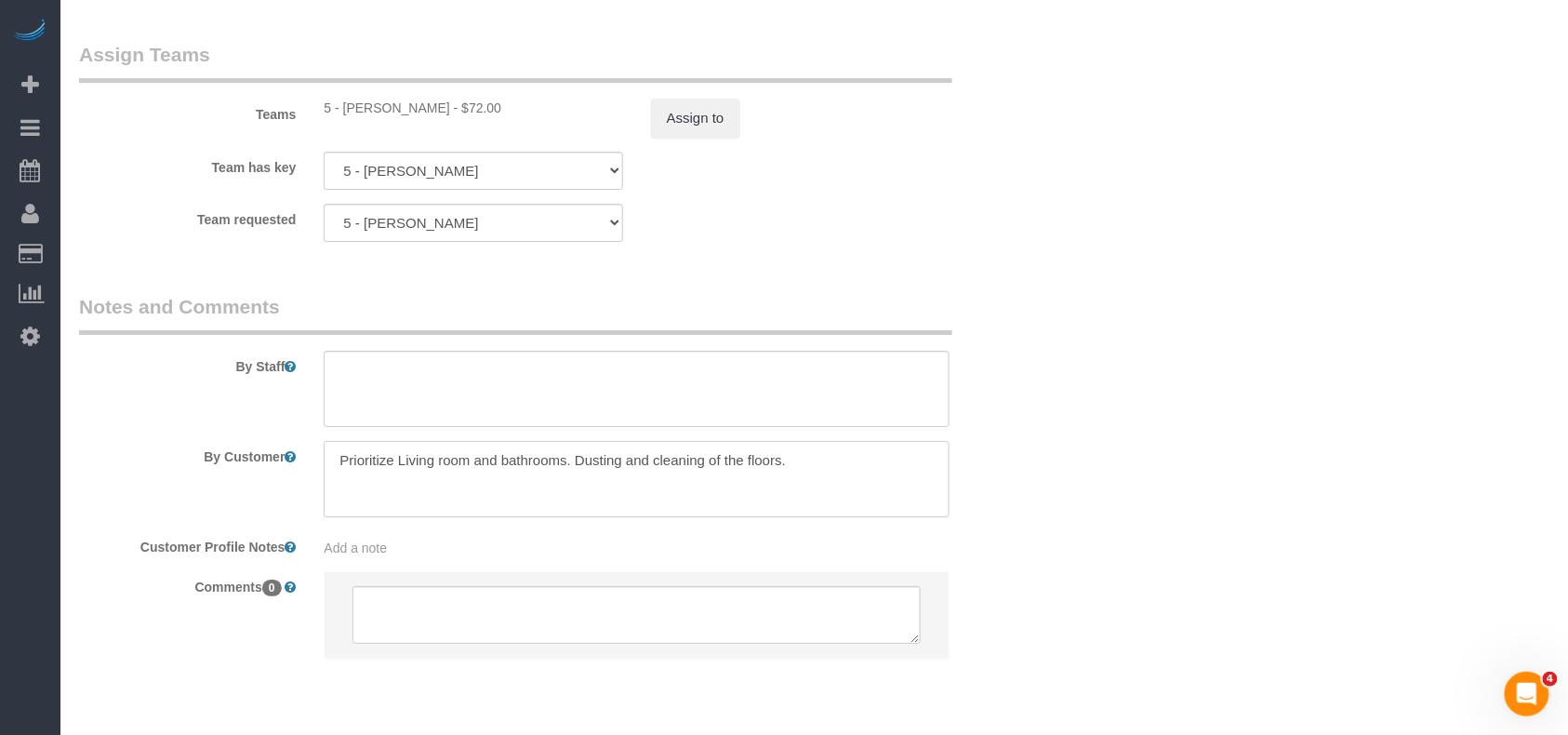
scroll to position [2109, 0]
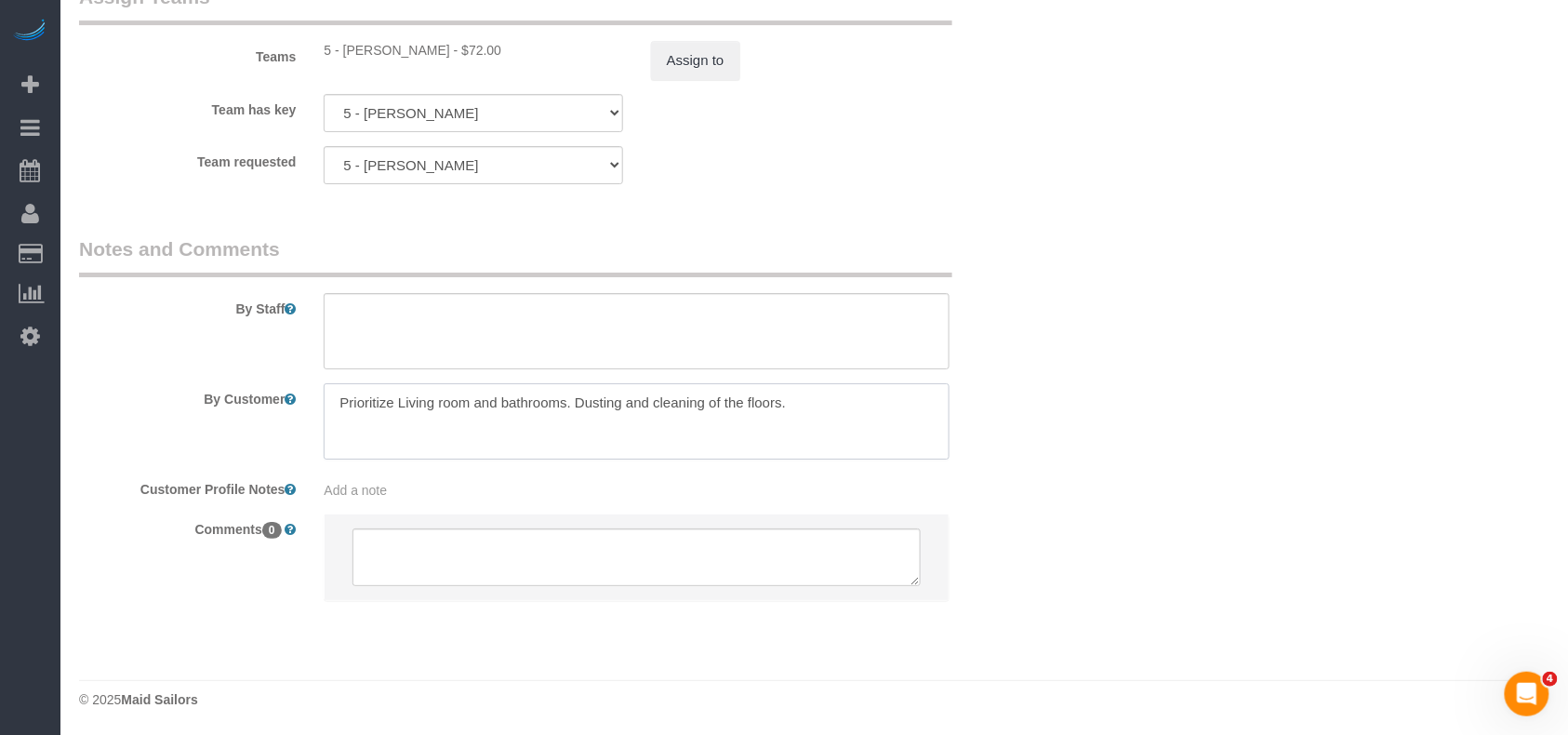
drag, startPoint x: 805, startPoint y: 403, endPoint x: 177, endPoint y: 403, distance: 628.0
click at [177, 403] on div "By Customer" at bounding box center [555, 422] width 980 height 77
type textarea "Prioritize Living room and bathrooms. Dusting and cleaning of the floors."
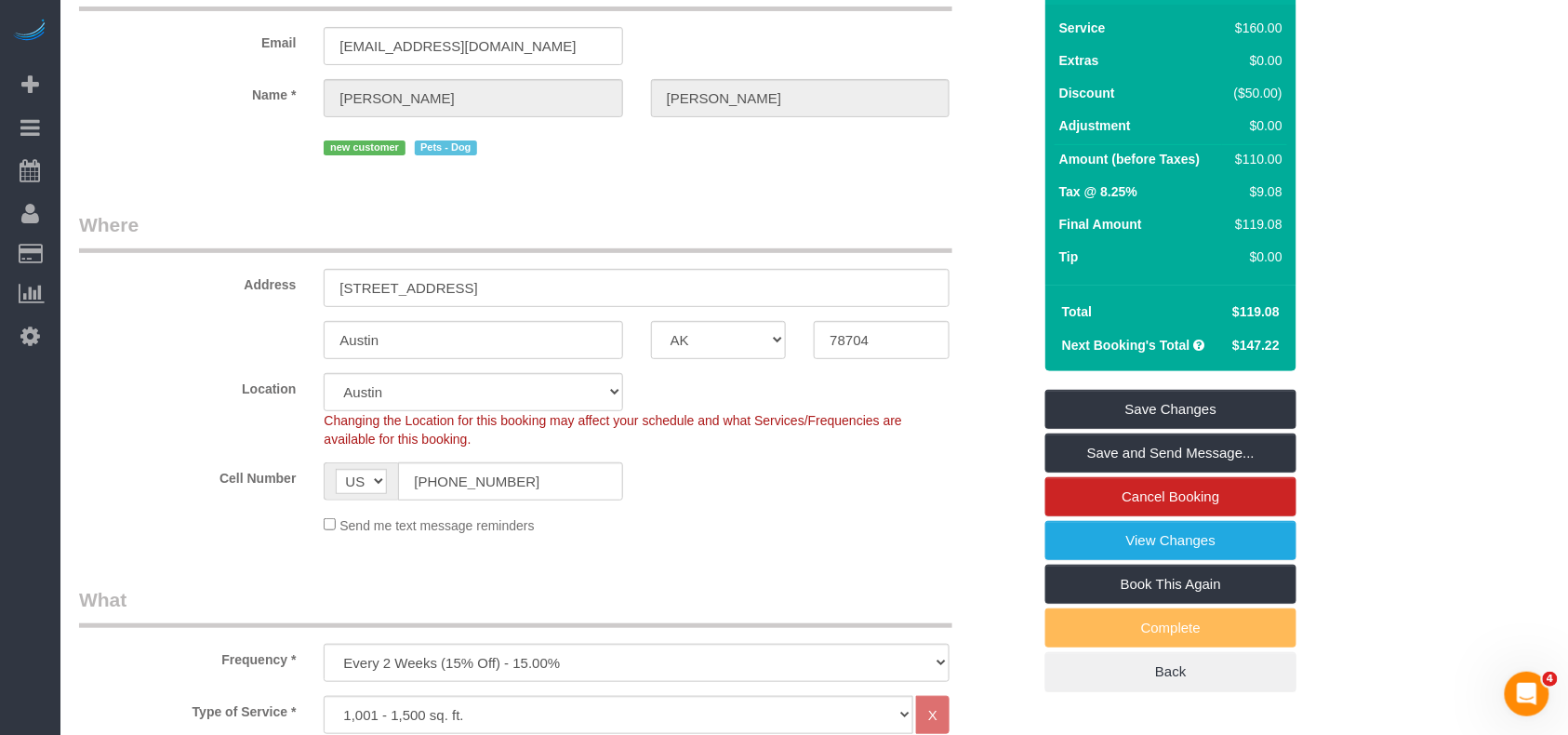
scroll to position [1, 0]
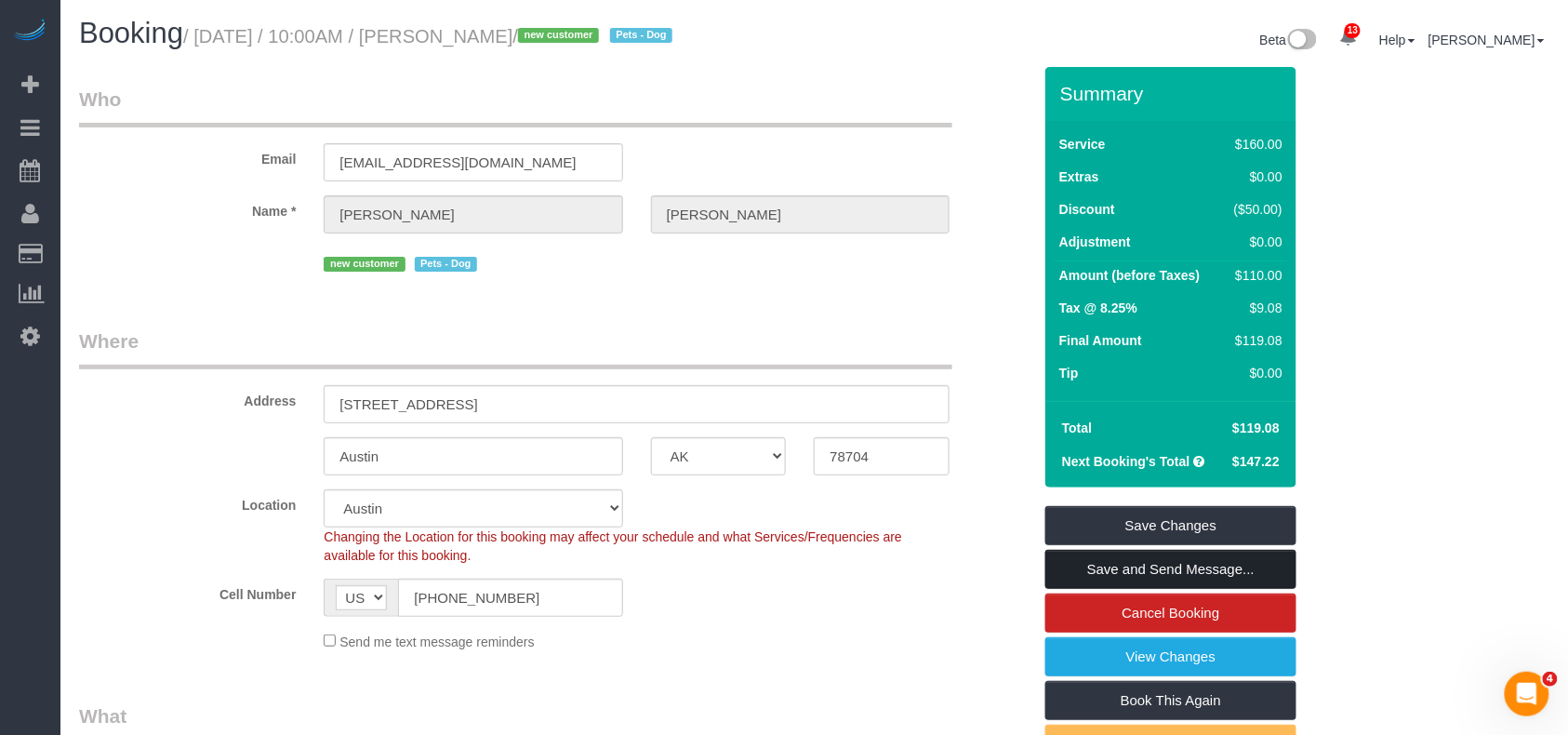
drag, startPoint x: 1125, startPoint y: 563, endPoint x: 1072, endPoint y: 537, distance: 59.0
click at [1125, 563] on link "Save and Send Message..." at bounding box center [1171, 569] width 252 height 39
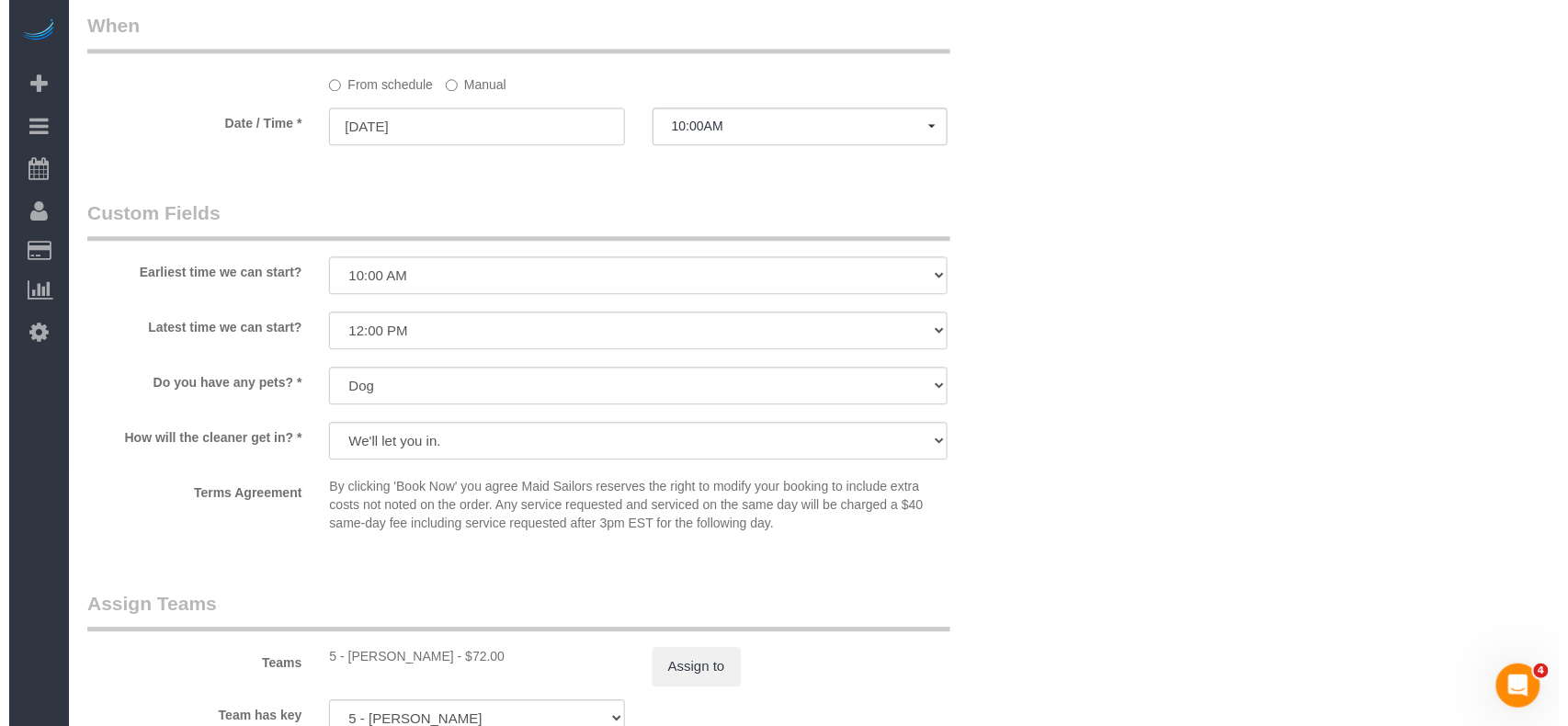
scroll to position [1470, 0]
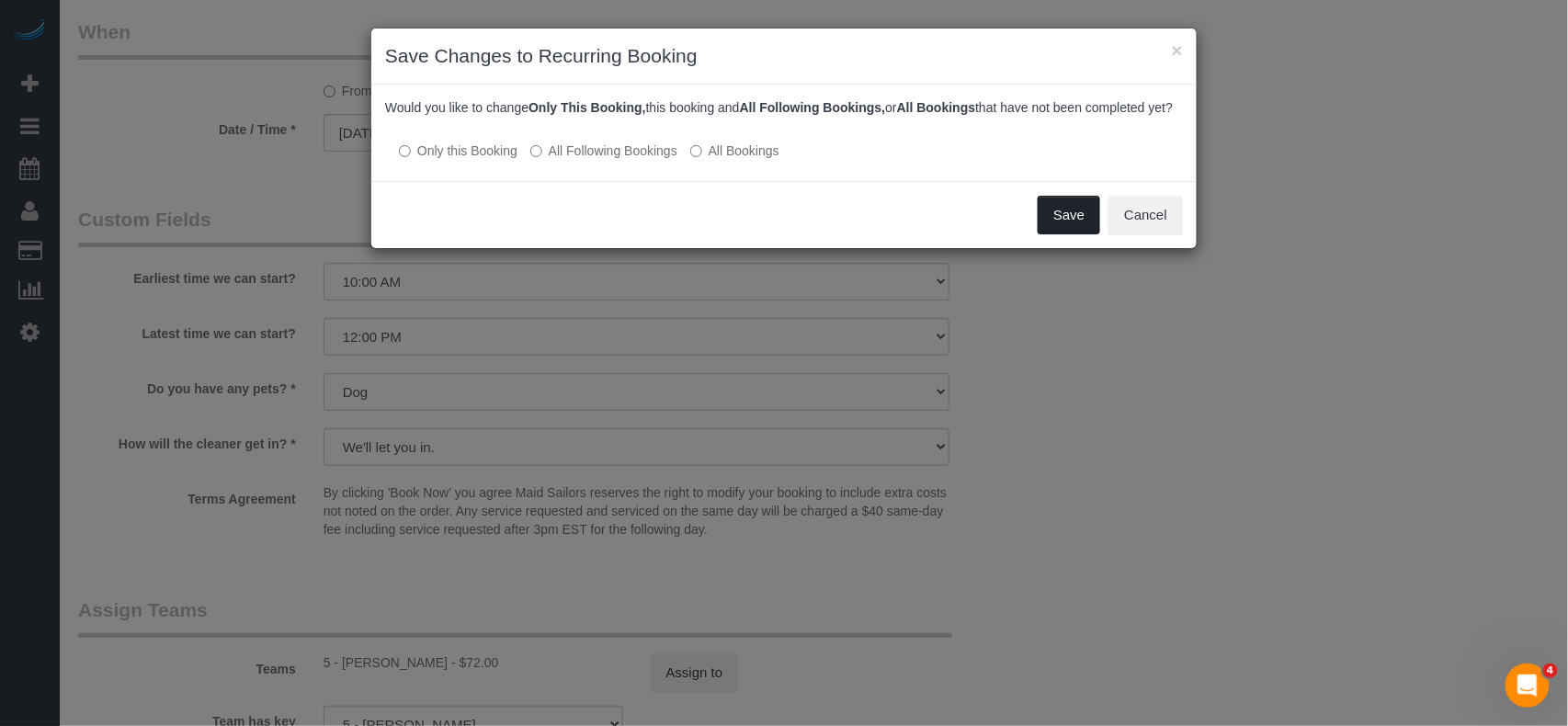
click at [1062, 232] on button "Save" at bounding box center [1069, 215] width 62 height 39
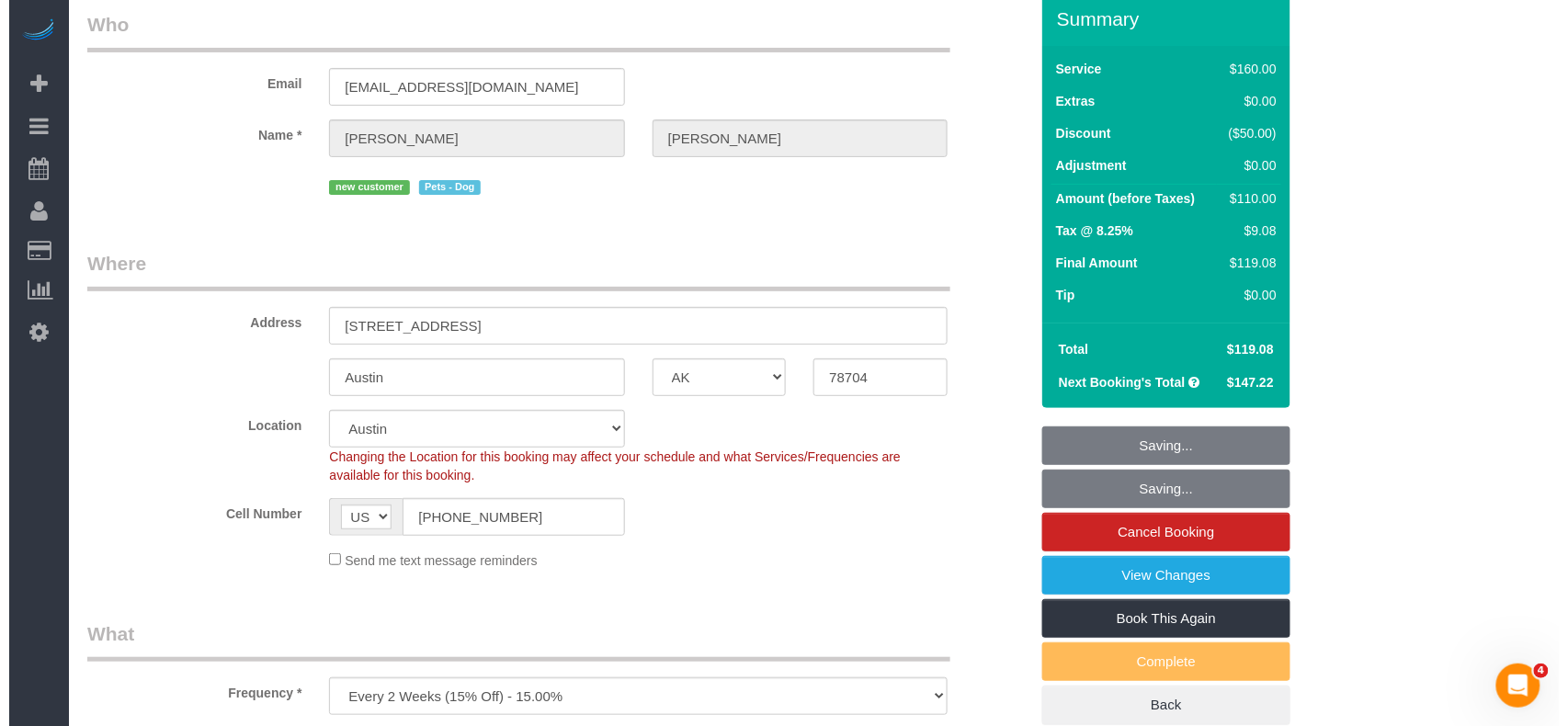
scroll to position [0, 0]
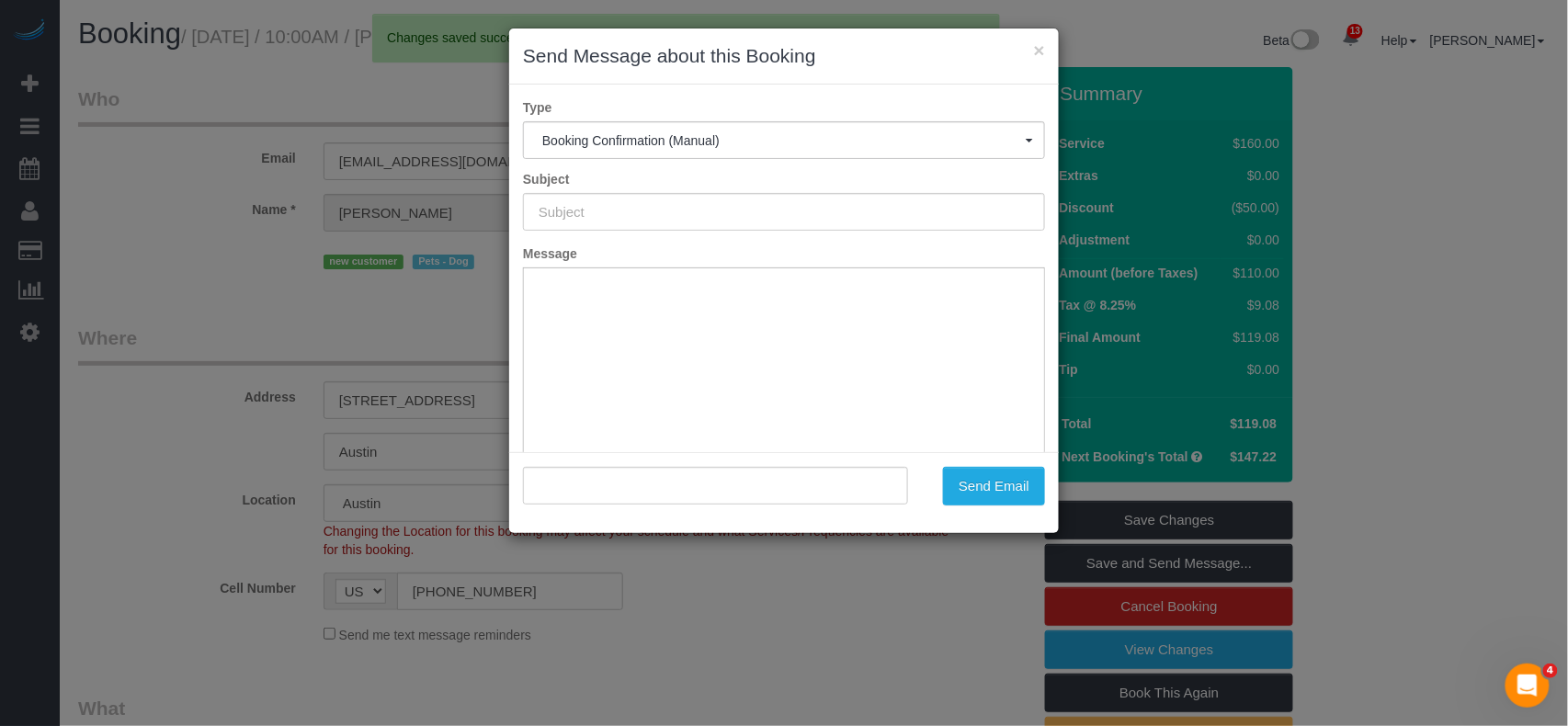
type input "Cleaning Confirmed for 09/08/2025 at 10:00am"
type input ""Dan Sequeira" <danseqjnk@gmail.com>"
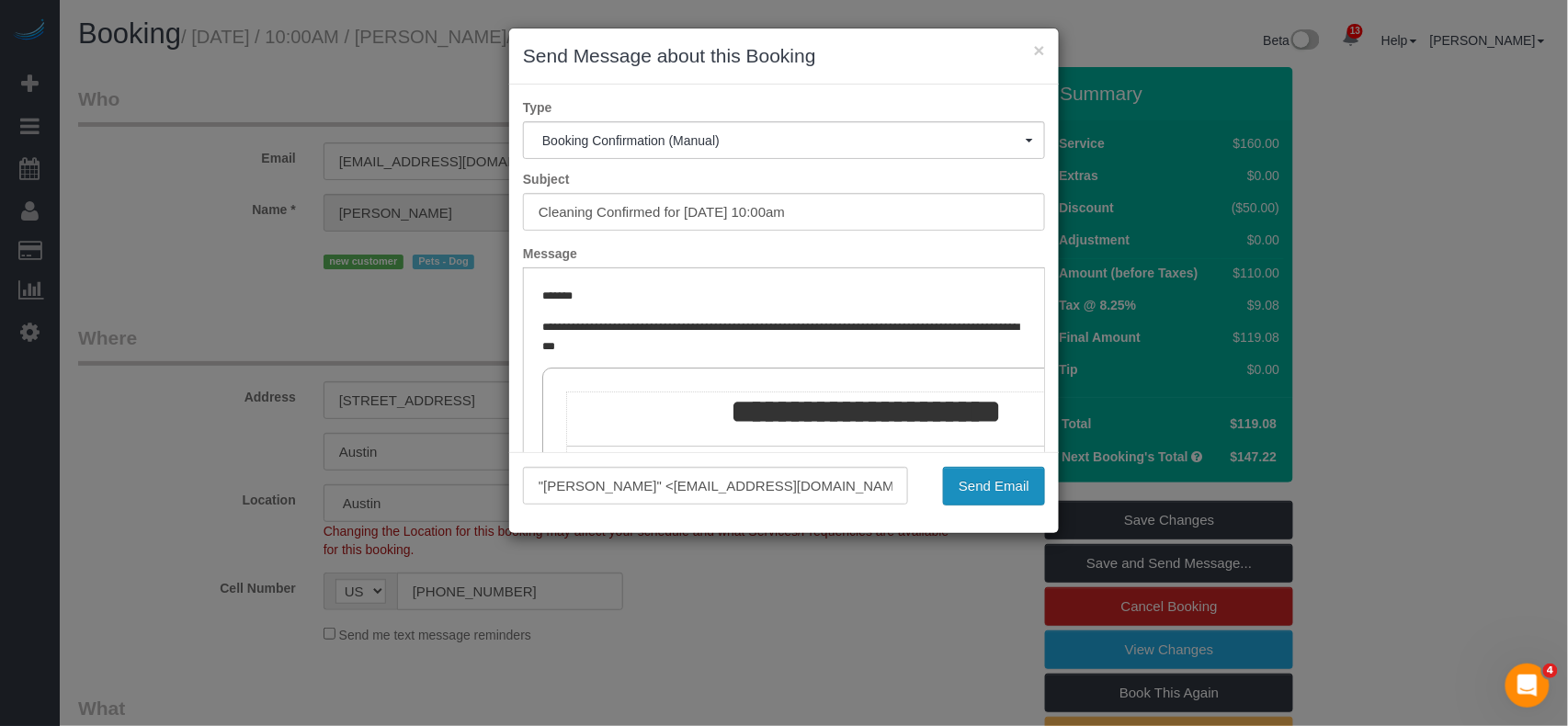
click at [1011, 496] on button "Send Email" at bounding box center [993, 486] width 102 height 39
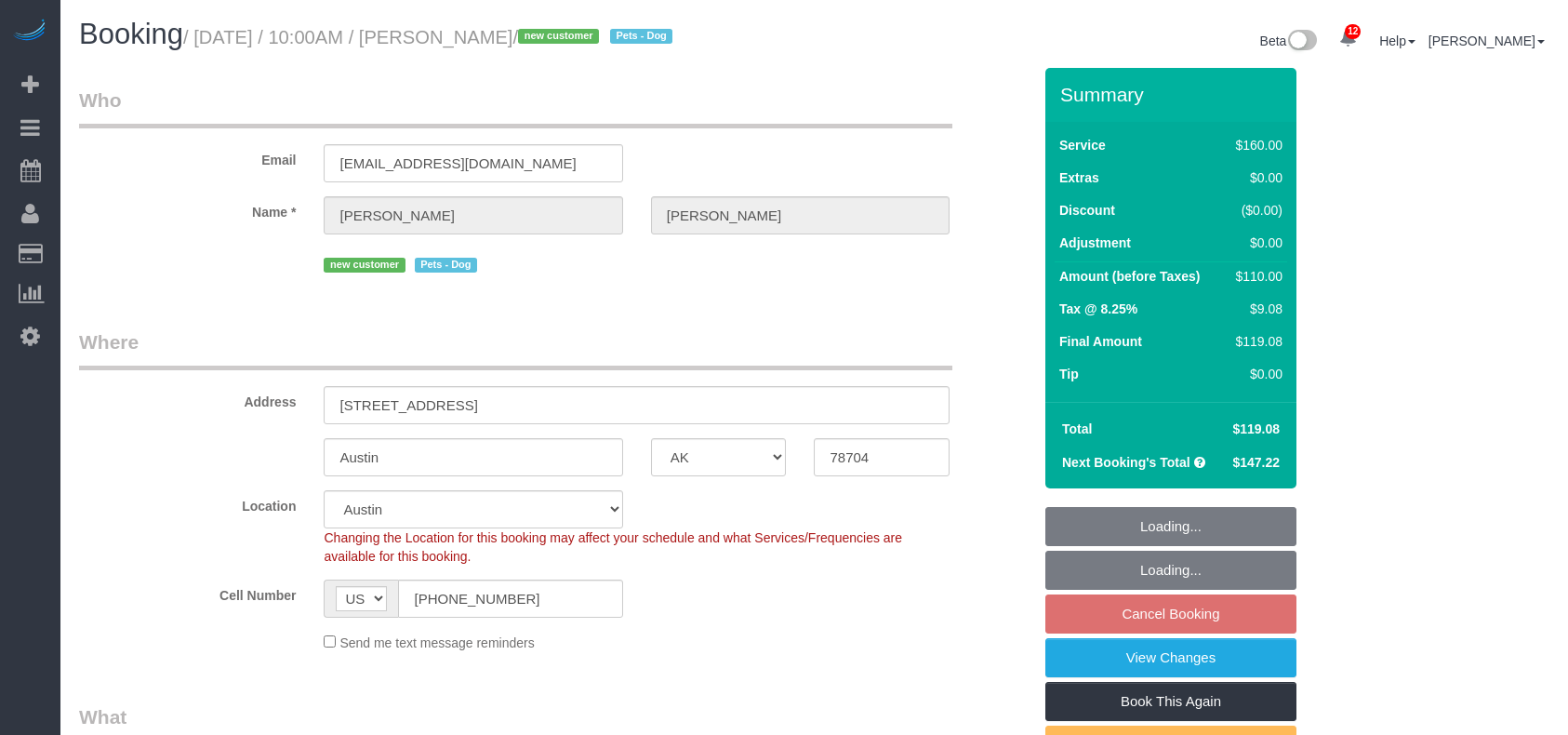
select select "[GEOGRAPHIC_DATA]"
select select "spot3"
select select "number:58"
select select "number:72"
select select "number:13"
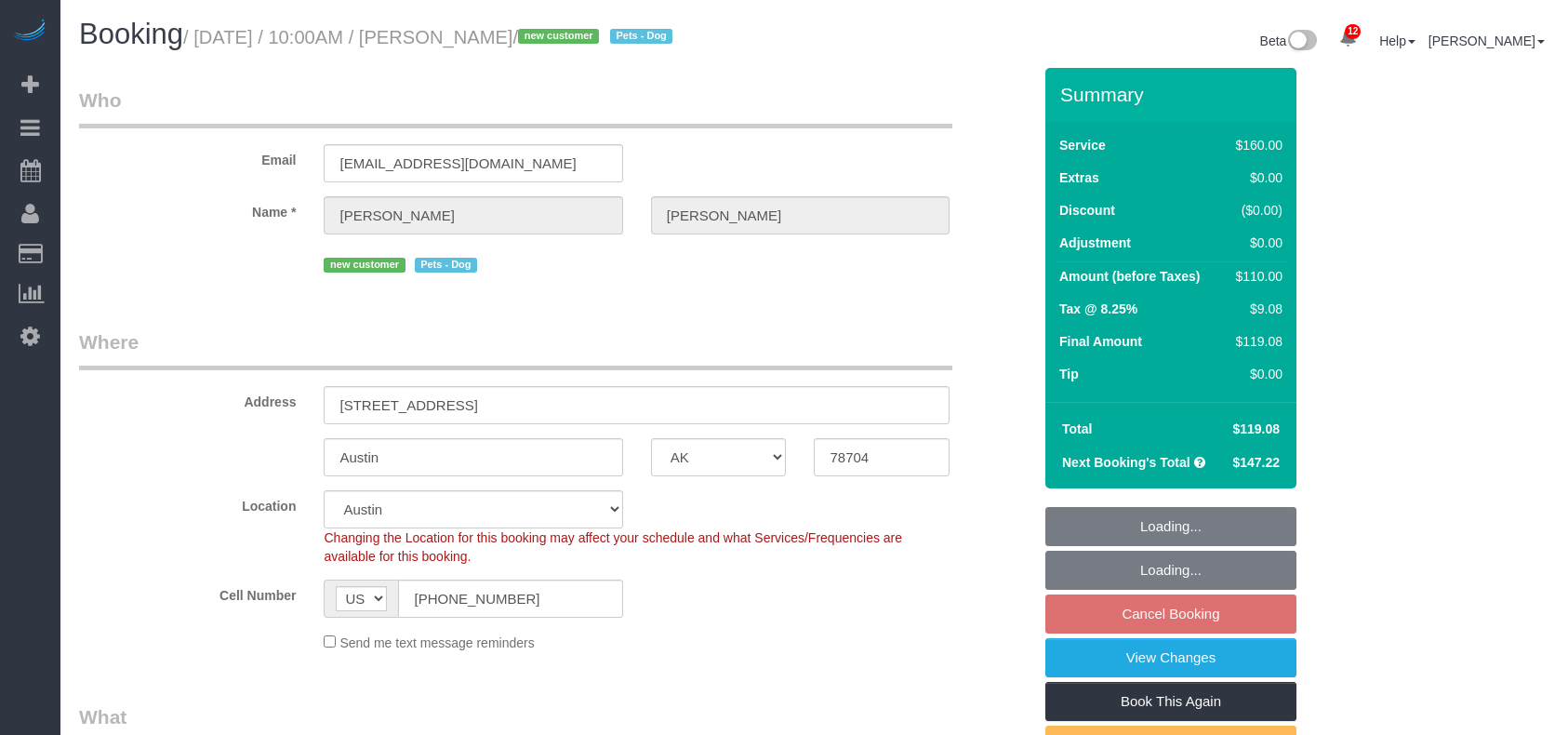
select select "number:5"
select select "object:1013"
select select "spot63"
select select "[GEOGRAPHIC_DATA]"
select select "spot3"
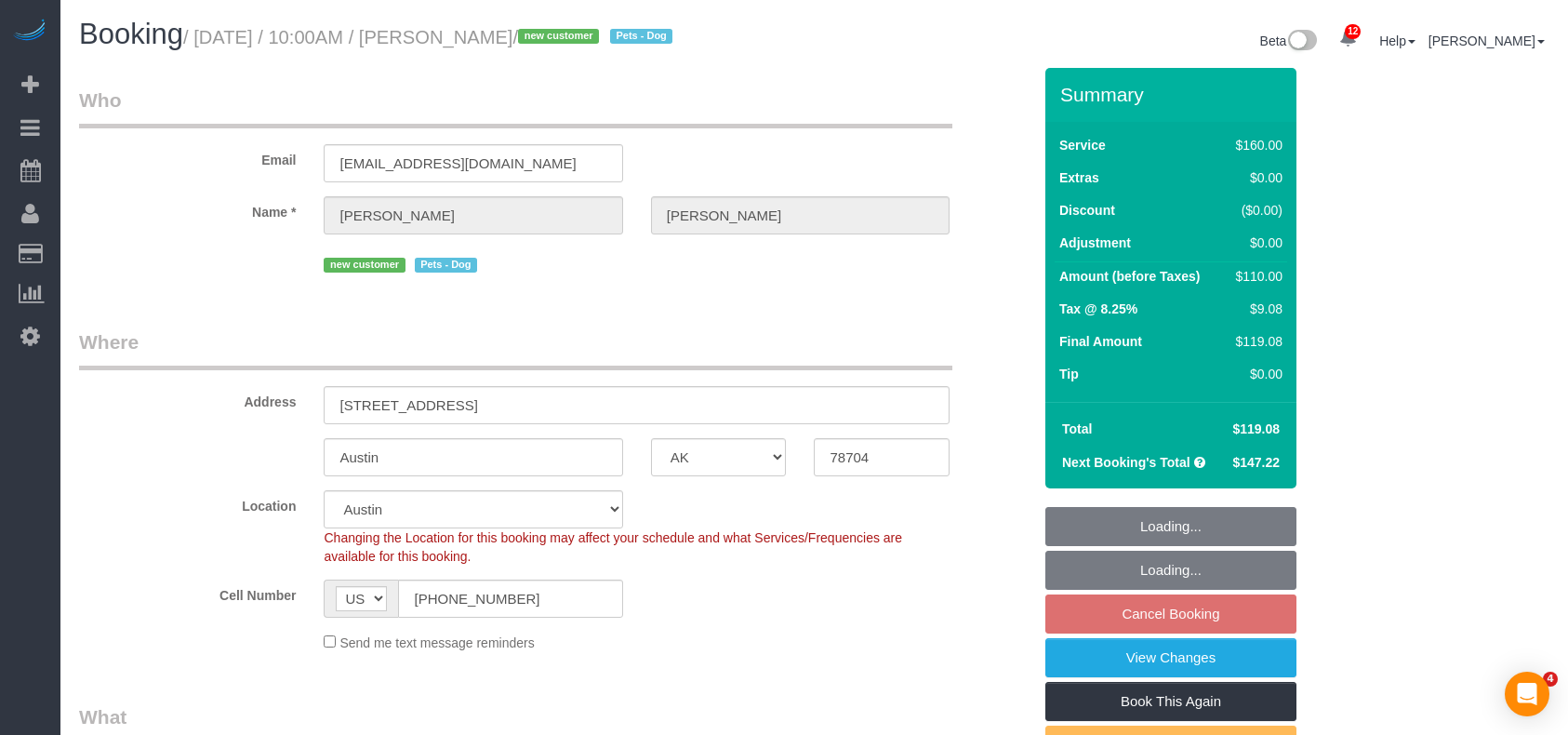
select select "number:58"
select select "number:72"
select select "number:13"
select select "number:5"
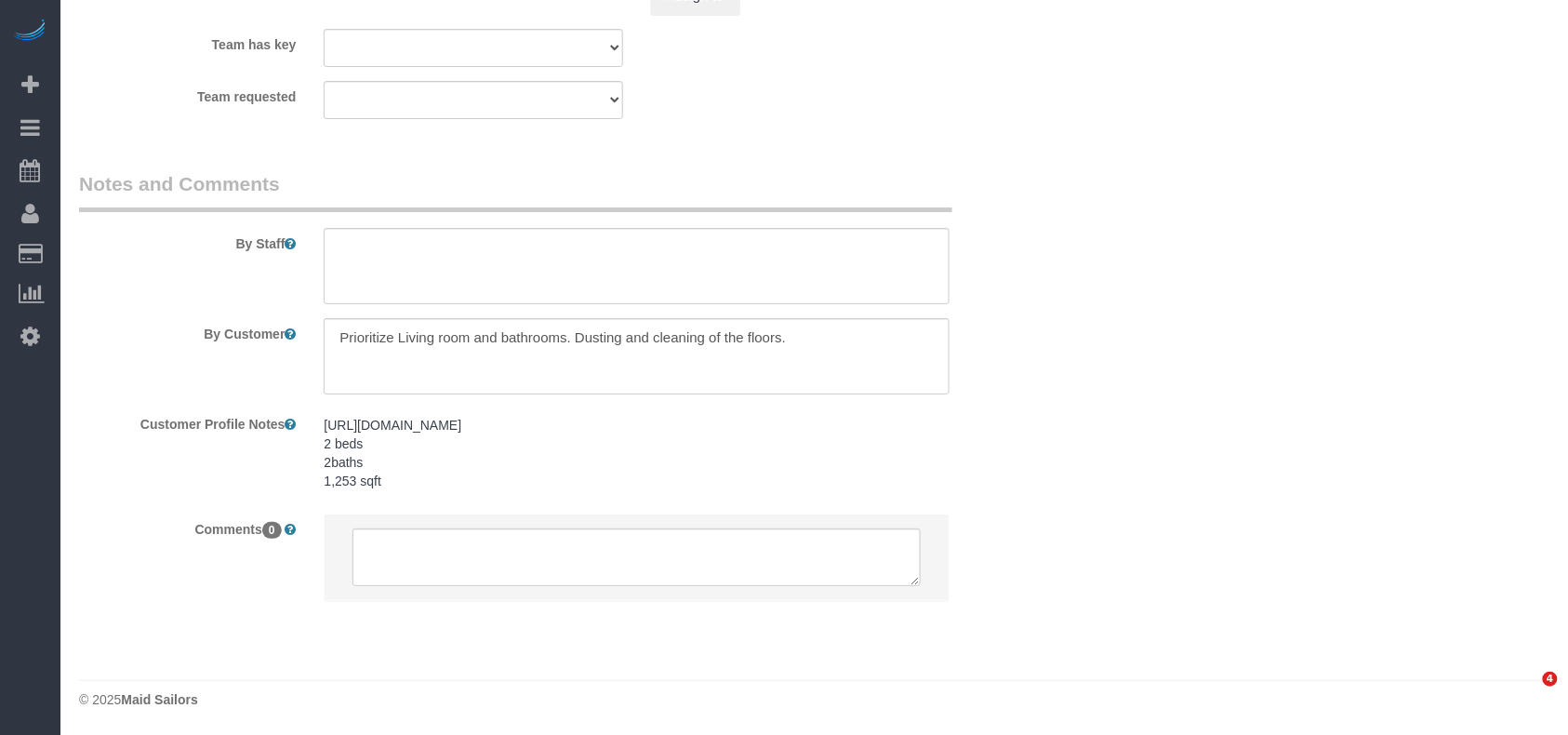
click at [320, 447] on div "[URL][DOMAIN_NAME] 2 beds 2baths 1,253 sqft [URL][DOMAIN_NAME] 2 beds 2baths 1,…" at bounding box center [636, 453] width 653 height 91
click at [355, 260] on textarea at bounding box center [636, 266] width 626 height 77
paste textarea "2 beds 2baths 1,253 sqft"
type textarea "2 beds 2baths 1,253 sqft"
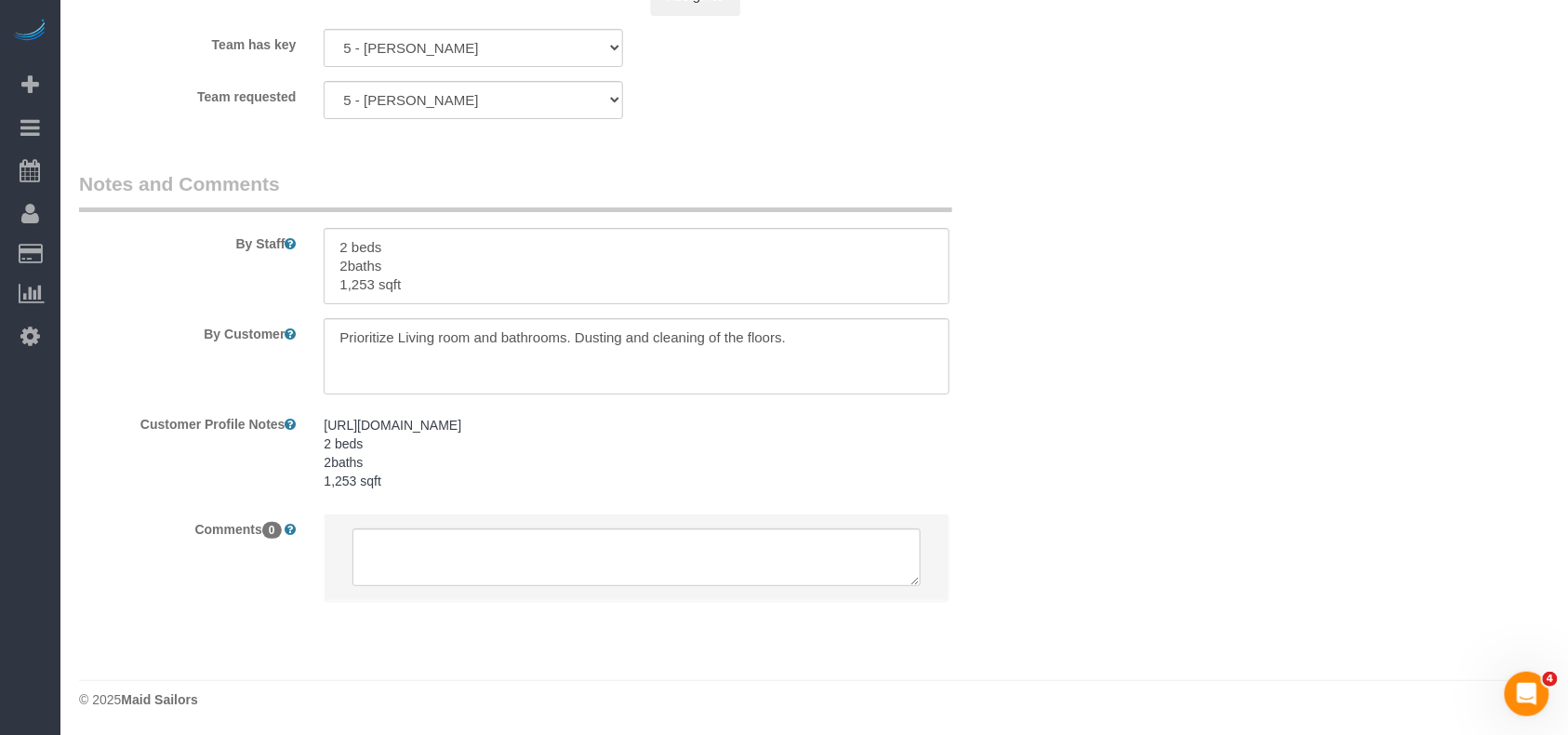
click at [252, 383] on div "By Customer" at bounding box center [555, 357] width 980 height 77
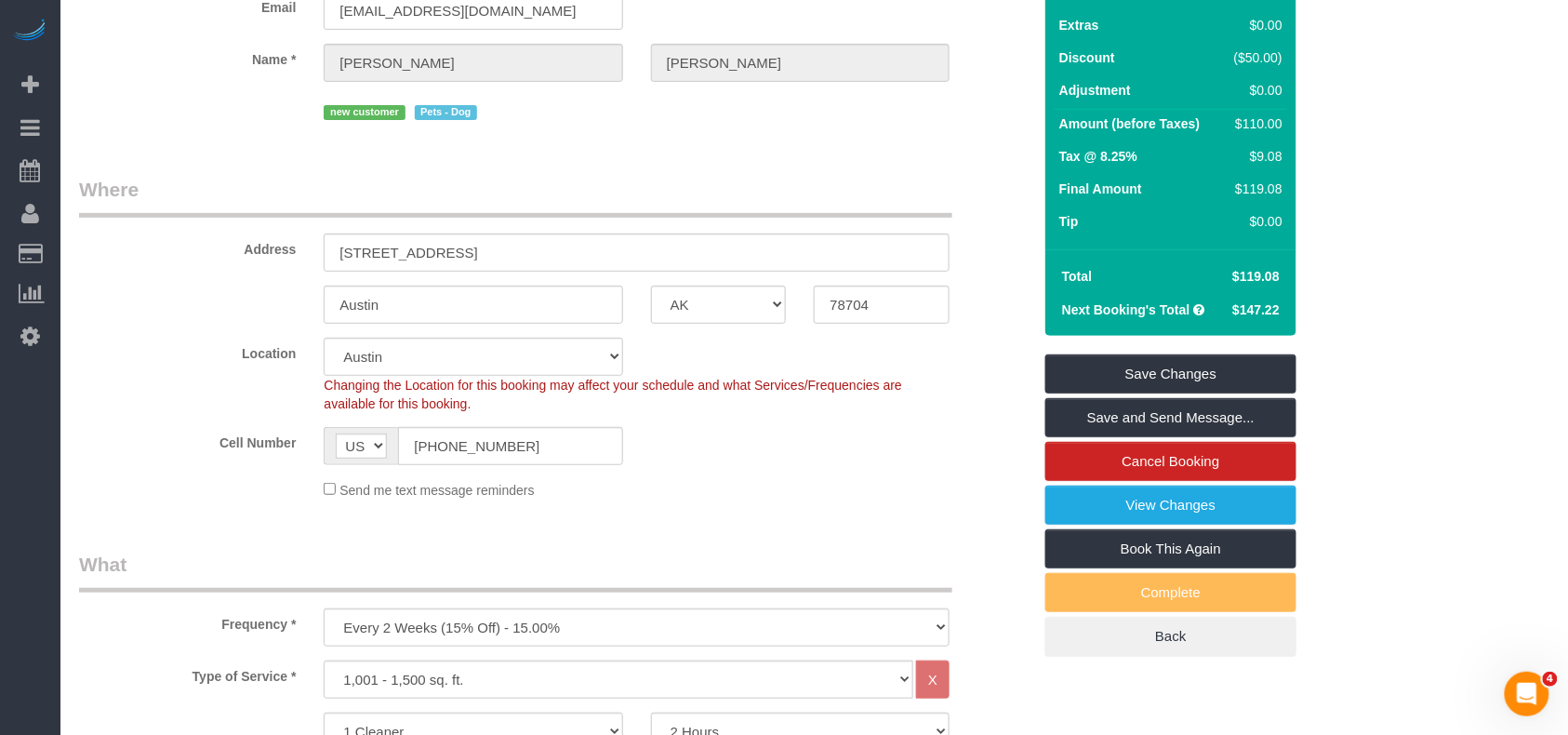
scroll to position [98, 0]
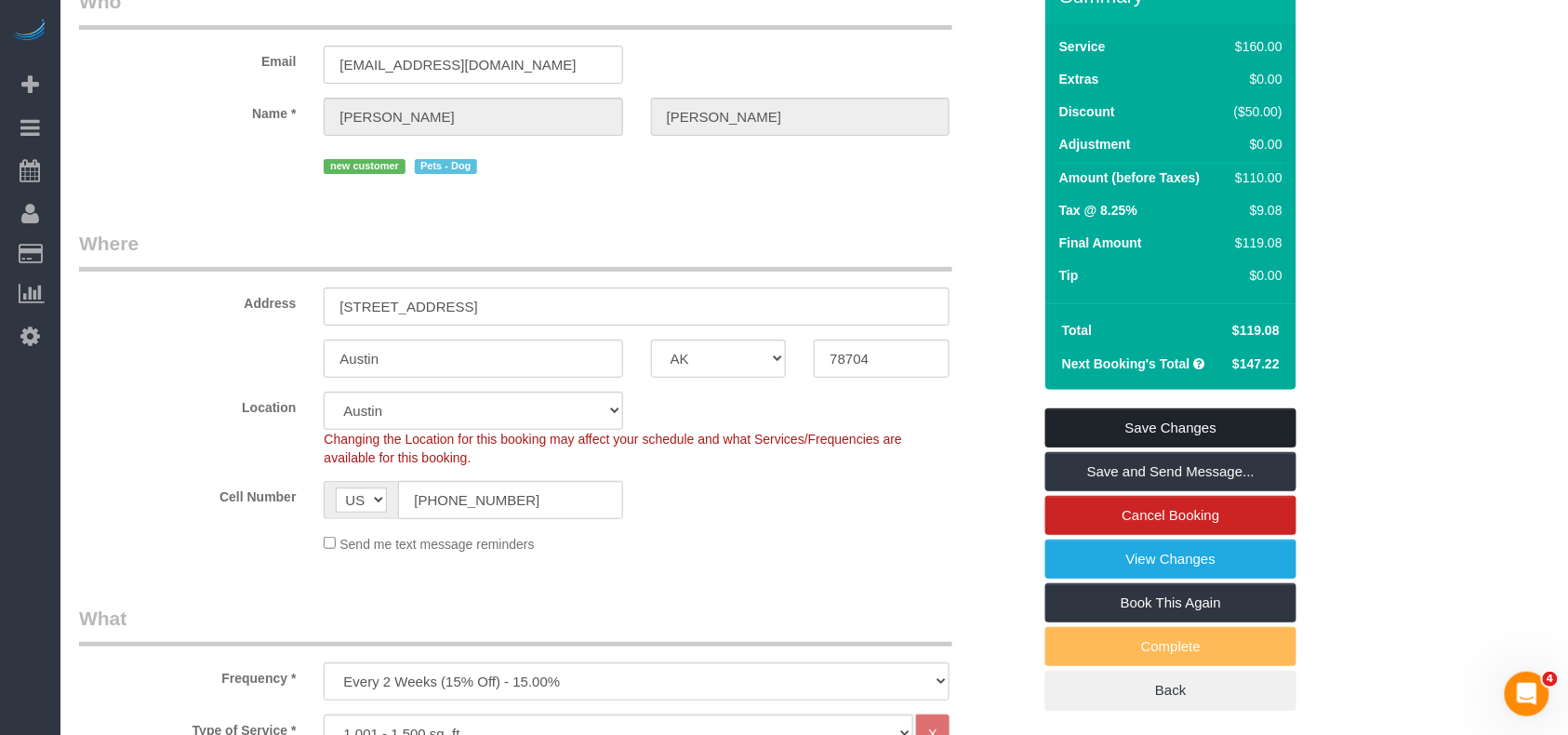
click at [1180, 432] on link "Save Changes" at bounding box center [1171, 427] width 252 height 39
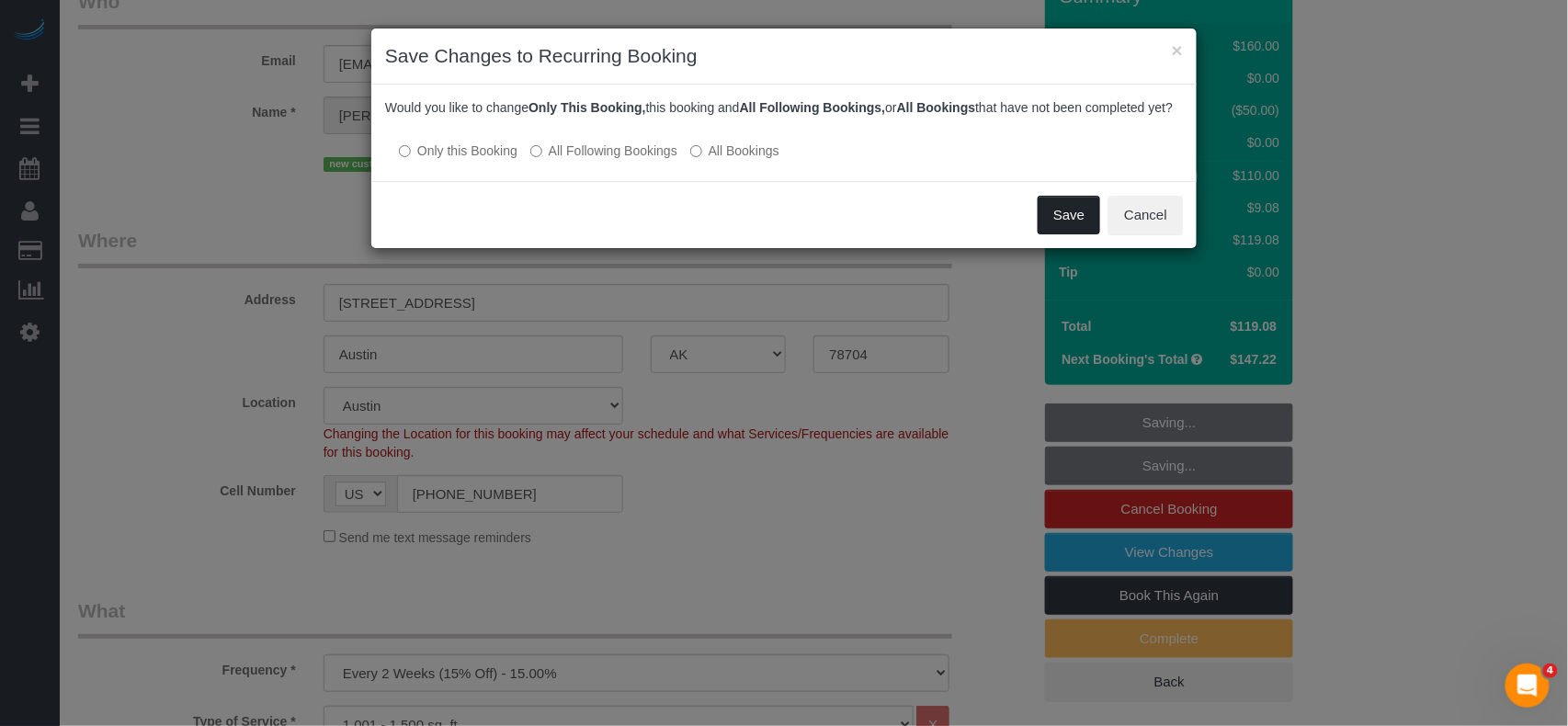
click at [1046, 234] on button "Save" at bounding box center [1069, 215] width 62 height 39
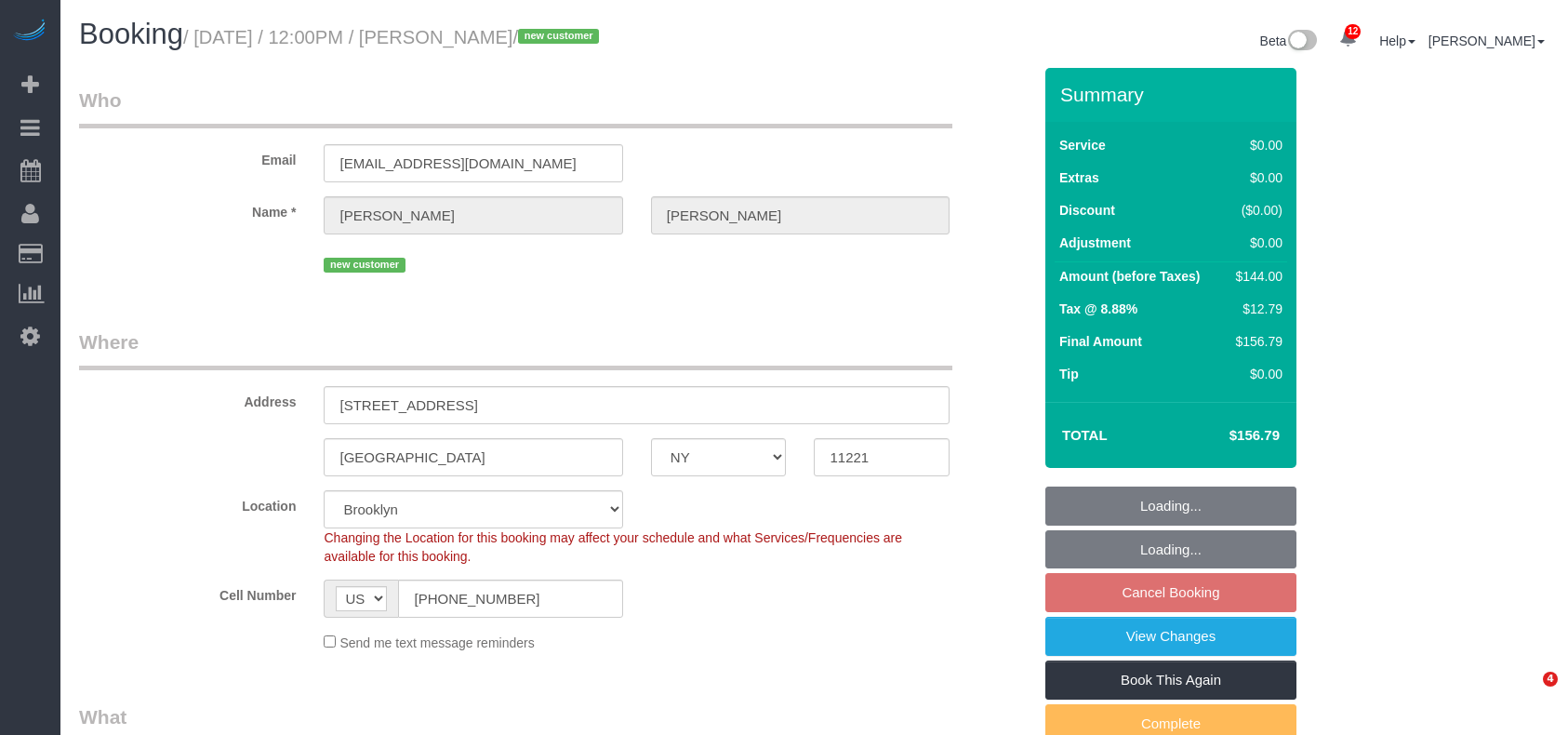
select select "NY"
select select "1"
select select "spot5"
select select "number:58"
select select "number:79"
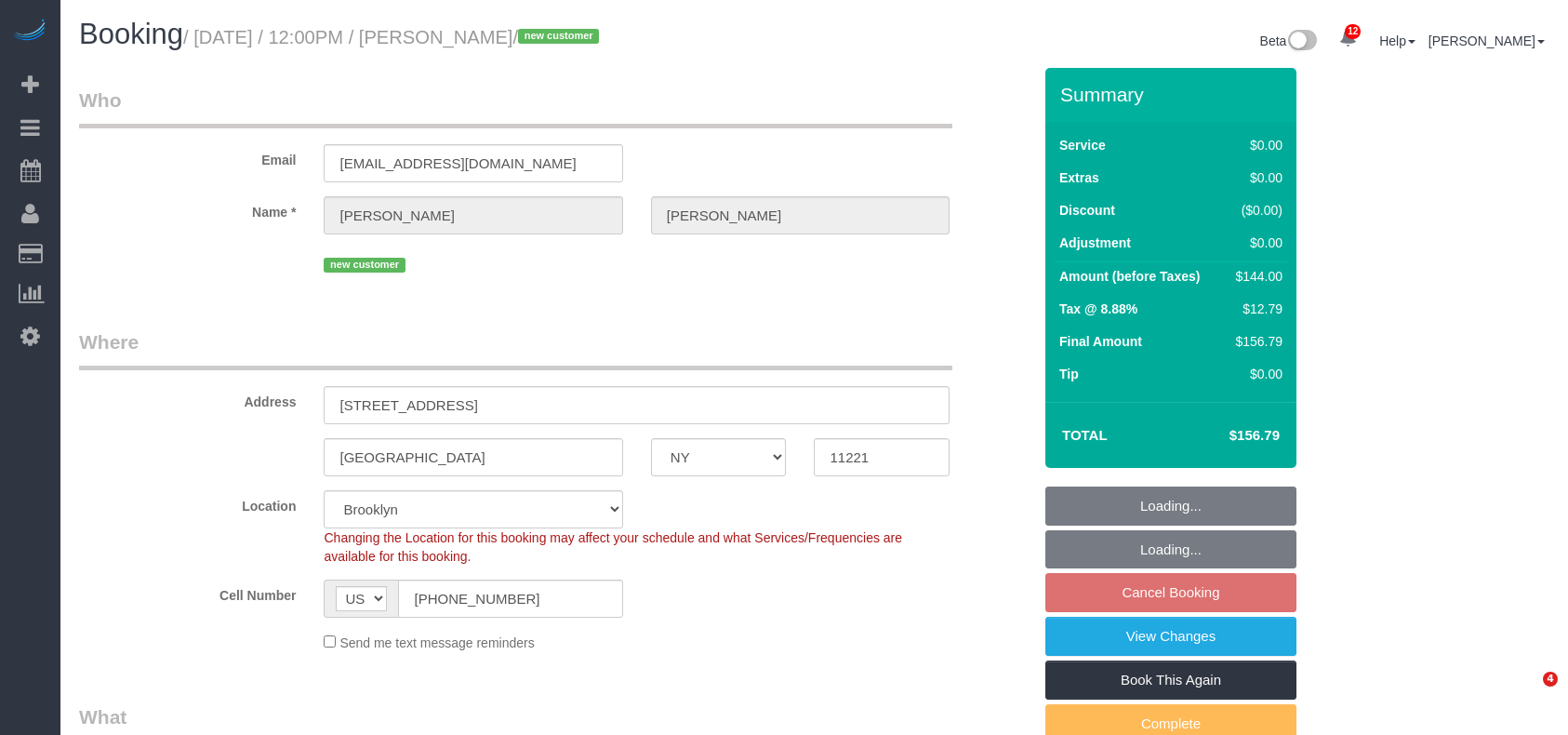
select select "number:15"
select select "number:5"
select select "object:1342"
select select "1"
